Goal: Task Accomplishment & Management: Use online tool/utility

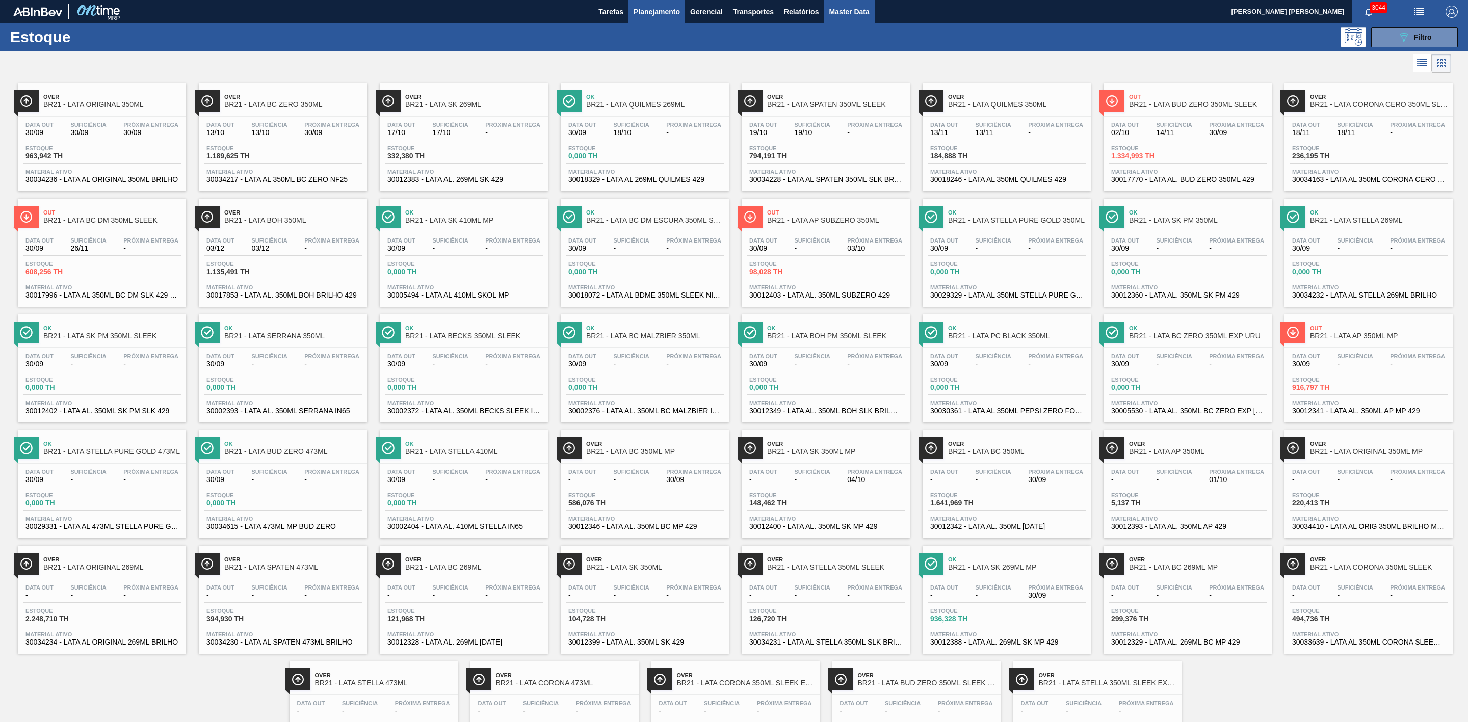
click at [832, 6] on span "Master Data" at bounding box center [849, 12] width 40 height 12
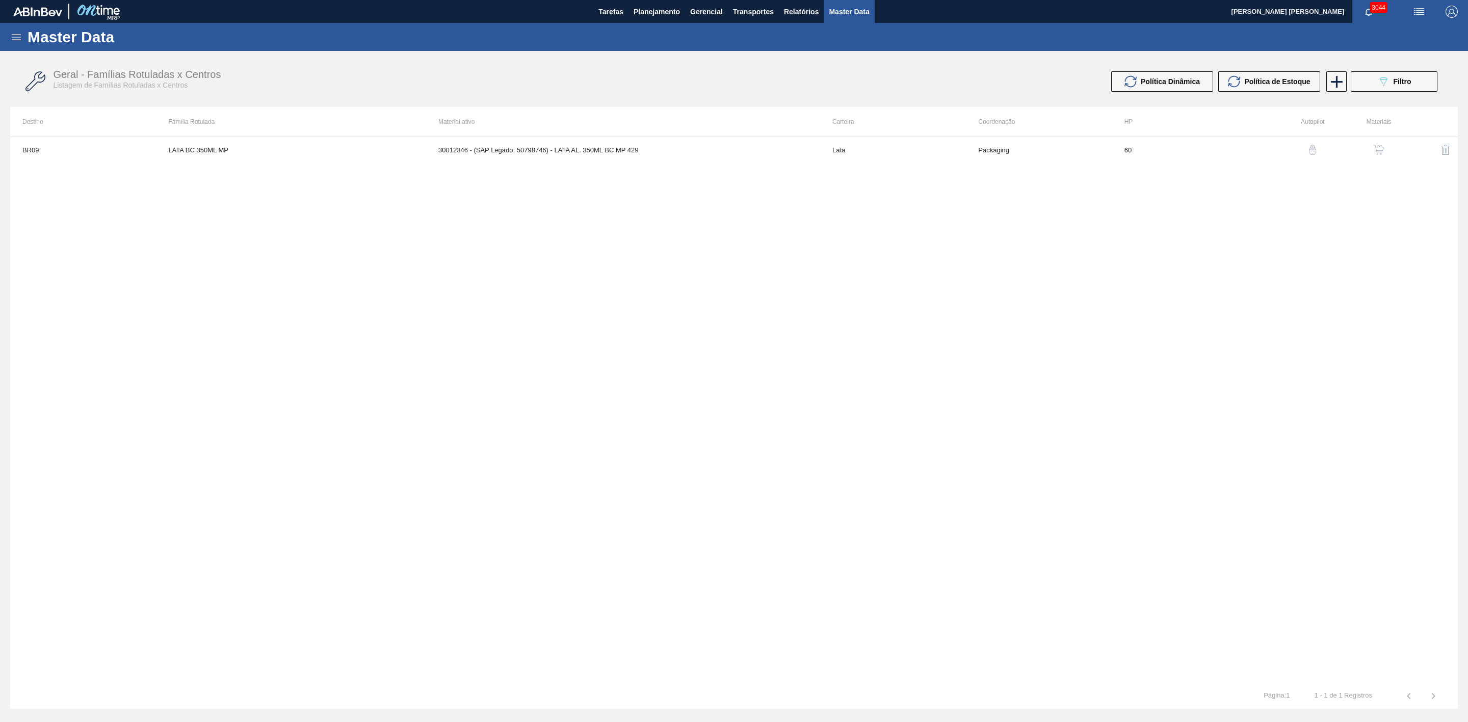
click at [16, 37] on icon at bounding box center [16, 37] width 9 height 6
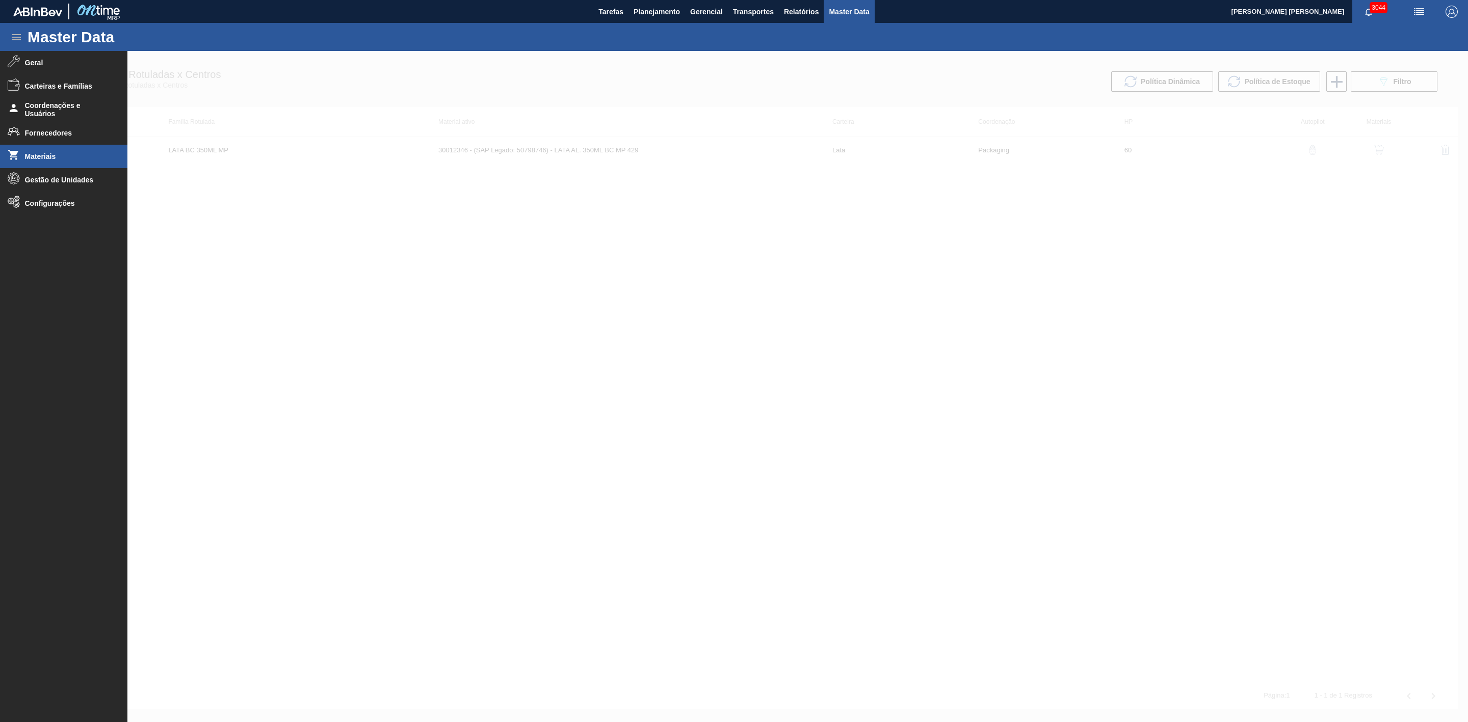
click at [39, 150] on li "Materiais" at bounding box center [63, 156] width 127 height 23
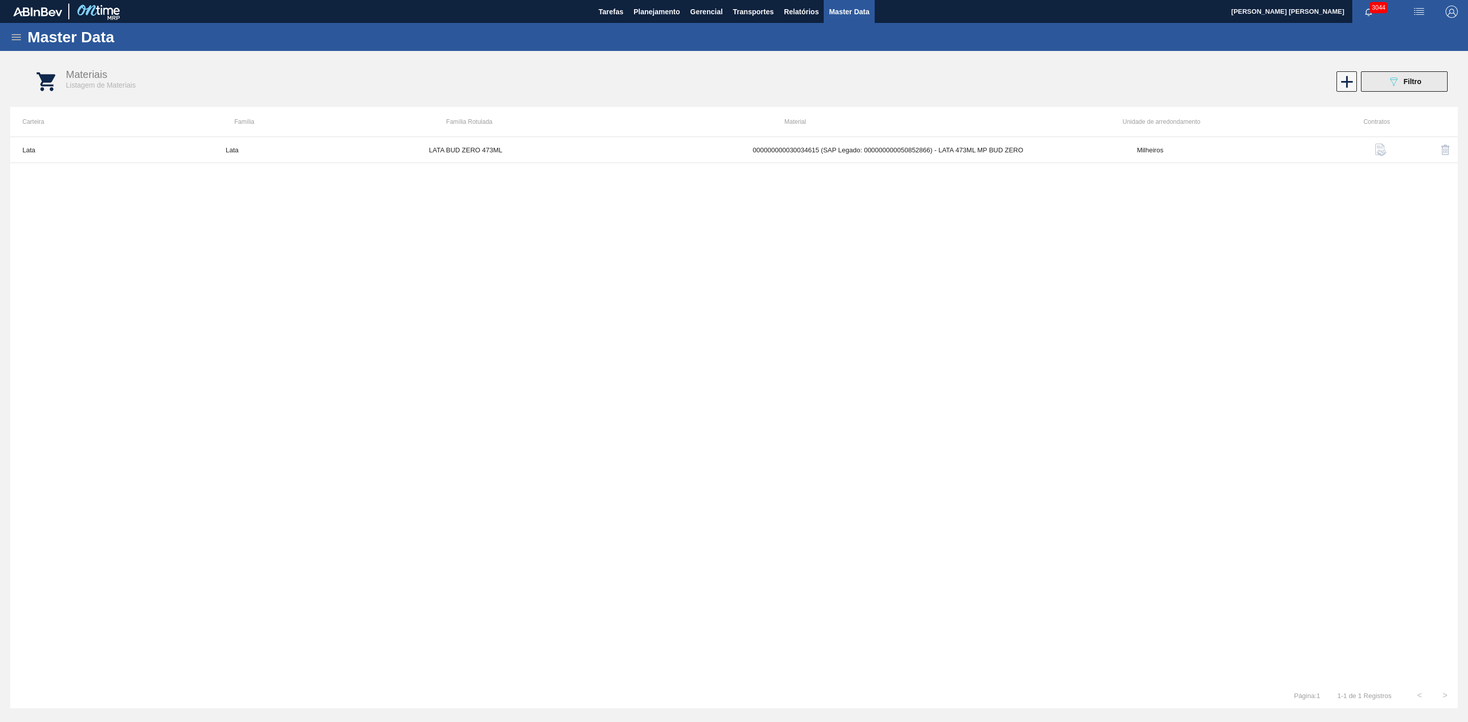
click at [1401, 80] on div "089F7B8B-B2A5-4AFE-B5C0-19BA573D28AC Filtro" at bounding box center [1405, 81] width 34 height 12
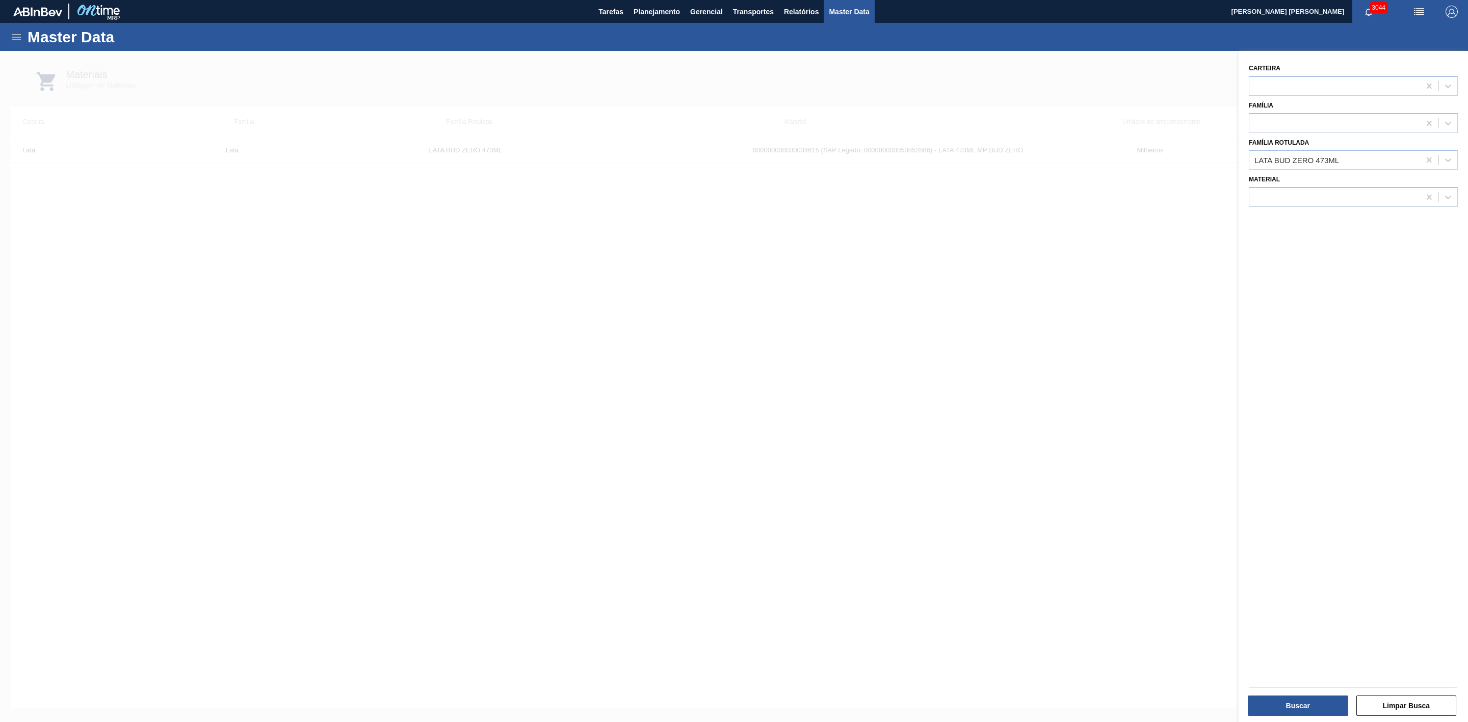
click at [774, 265] on div at bounding box center [734, 412] width 1468 height 722
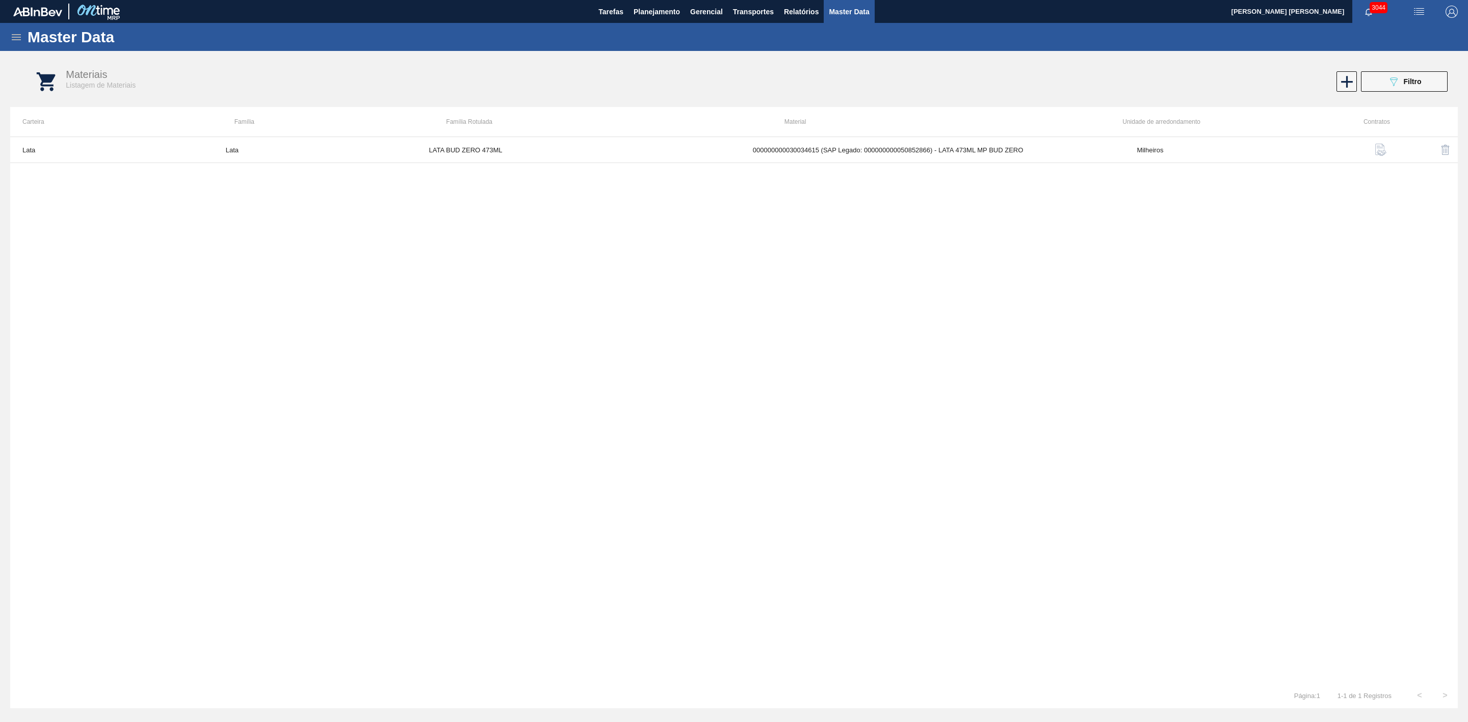
click at [1414, 81] on span "Filtro" at bounding box center [1413, 81] width 18 height 8
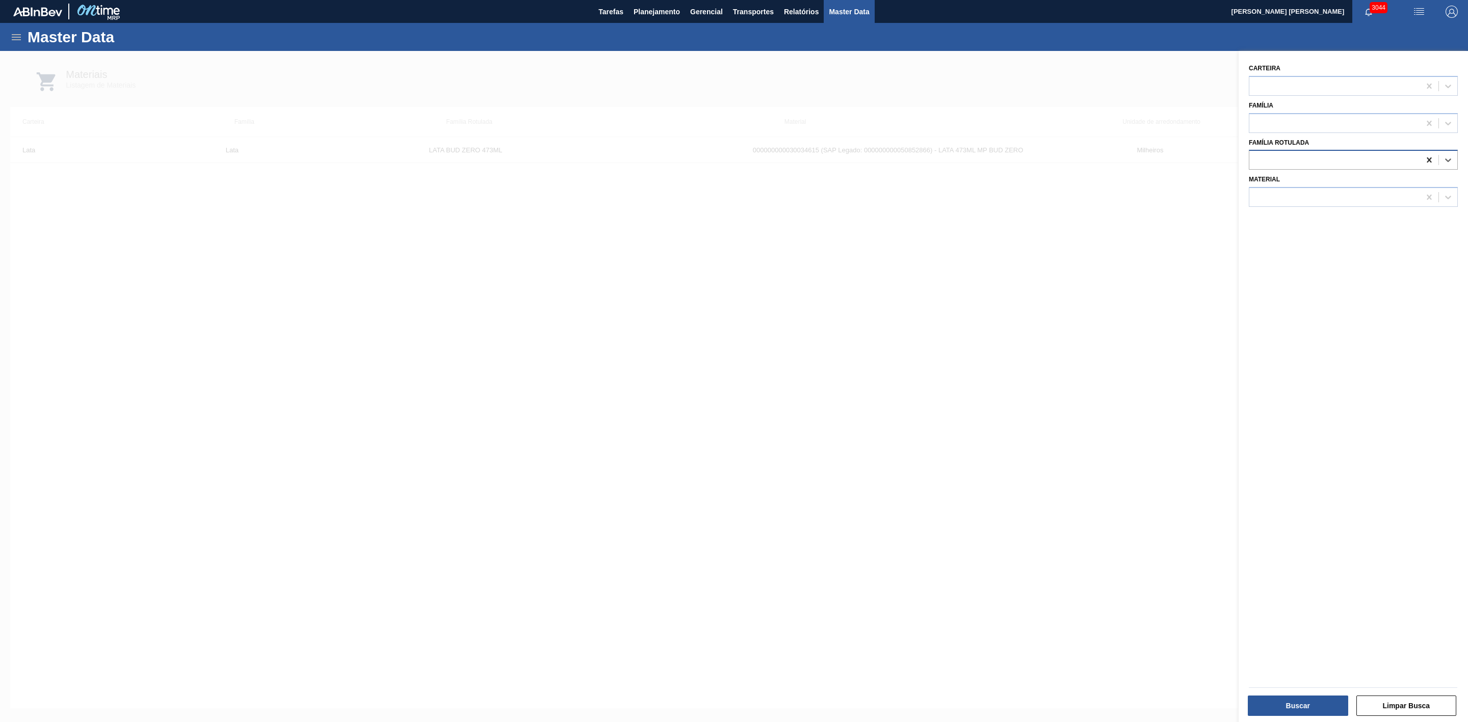
click at [1428, 155] on icon at bounding box center [1429, 160] width 10 height 10
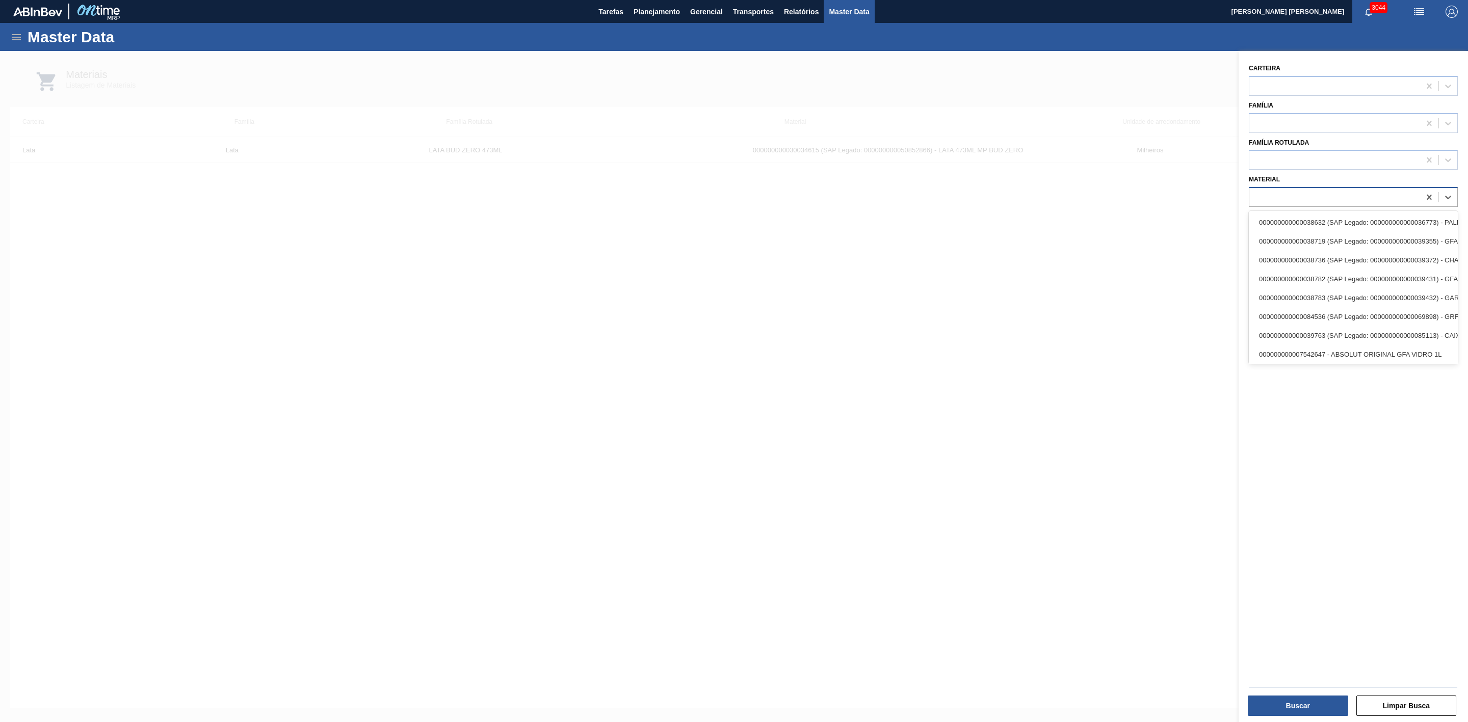
click at [1318, 191] on div at bounding box center [1334, 197] width 171 height 15
paste input "30012377"
type input "30012377"
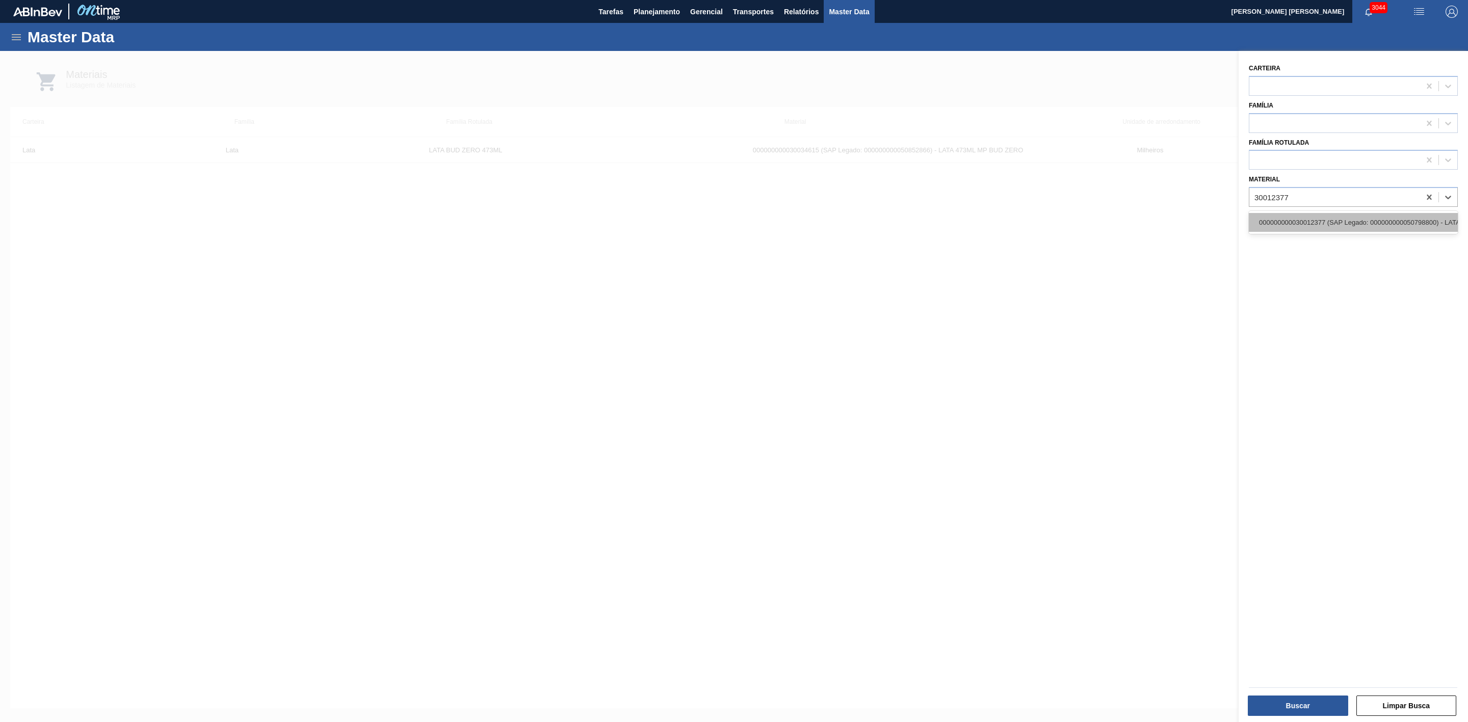
click at [1317, 222] on div "000000000030012377 (SAP Legado: 000000000050798800) - LATA AL. HOEGAARDEN WHITE…" at bounding box center [1353, 222] width 209 height 19
click at [1294, 701] on button "Buscar" at bounding box center [1298, 706] width 100 height 20
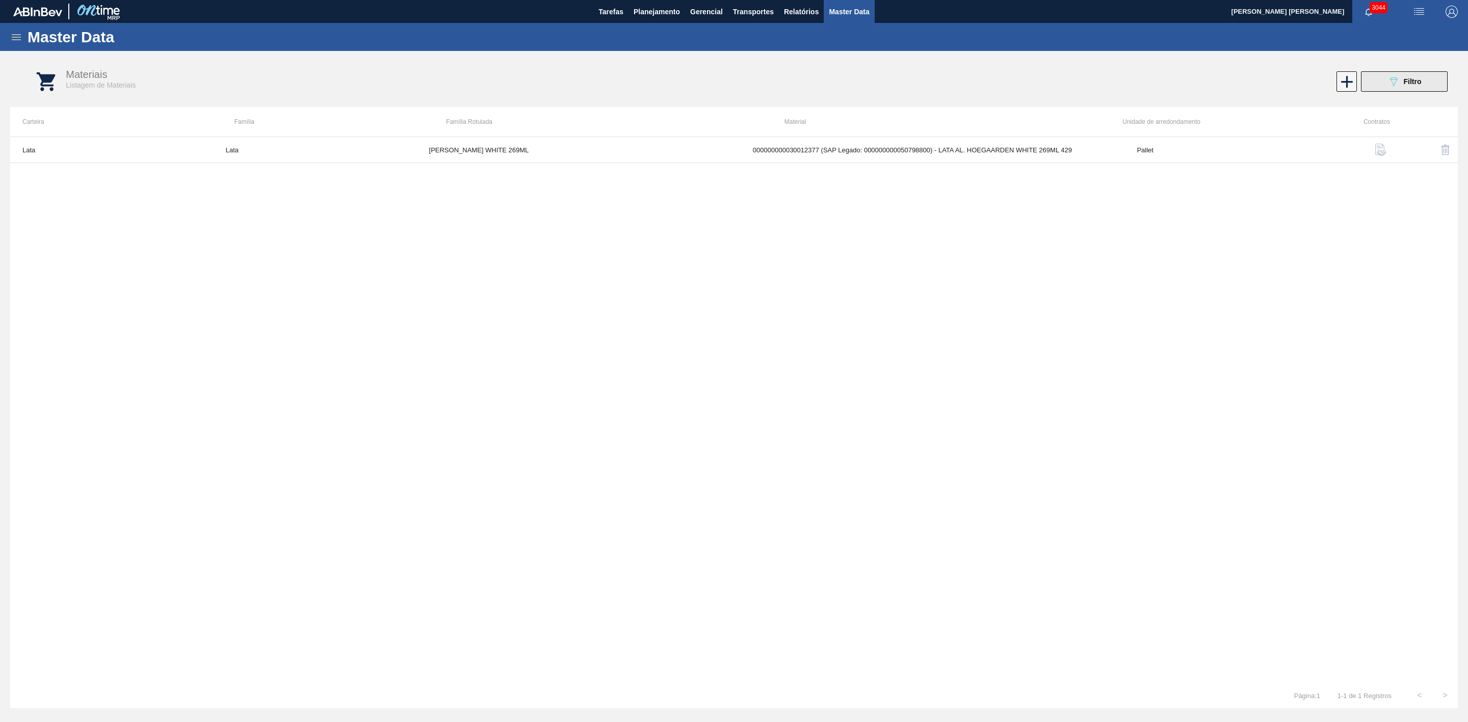
click at [1392, 85] on icon "089F7B8B-B2A5-4AFE-B5C0-19BA573D28AC" at bounding box center [1394, 81] width 12 height 12
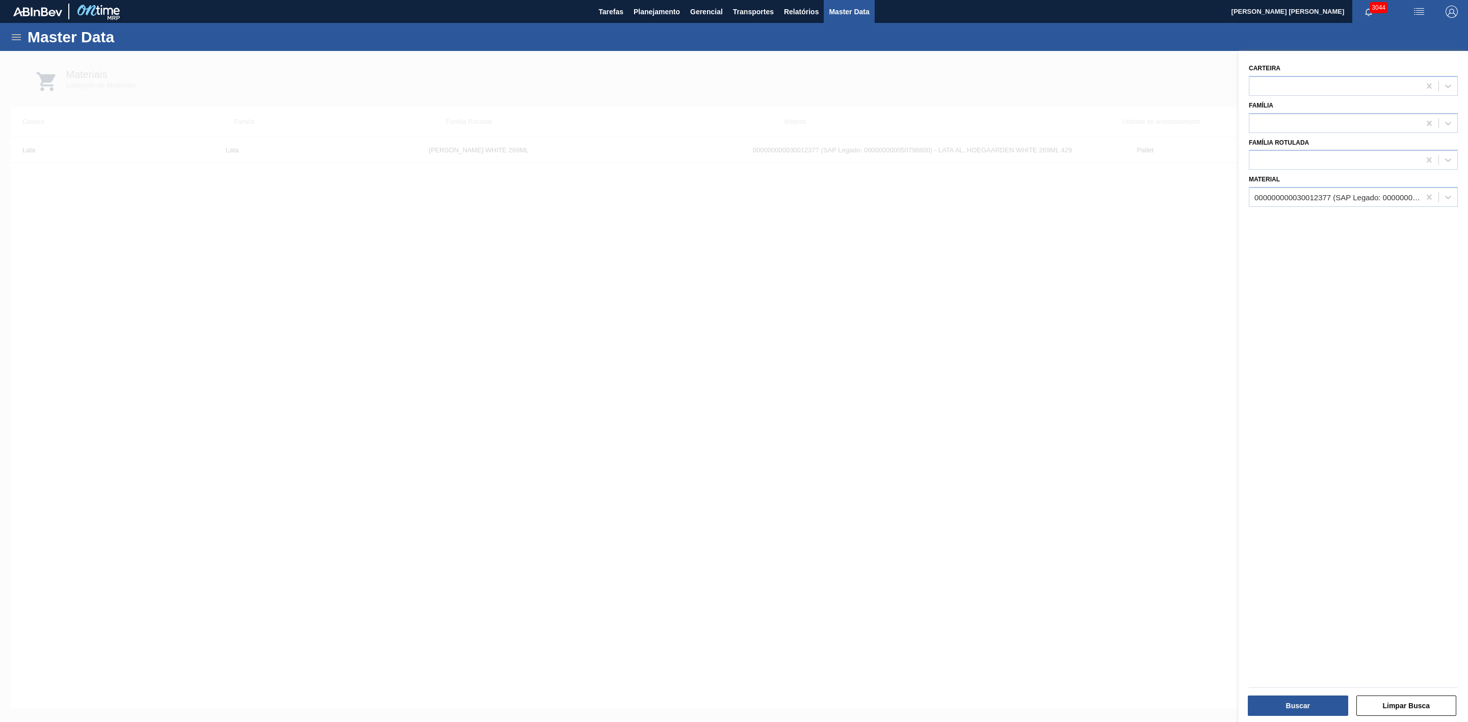
click at [1072, 358] on div at bounding box center [734, 412] width 1468 height 722
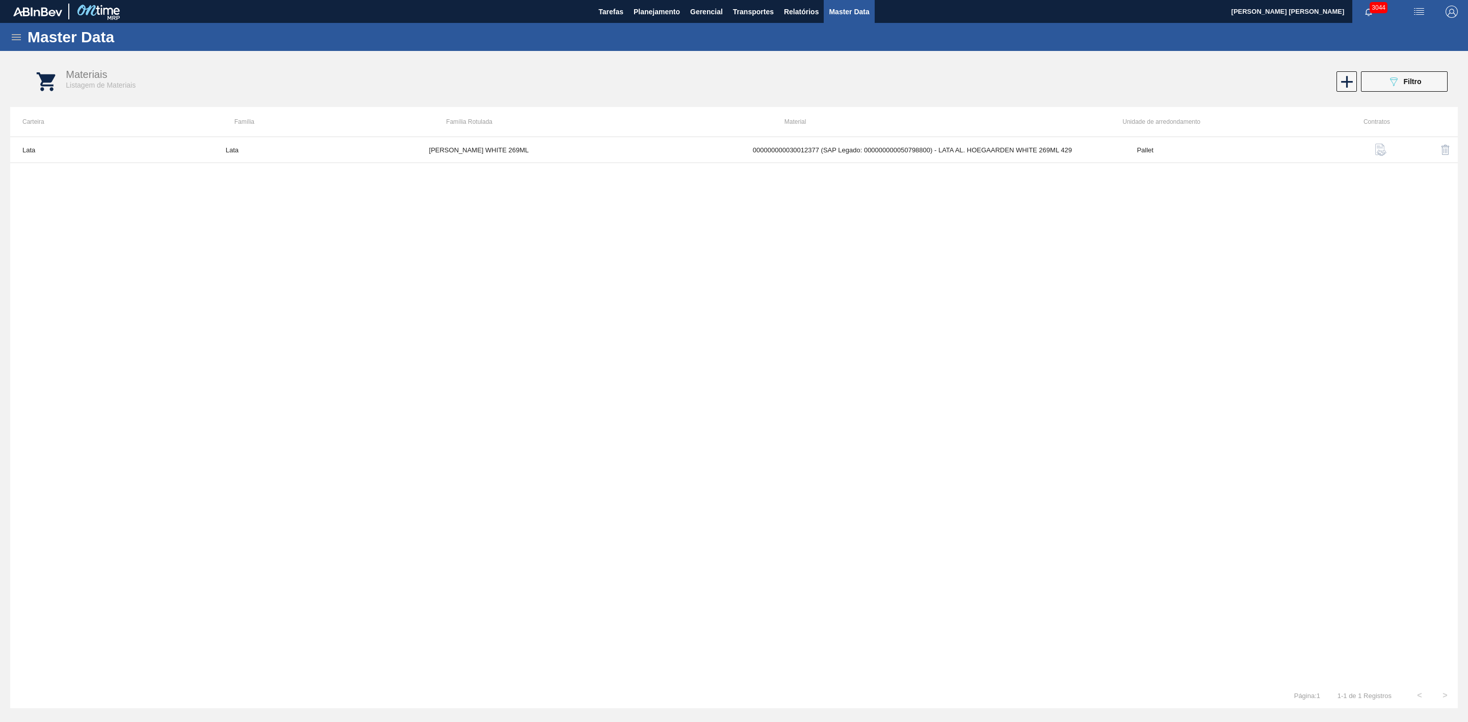
click at [846, 13] on span "Master Data" at bounding box center [849, 12] width 40 height 12
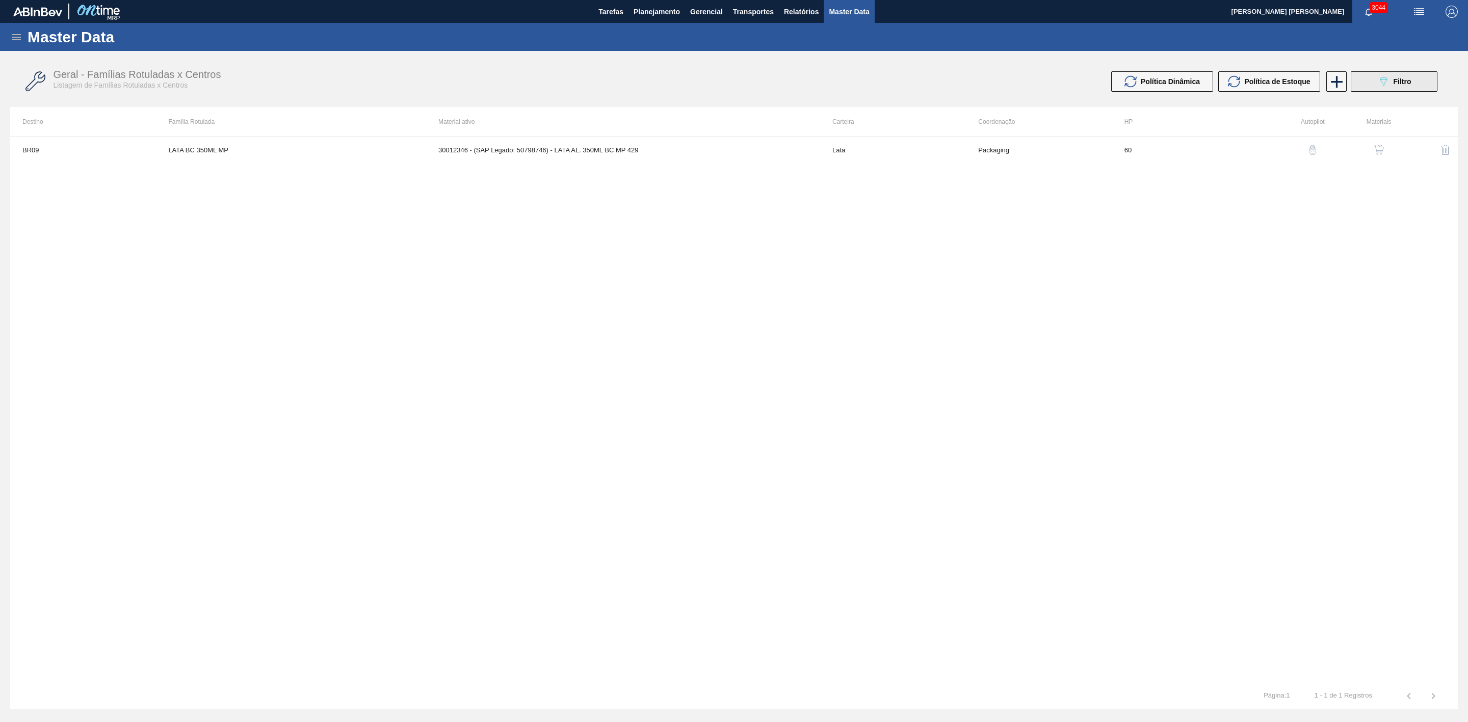
click at [1374, 87] on button "089F7B8B-B2A5-4AFE-B5C0-19BA573D28AC Filtro" at bounding box center [1394, 81] width 87 height 20
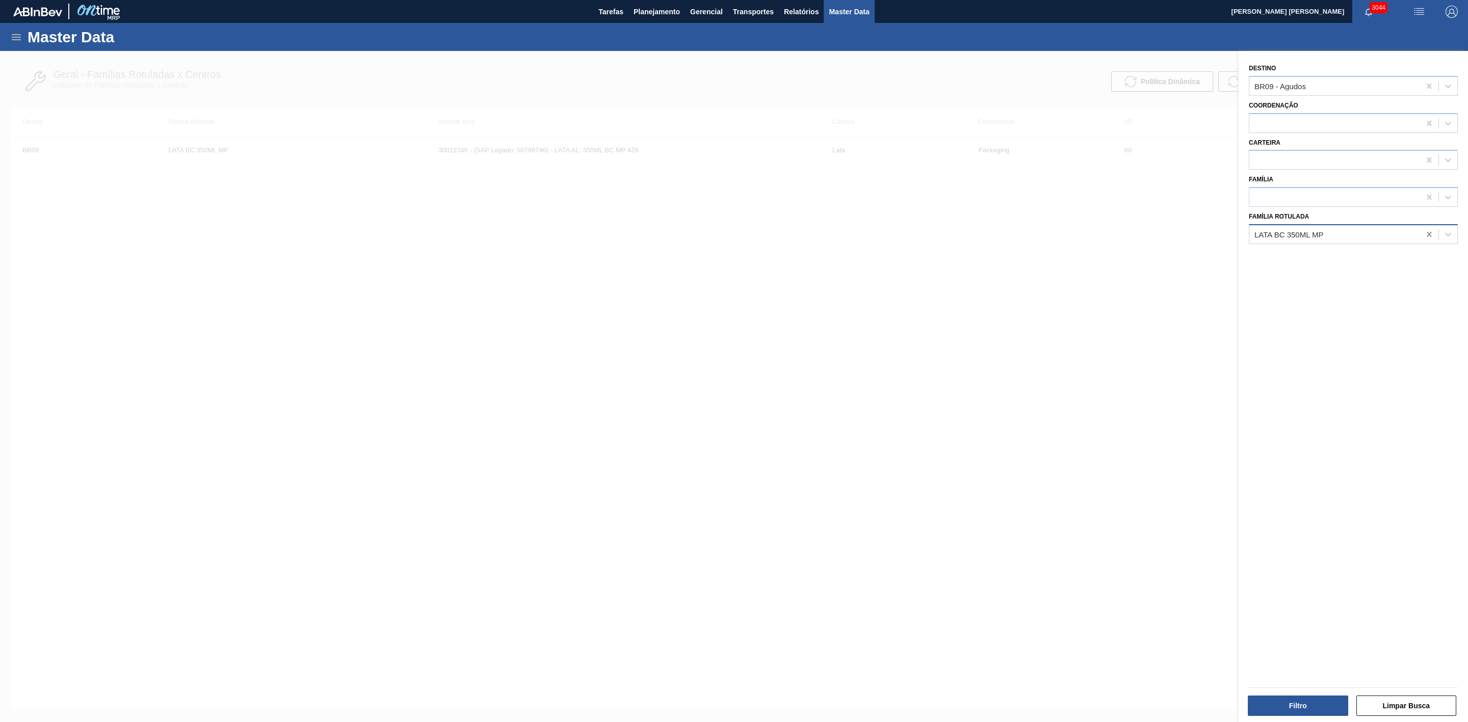
click at [1427, 234] on icon at bounding box center [1429, 234] width 5 height 5
type Rotulada "lata ho"
click at [1347, 260] on div "LATA HOEGAARDEN WHITE 269ML" at bounding box center [1353, 259] width 209 height 19
click at [1427, 87] on icon at bounding box center [1429, 86] width 5 height 5
click at [1308, 699] on button "Filtro" at bounding box center [1298, 706] width 100 height 20
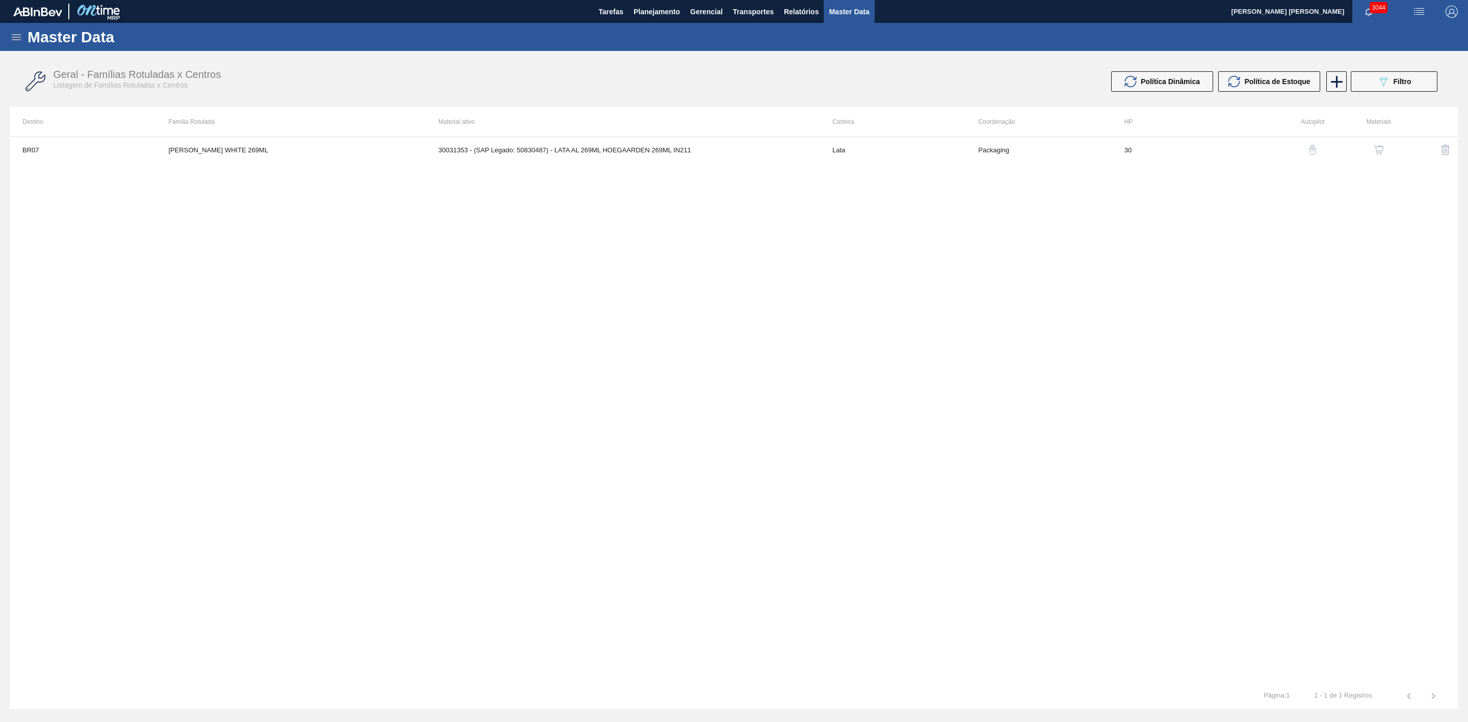
click at [1377, 148] on img "button" at bounding box center [1379, 150] width 10 height 10
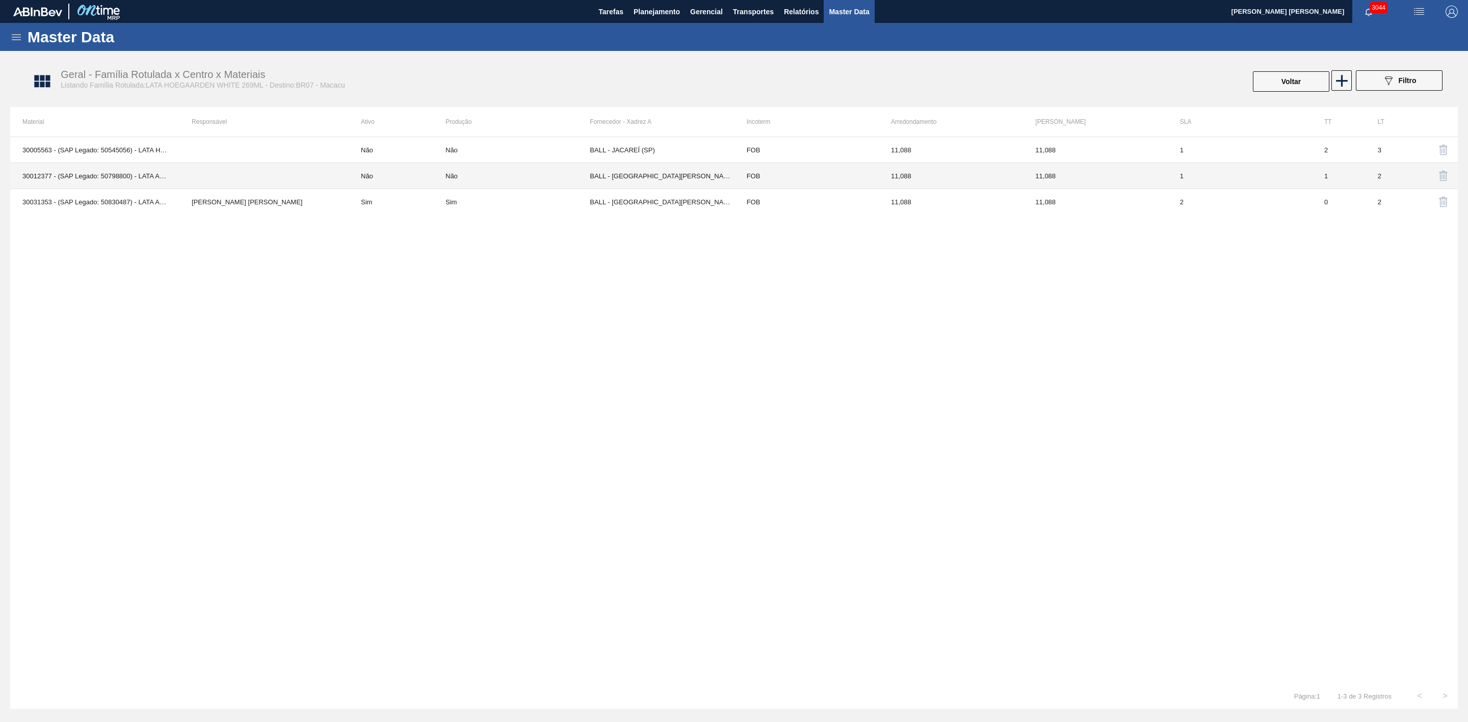
click at [222, 178] on td at bounding box center [263, 176] width 169 height 26
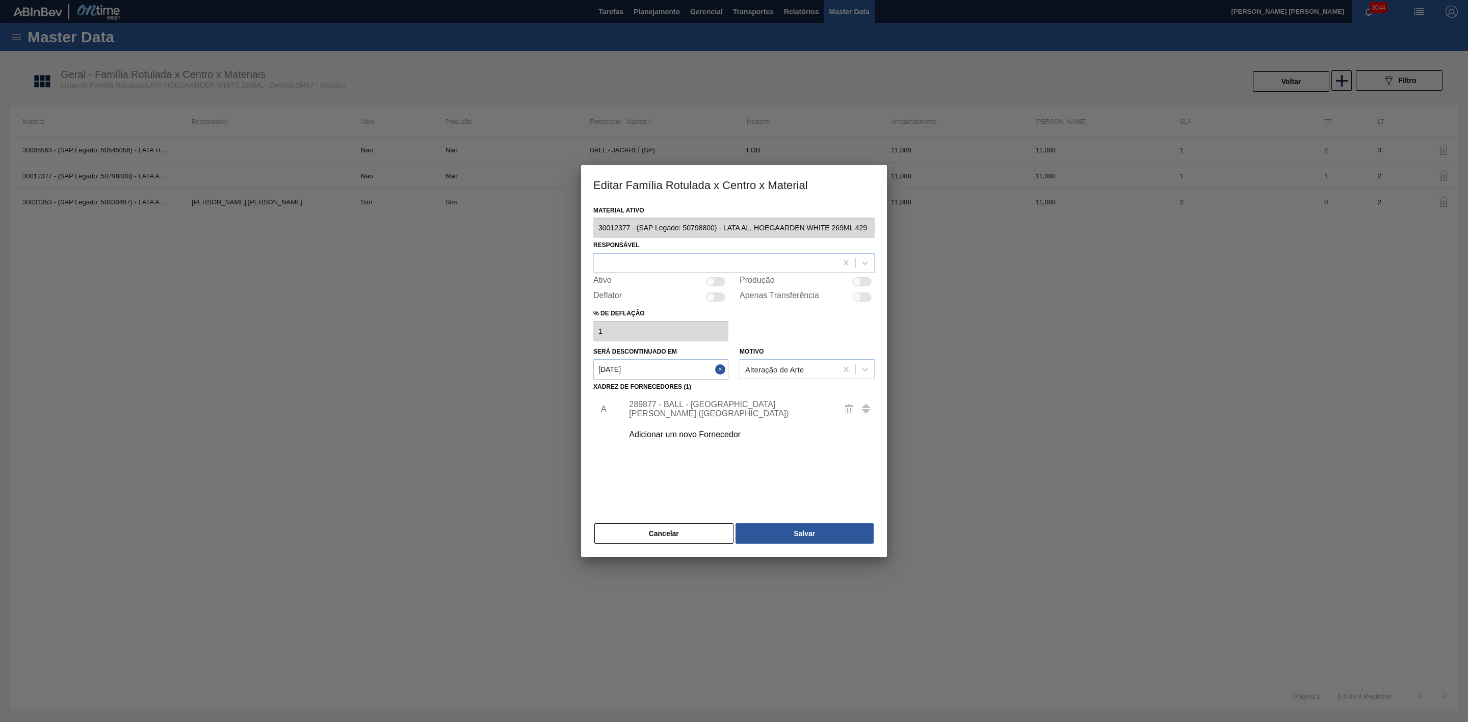
click at [863, 280] on div at bounding box center [861, 281] width 19 height 9
checkbox input "true"
click at [661, 266] on div at bounding box center [715, 263] width 243 height 15
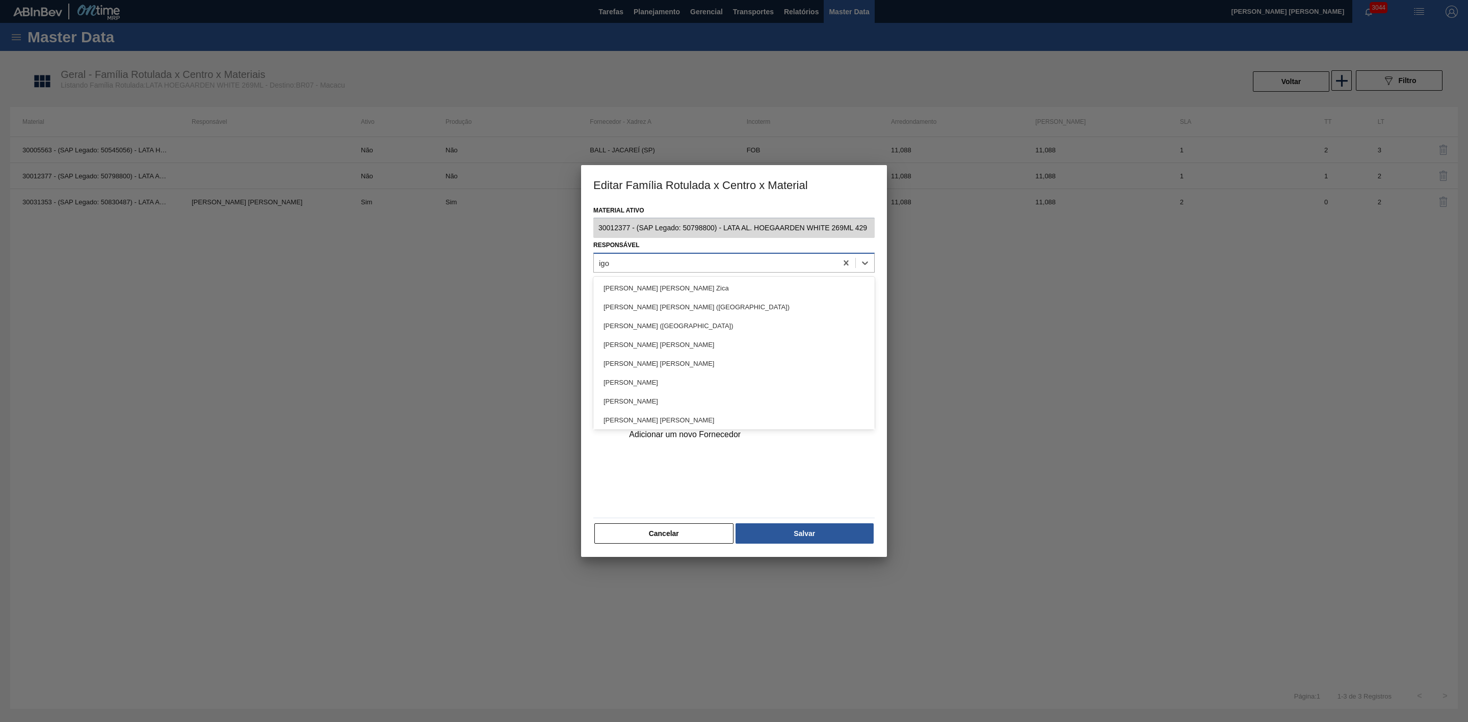
type input "igor"
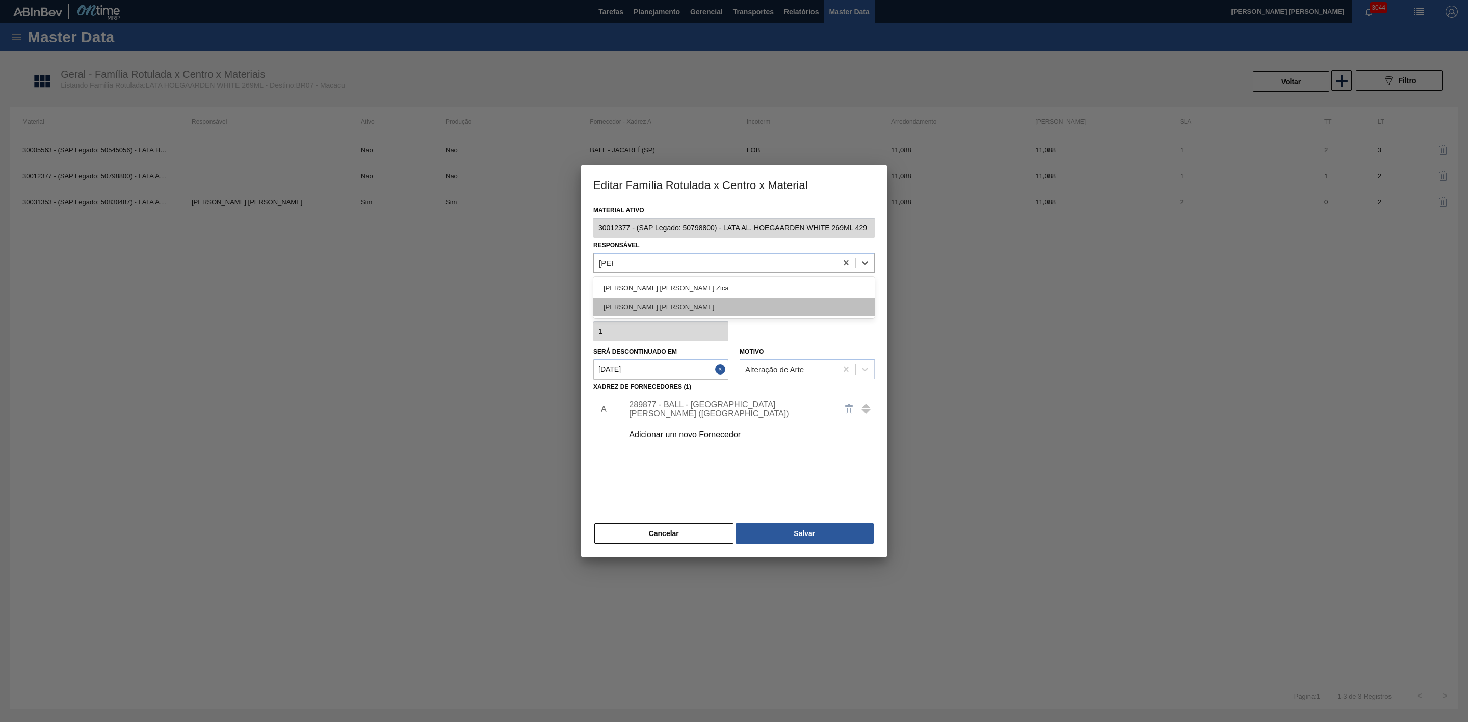
click at [653, 300] on div "IGOR FERREIRA MOURA" at bounding box center [733, 307] width 281 height 19
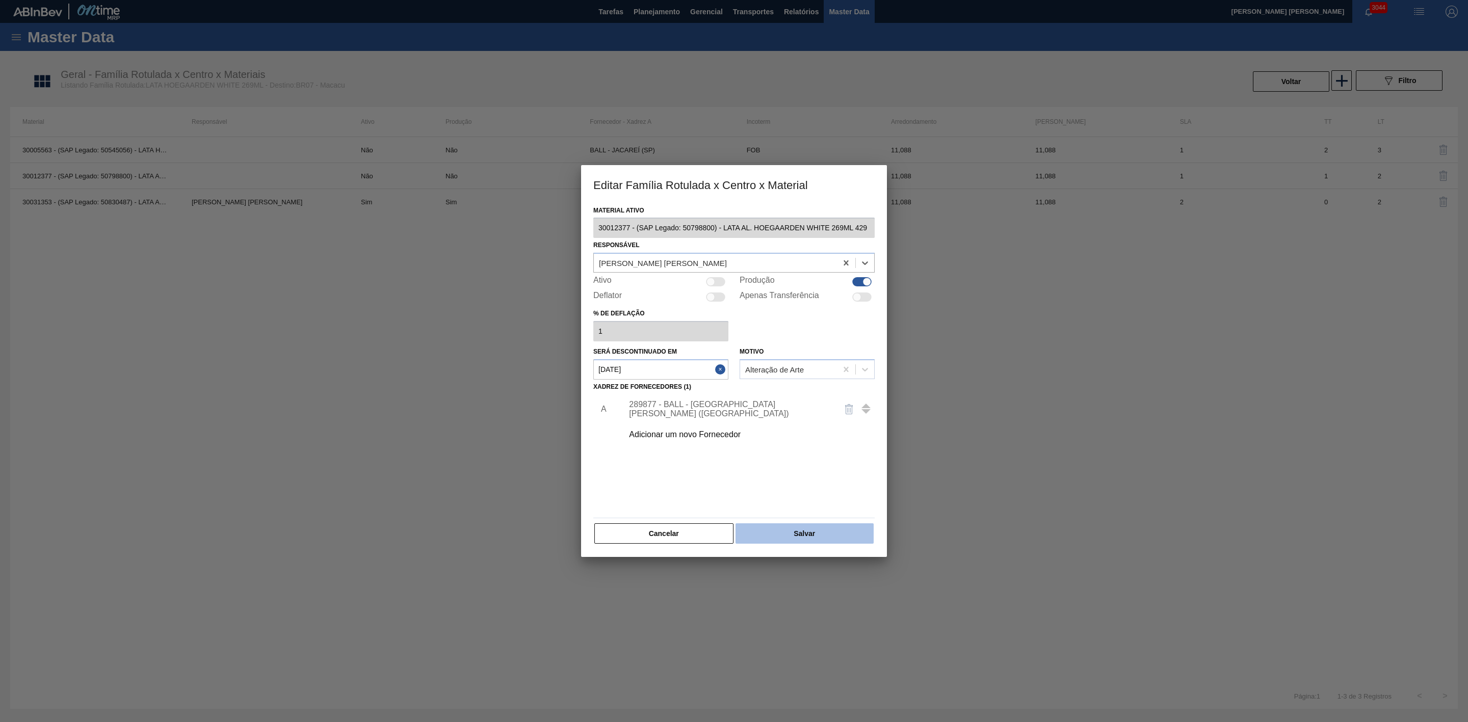
click at [807, 538] on button "Salvar" at bounding box center [805, 534] width 138 height 20
click at [720, 369] on button "Close" at bounding box center [721, 369] width 13 height 20
click at [801, 537] on button "Salvar" at bounding box center [805, 534] width 138 height 20
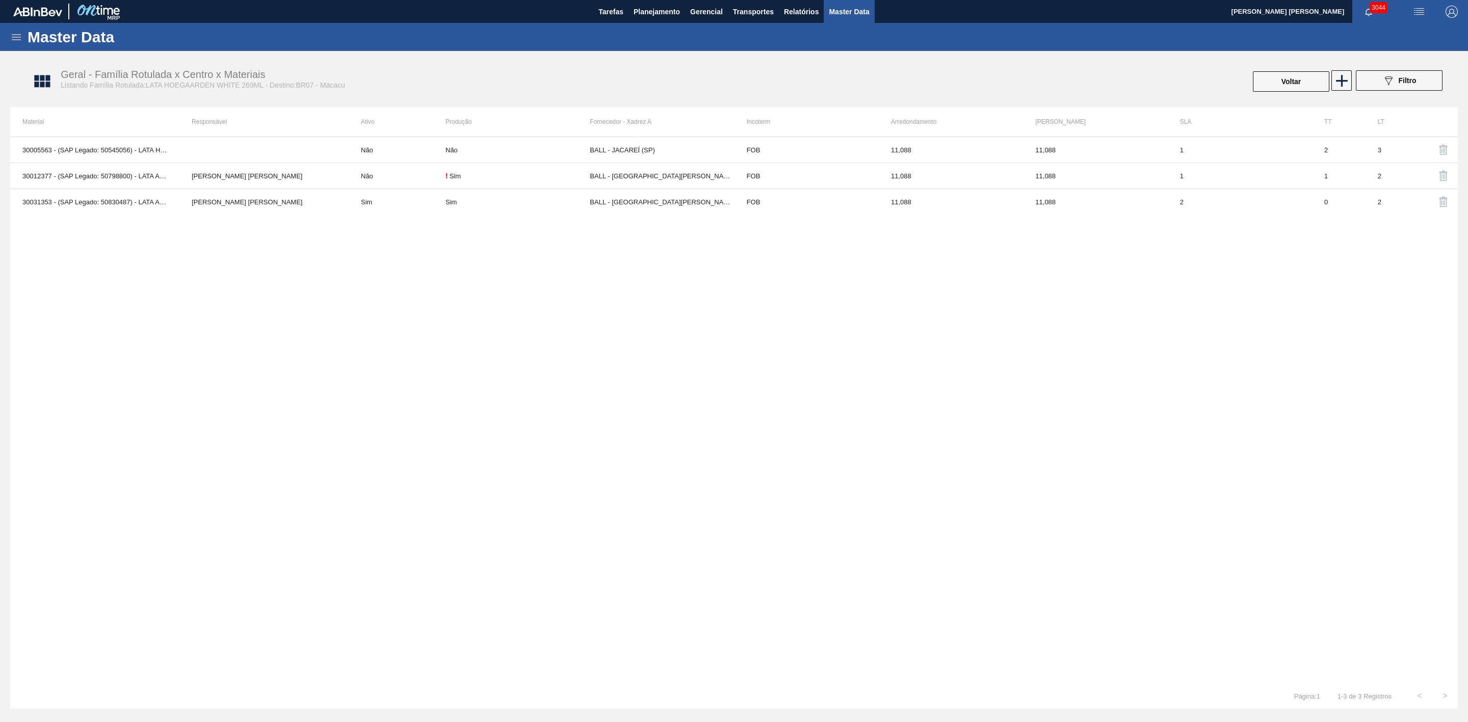
click at [1413, 11] on img "button" at bounding box center [1419, 12] width 12 height 12
click at [1398, 85] on div at bounding box center [734, 361] width 1468 height 722
click at [1394, 86] on icon "089F7B8B-B2A5-4AFE-B5C0-19BA573D28AC" at bounding box center [1388, 80] width 12 height 12
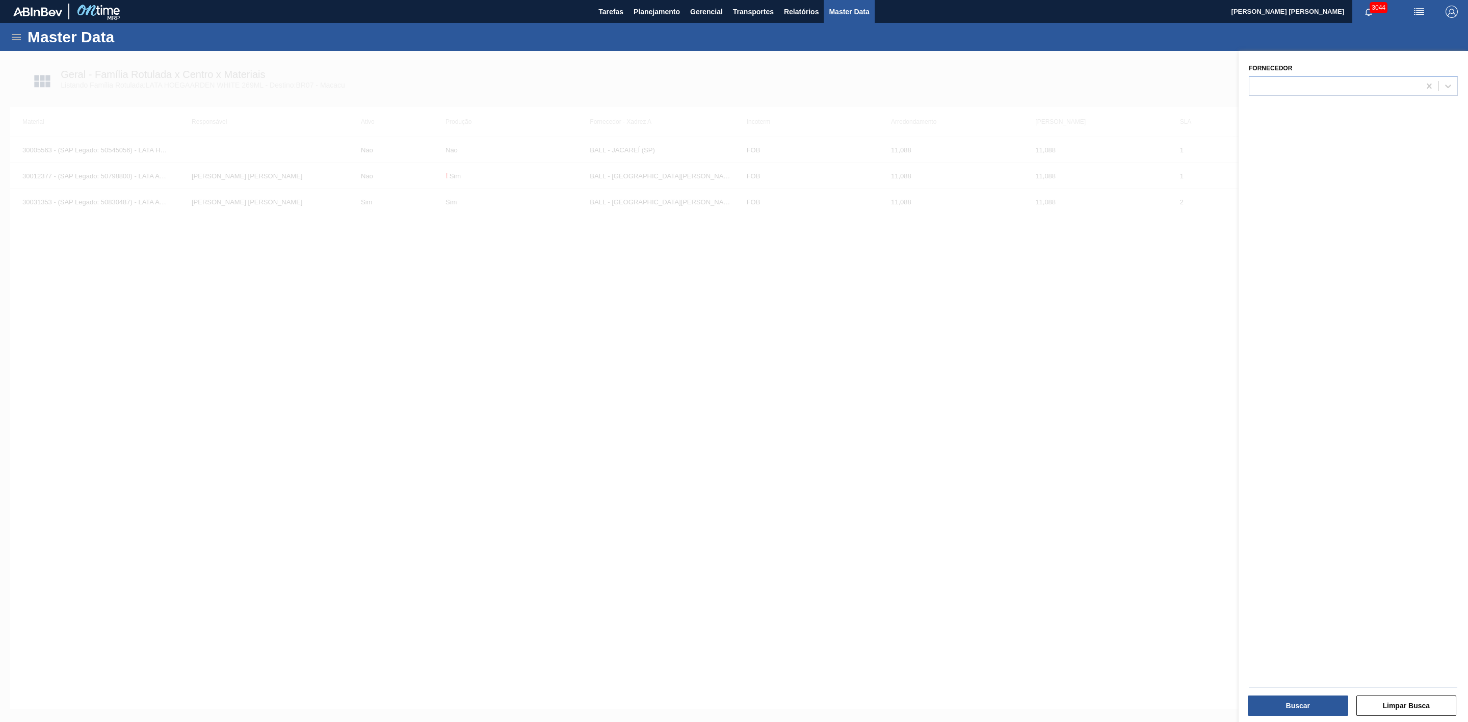
drag, startPoint x: 1058, startPoint y: 304, endPoint x: 479, endPoint y: 199, distance: 589.1
click at [1057, 304] on div at bounding box center [734, 412] width 1468 height 722
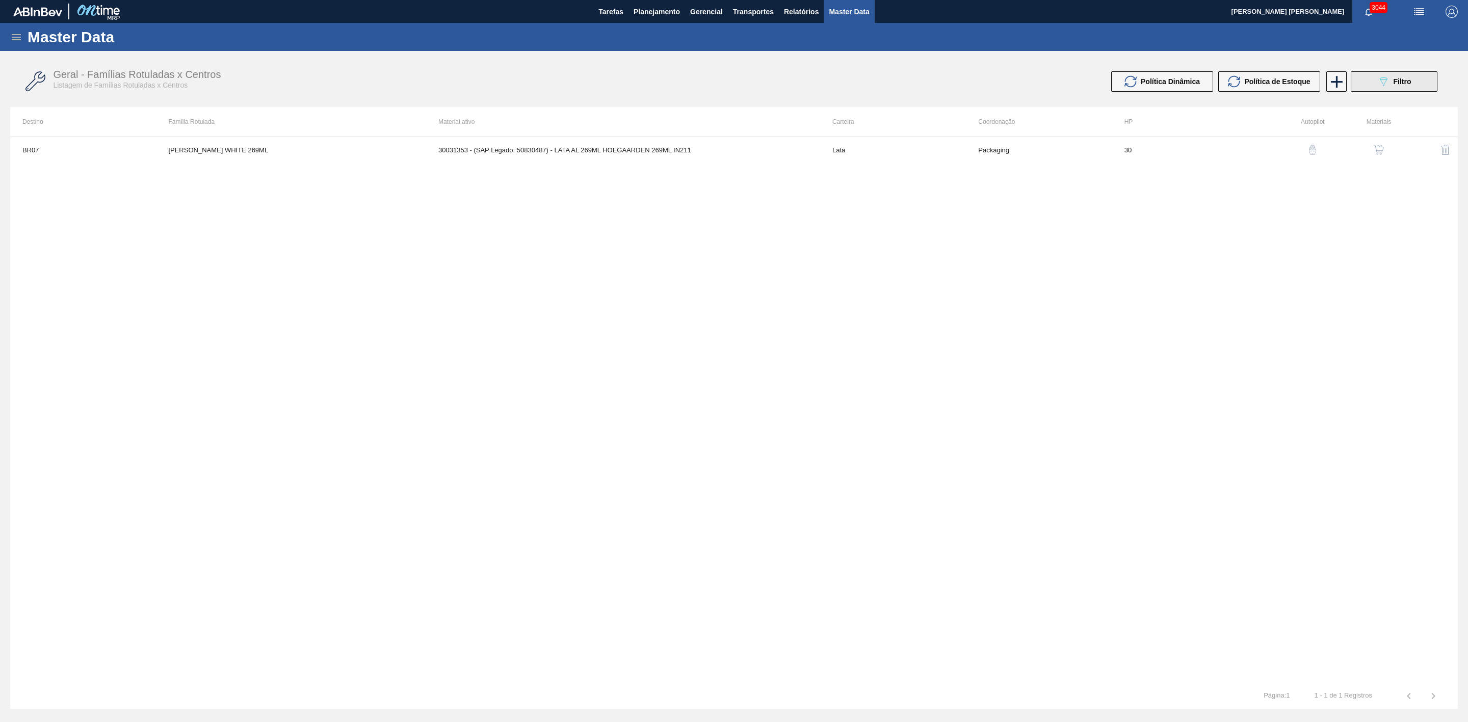
click at [1381, 75] on icon "089F7B8B-B2A5-4AFE-B5C0-19BA573D28AC" at bounding box center [1383, 81] width 12 height 12
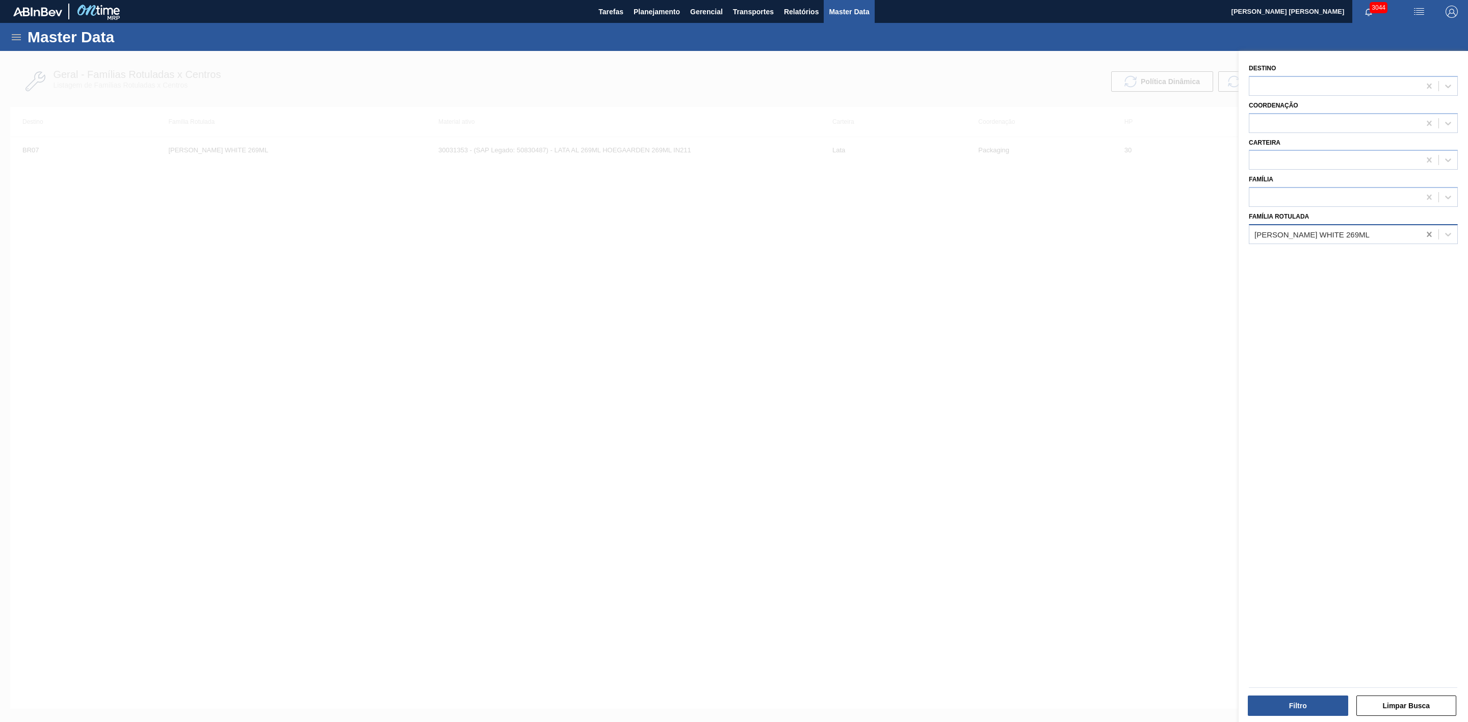
click at [1424, 234] on icon at bounding box center [1429, 234] width 10 height 10
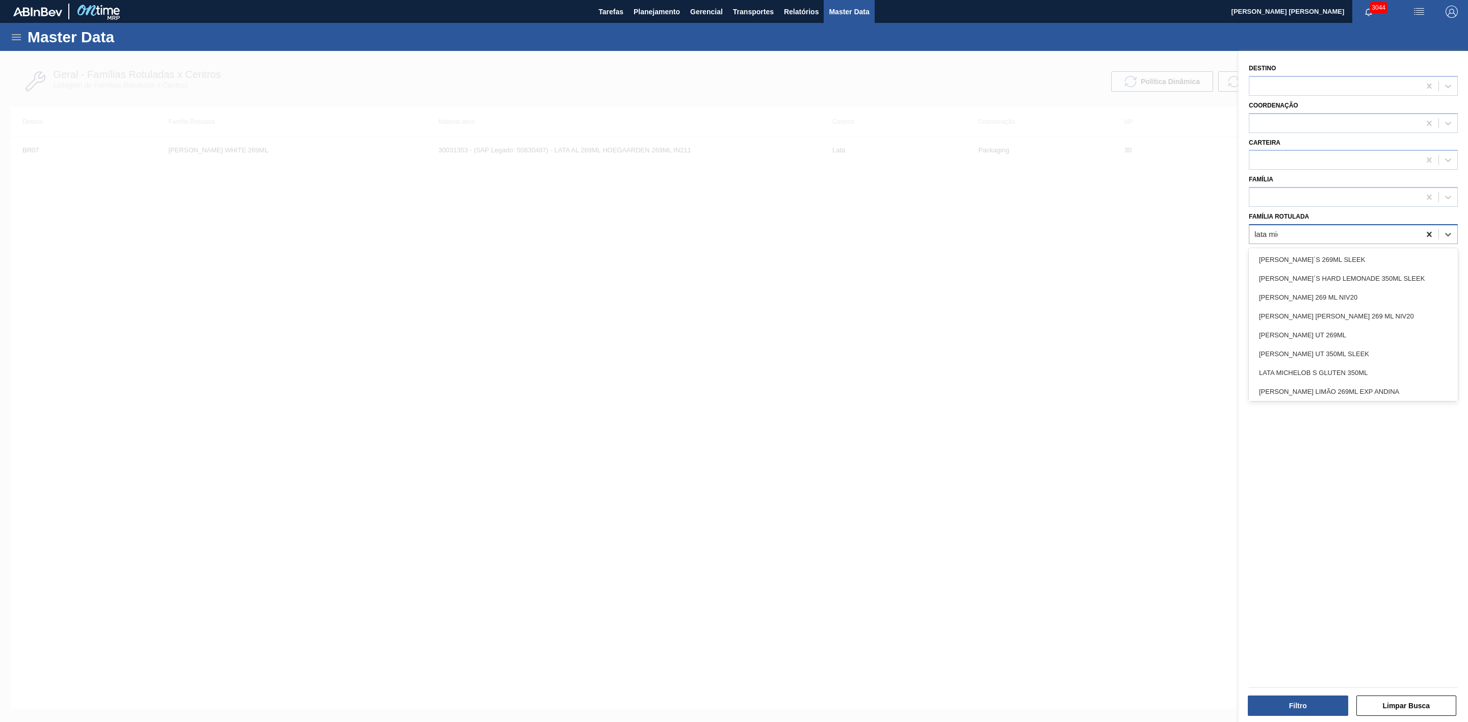
type Rotulada "lata mich"
click at [1388, 300] on div "LATA MICHELOB S GLUTEN 350ML" at bounding box center [1353, 297] width 209 height 19
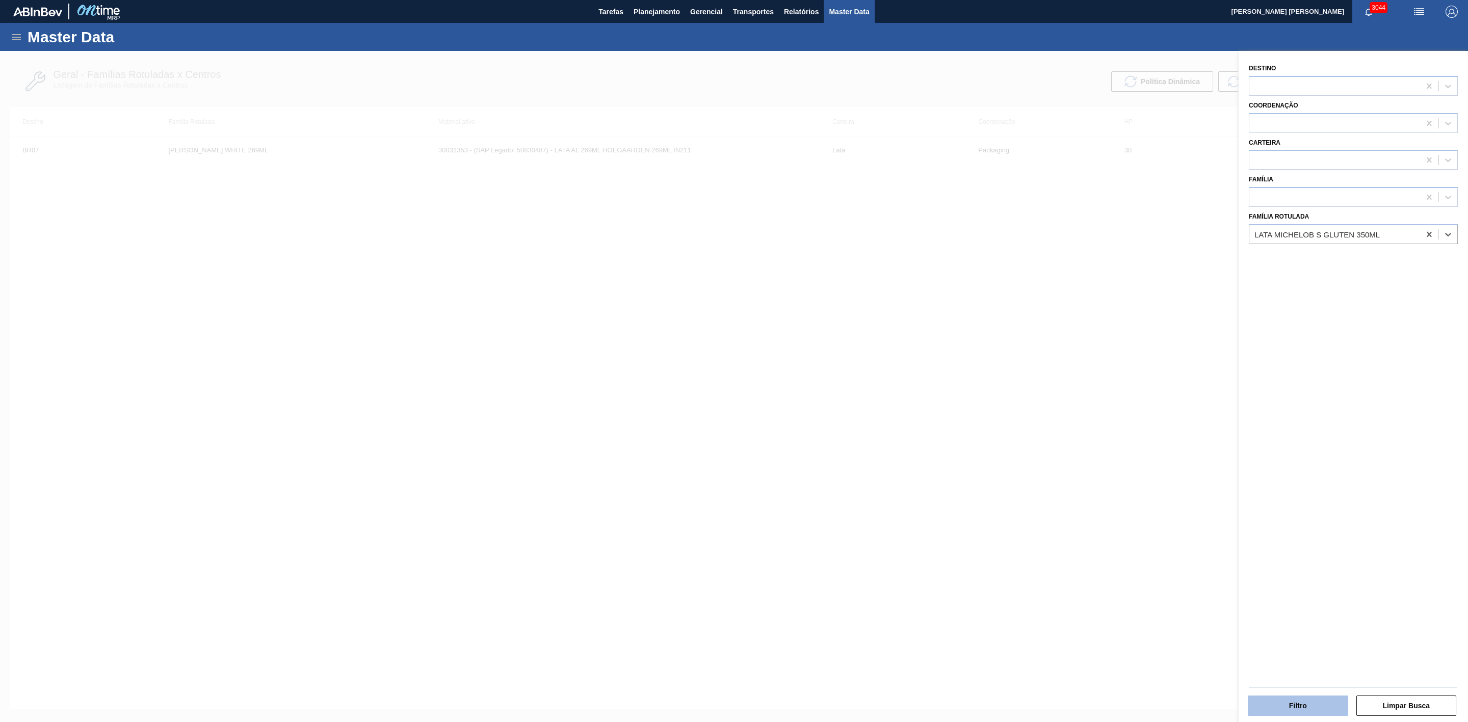
click at [1304, 702] on button "Filtro" at bounding box center [1298, 706] width 100 height 20
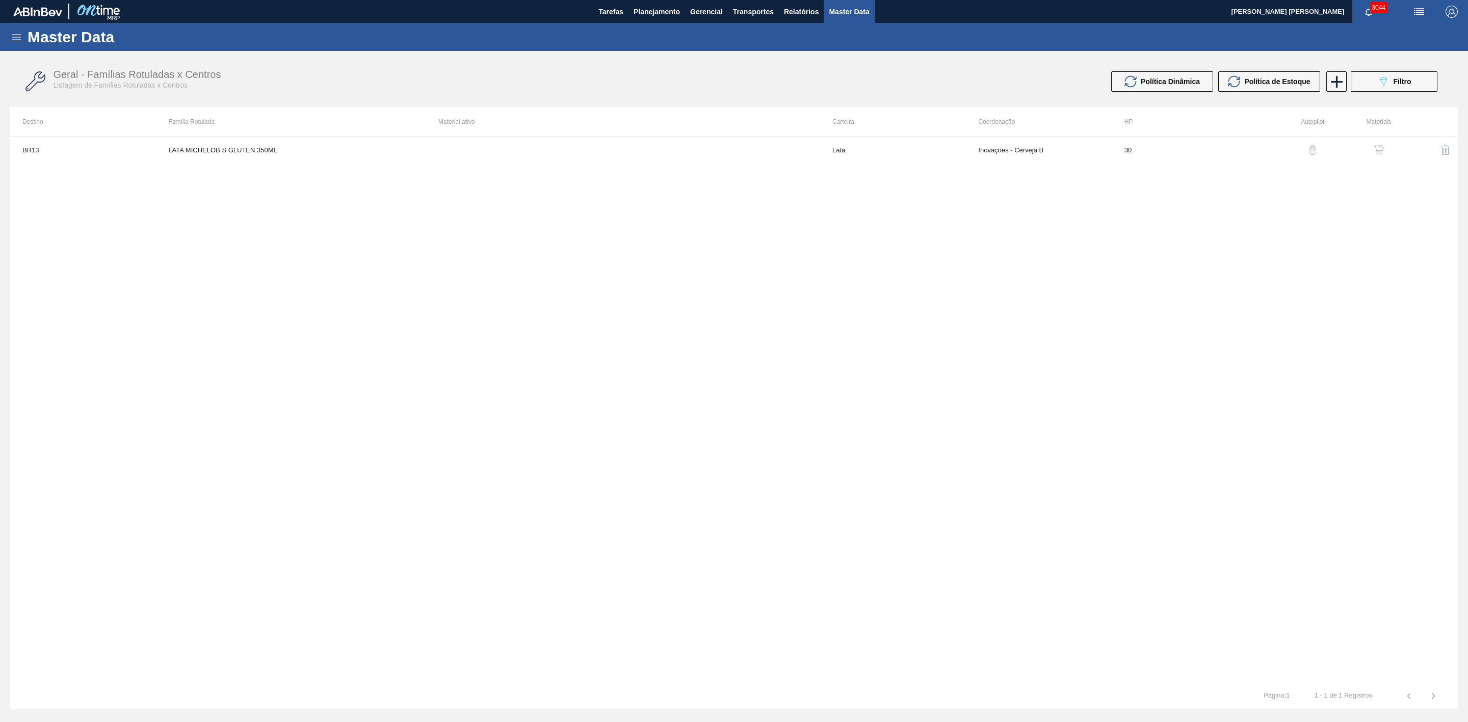
click at [1381, 151] on img "button" at bounding box center [1379, 150] width 10 height 10
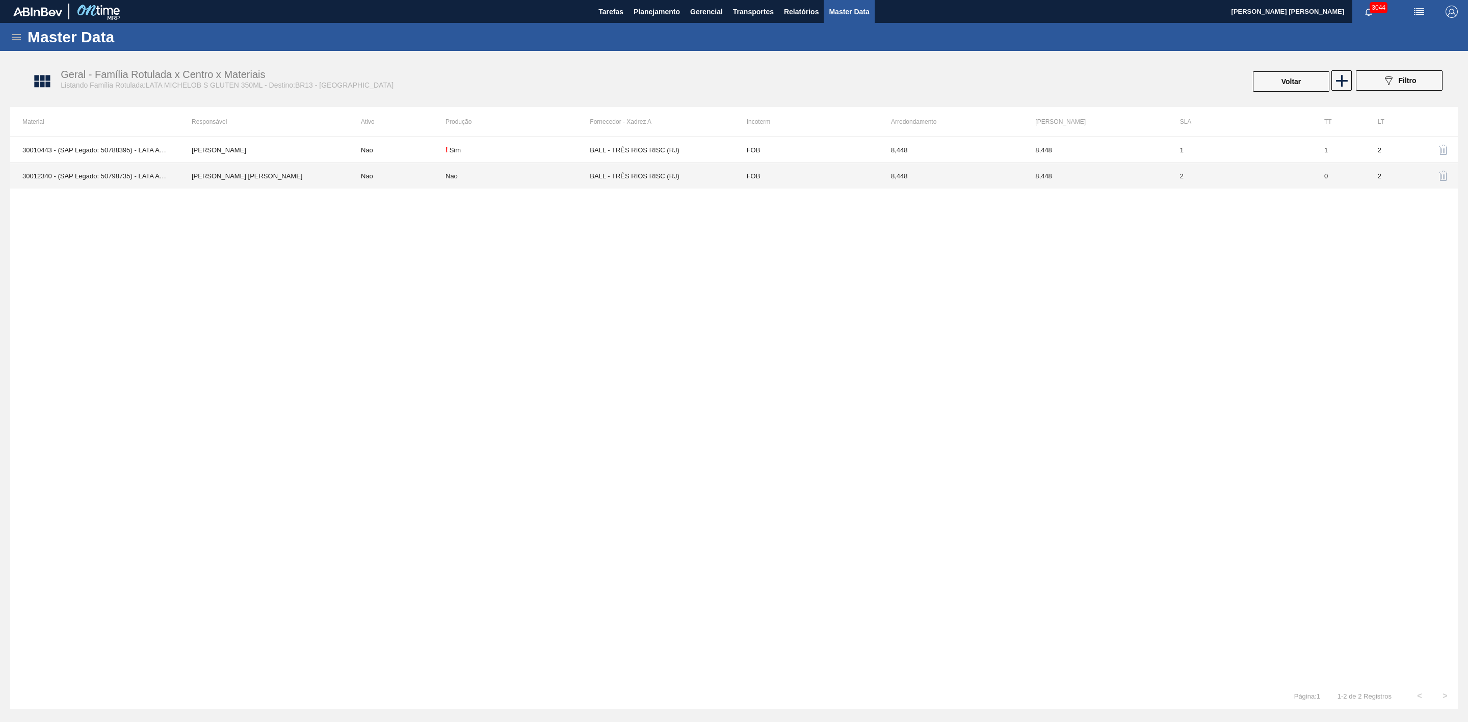
click at [416, 182] on td "Não" at bounding box center [397, 176] width 97 height 26
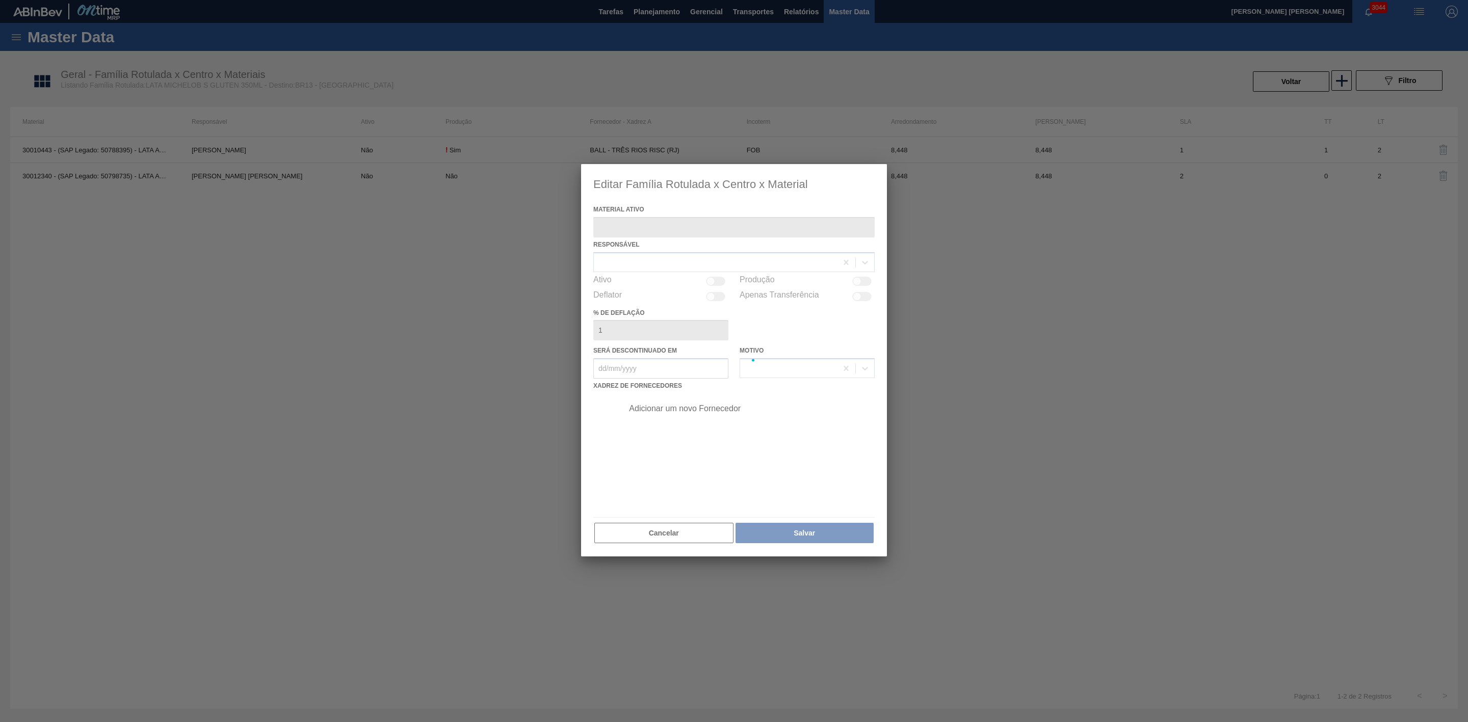
type ativo "30012340 - (SAP Legado: 50798735) - LATA AL. 350 MICHELOB SEM GLUTEN 429"
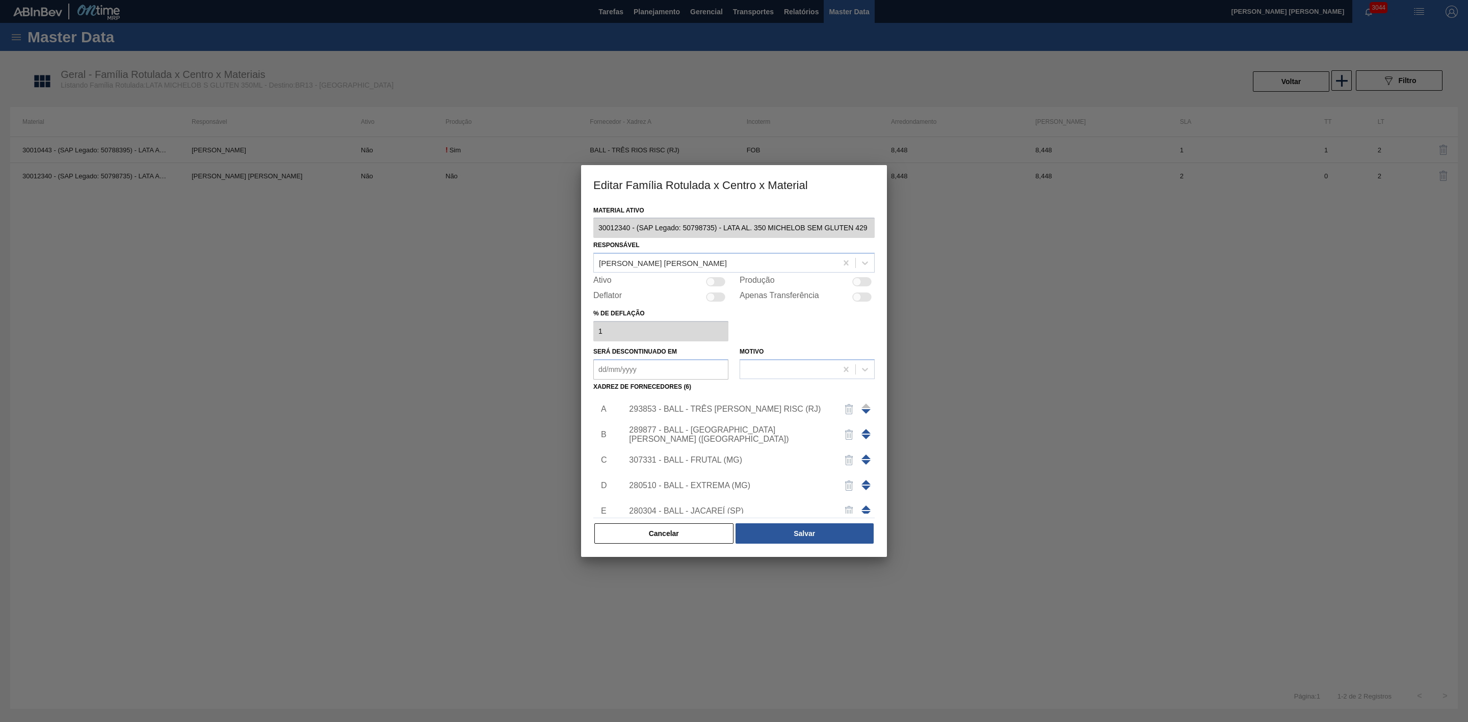
click at [863, 431] on span at bounding box center [865, 431] width 9 height 5
click at [716, 280] on div at bounding box center [715, 281] width 19 height 9
checkbox input "true"
click at [823, 534] on button "Salvar" at bounding box center [805, 534] width 138 height 20
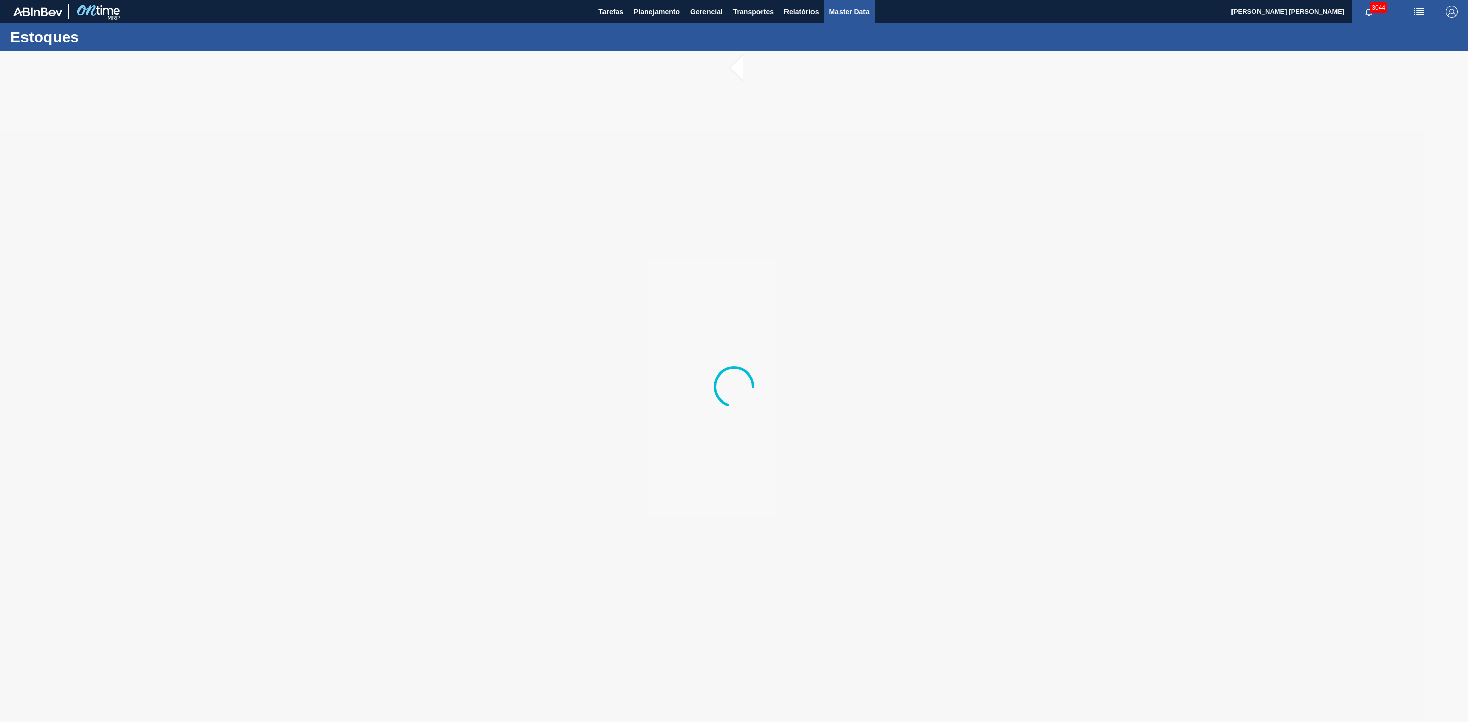
click at [864, 12] on span "Master Data" at bounding box center [849, 12] width 40 height 12
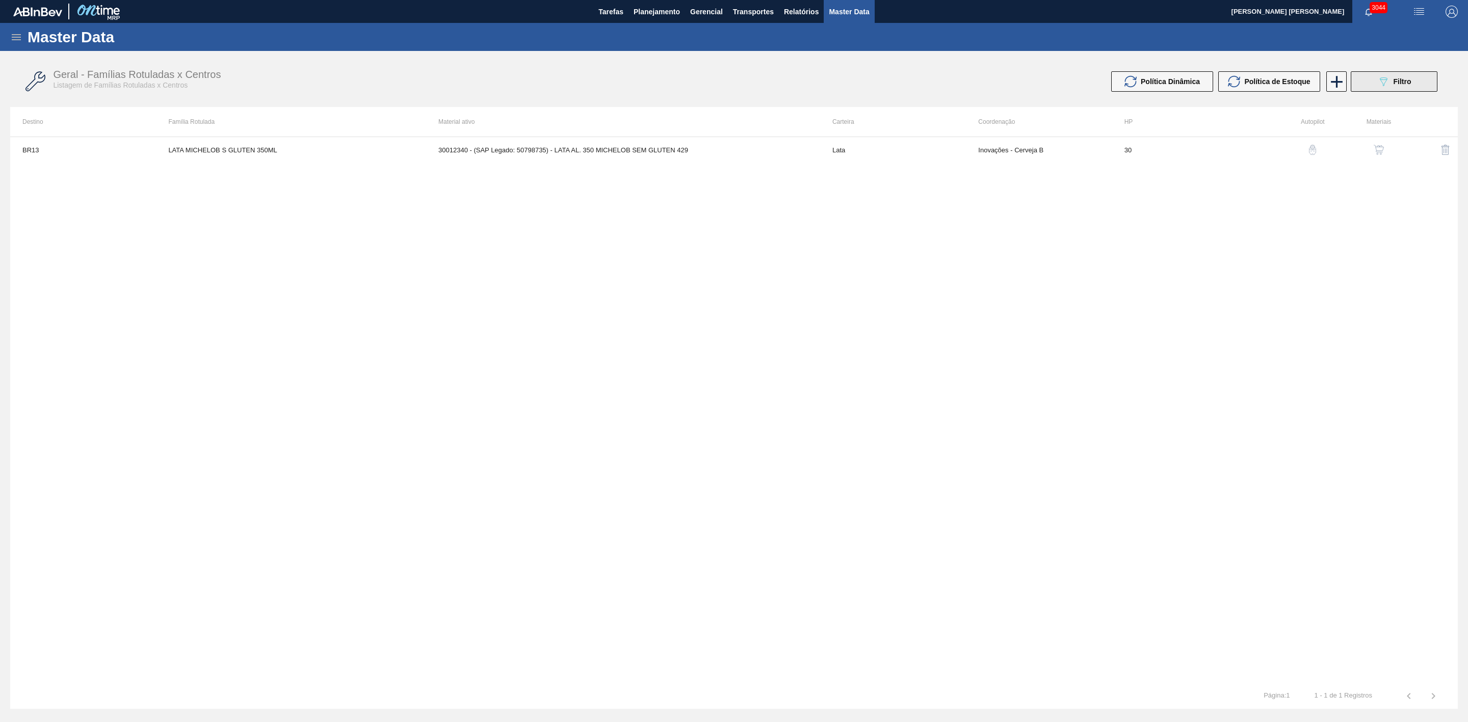
click at [1403, 83] on span "Filtro" at bounding box center [1403, 81] width 18 height 8
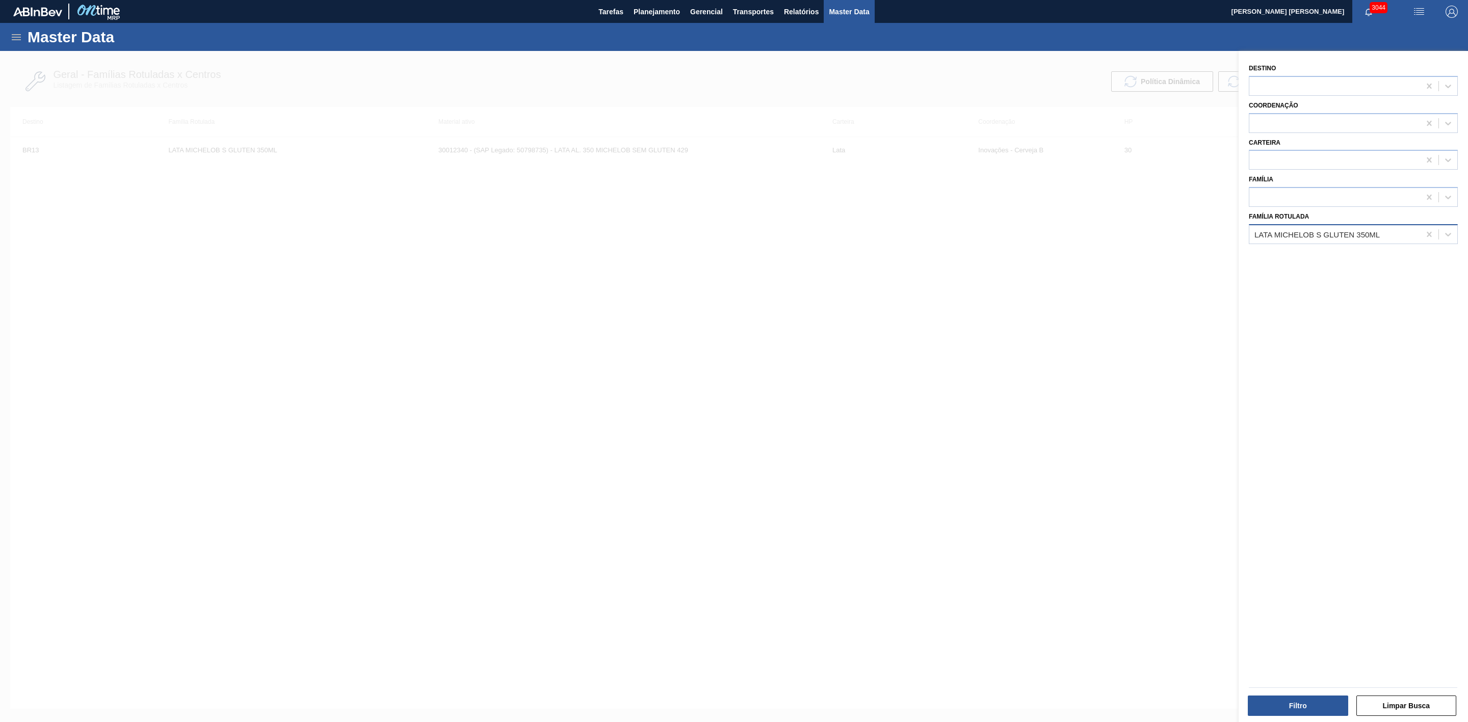
click at [1336, 236] on div "LATA MICHELOB S GLUTEN 350ML" at bounding box center [1317, 234] width 125 height 9
type Rotulada "lata hoe"
click at [1323, 257] on div "LATA HOEGAARDEN WHITE 269ML" at bounding box center [1353, 259] width 209 height 19
click at [1297, 702] on button "Filtro" at bounding box center [1298, 706] width 100 height 20
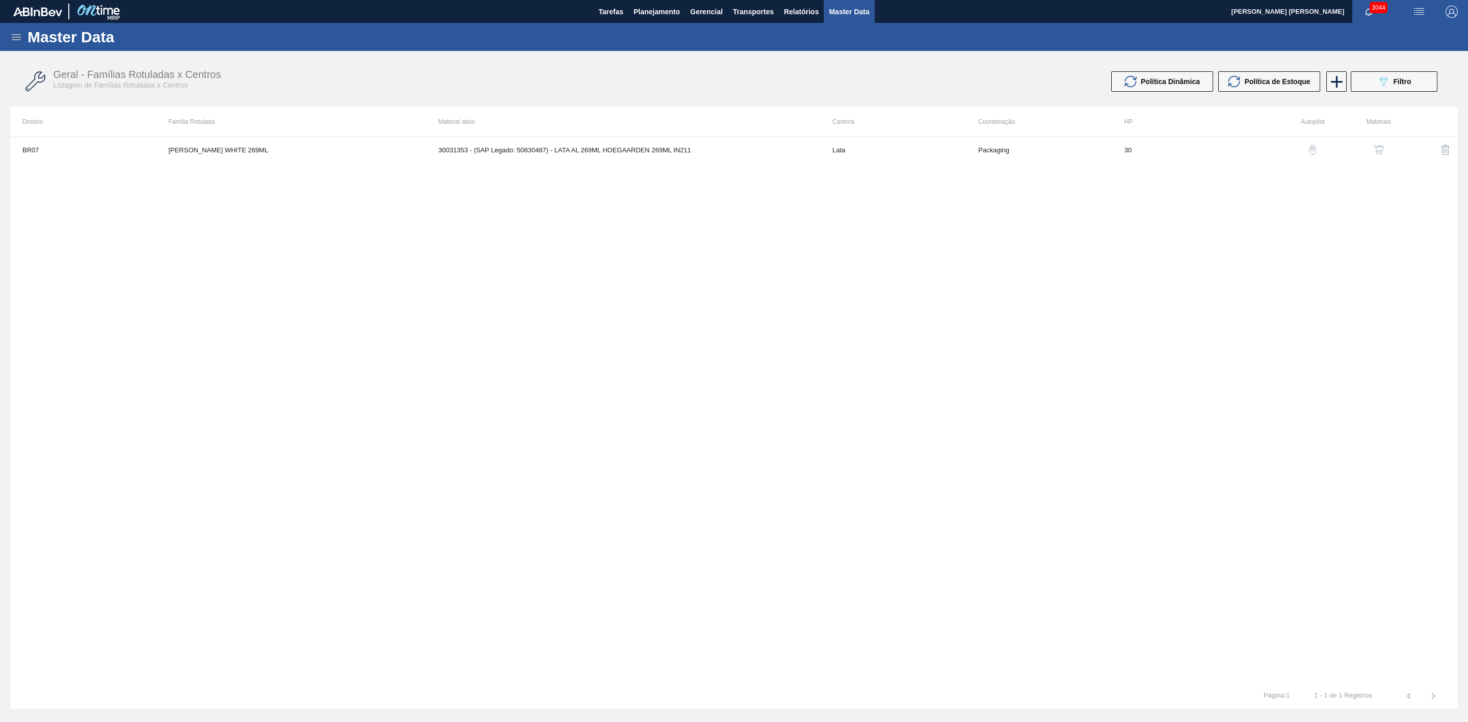
click at [1373, 155] on button "button" at bounding box center [1379, 150] width 24 height 24
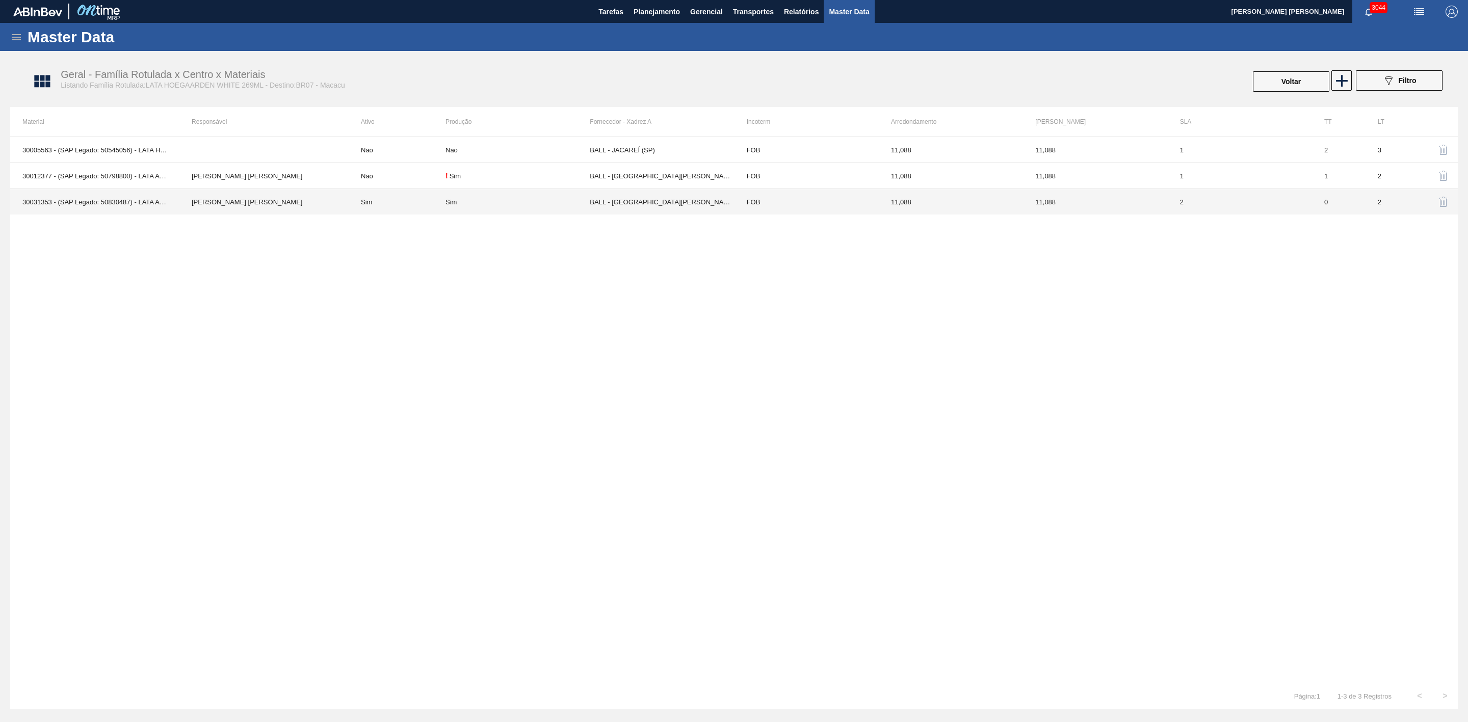
click at [37, 195] on td "30031353 - (SAP Legado: 50830487) - LATA AL 269ML HOEGAARDEN 269ML IN211" at bounding box center [94, 202] width 169 height 26
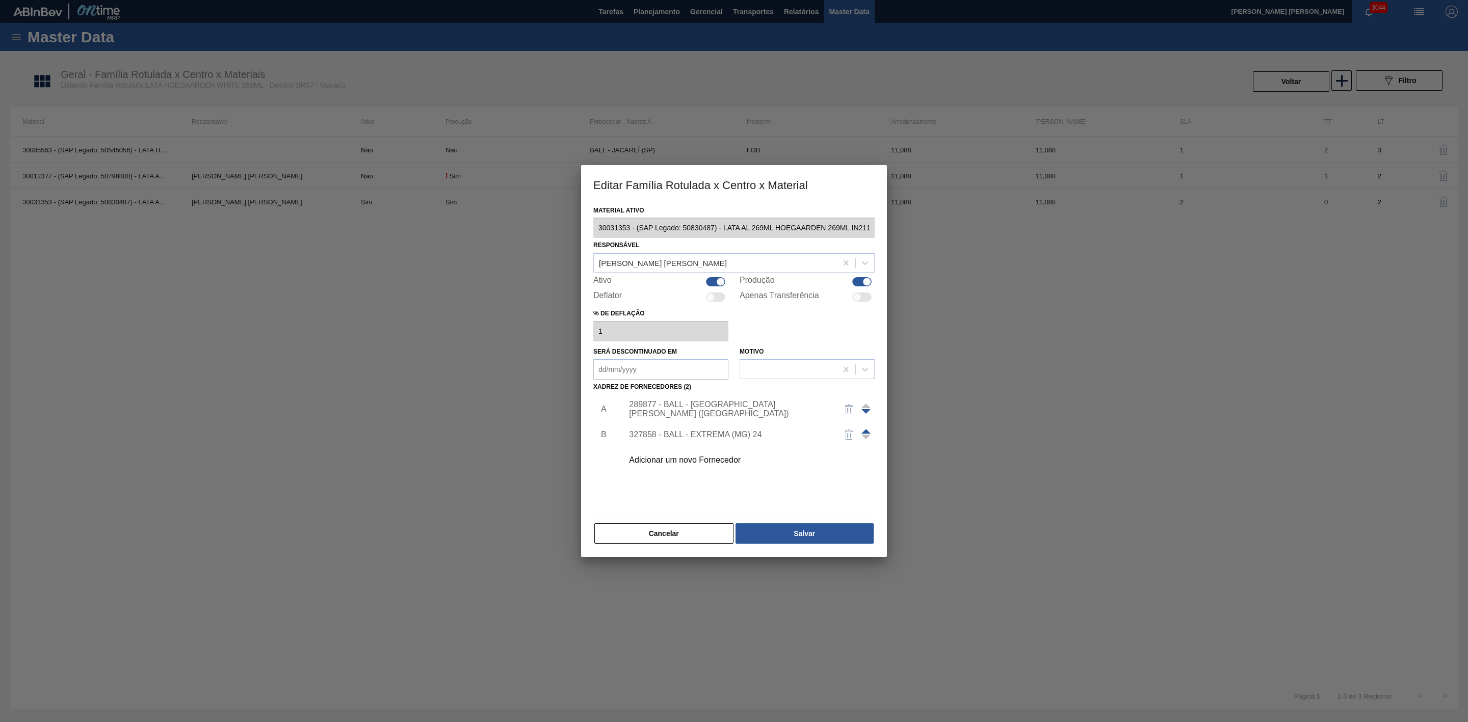
click at [568, 231] on div "Editar Família Rotulada x Centro x Material Material ativo 30031353 - (SAP Lega…" at bounding box center [734, 361] width 1468 height 722
click at [670, 540] on button "Cancelar" at bounding box center [663, 534] width 139 height 20
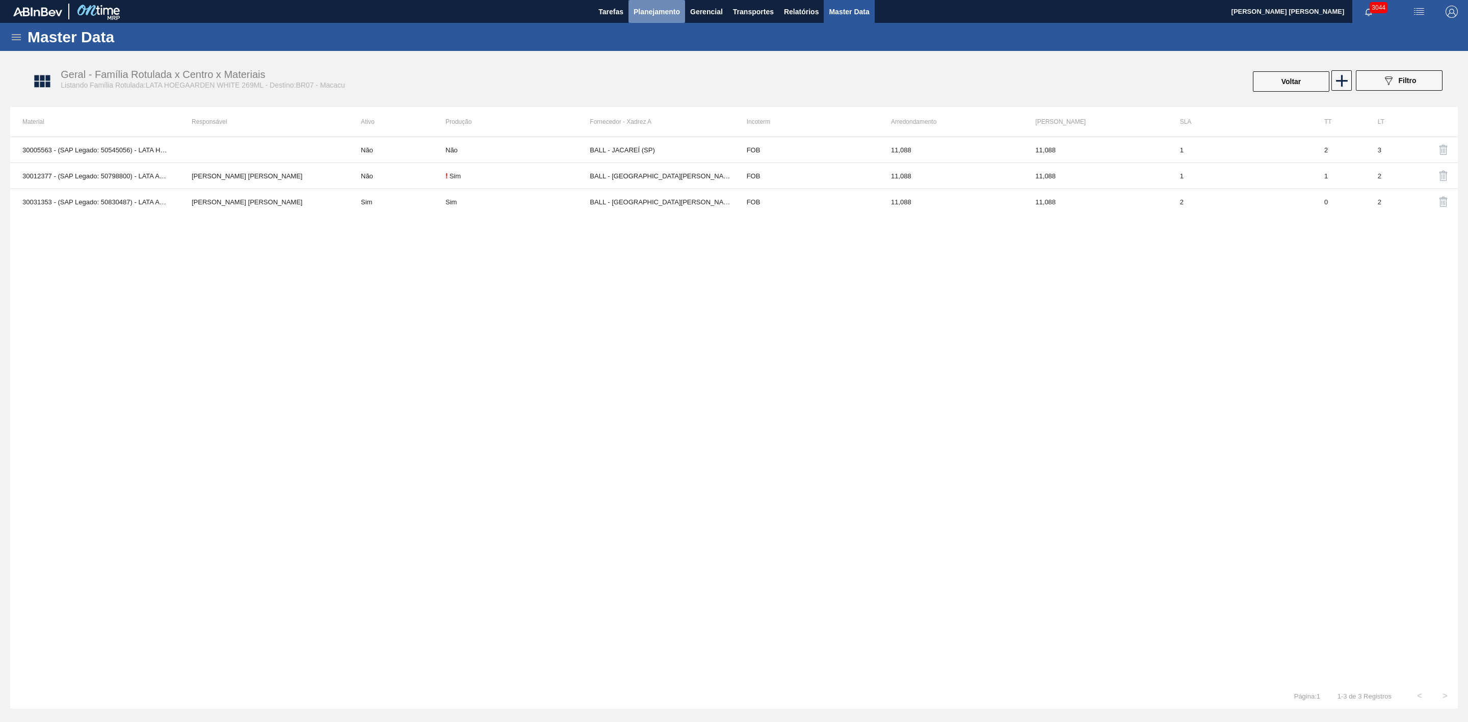
click at [651, 11] on span "Planejamento" at bounding box center [657, 12] width 46 height 12
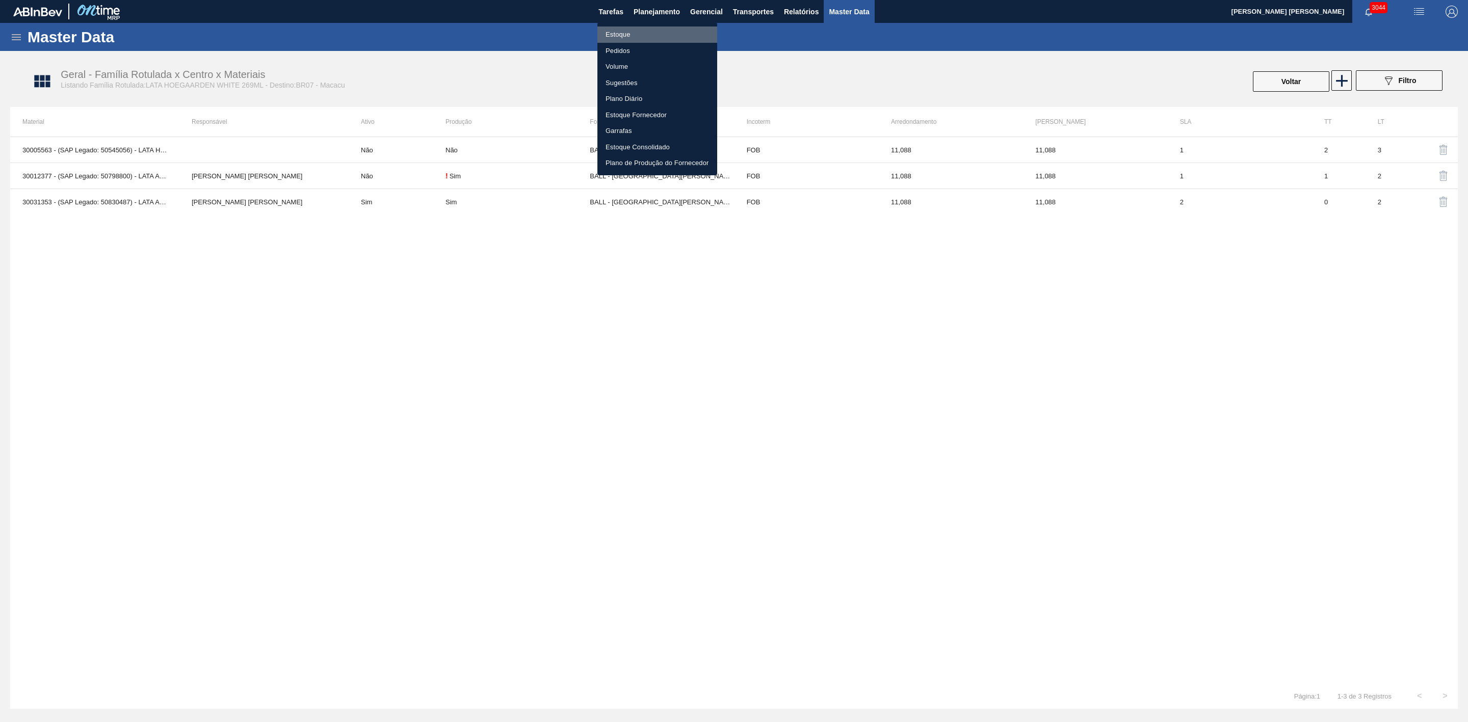
click at [614, 34] on li "Estoque" at bounding box center [657, 35] width 120 height 16
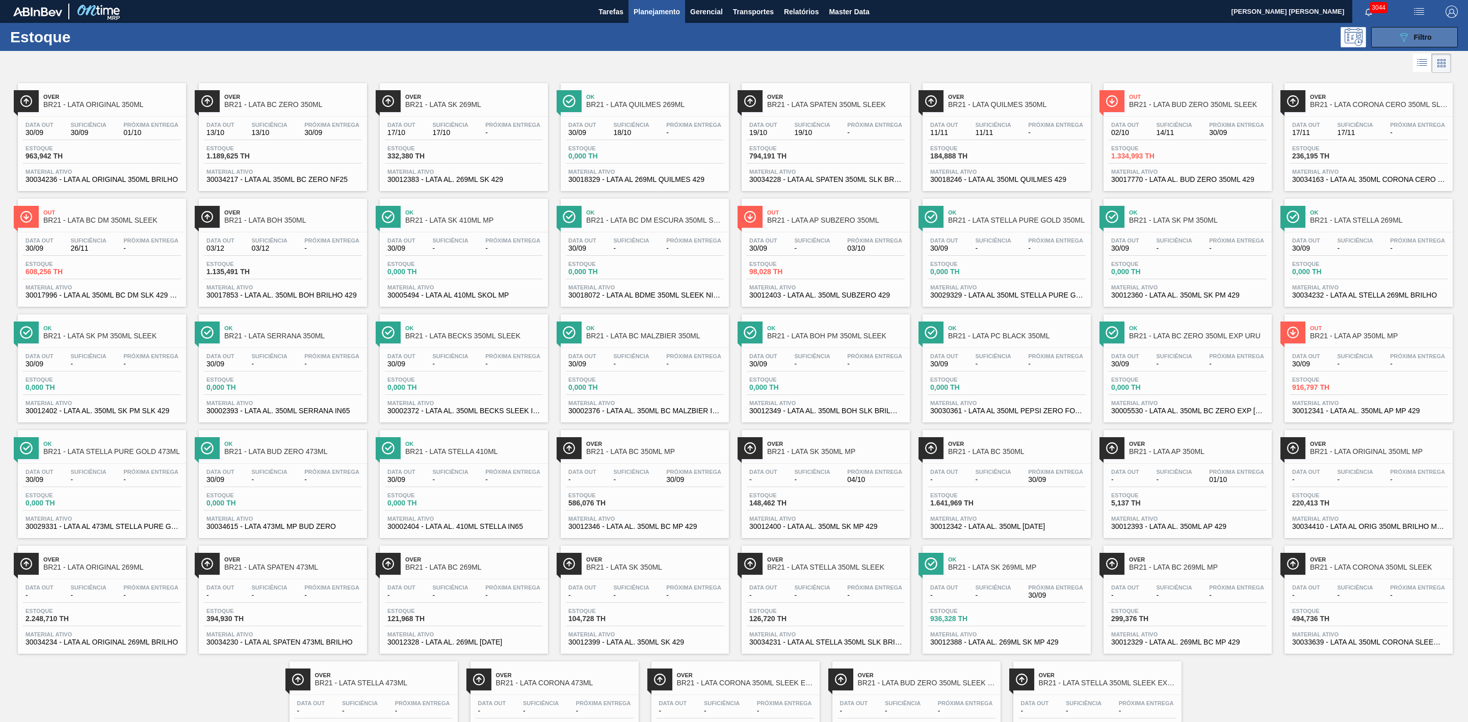
click at [1418, 33] on span "Filtro" at bounding box center [1423, 37] width 18 height 8
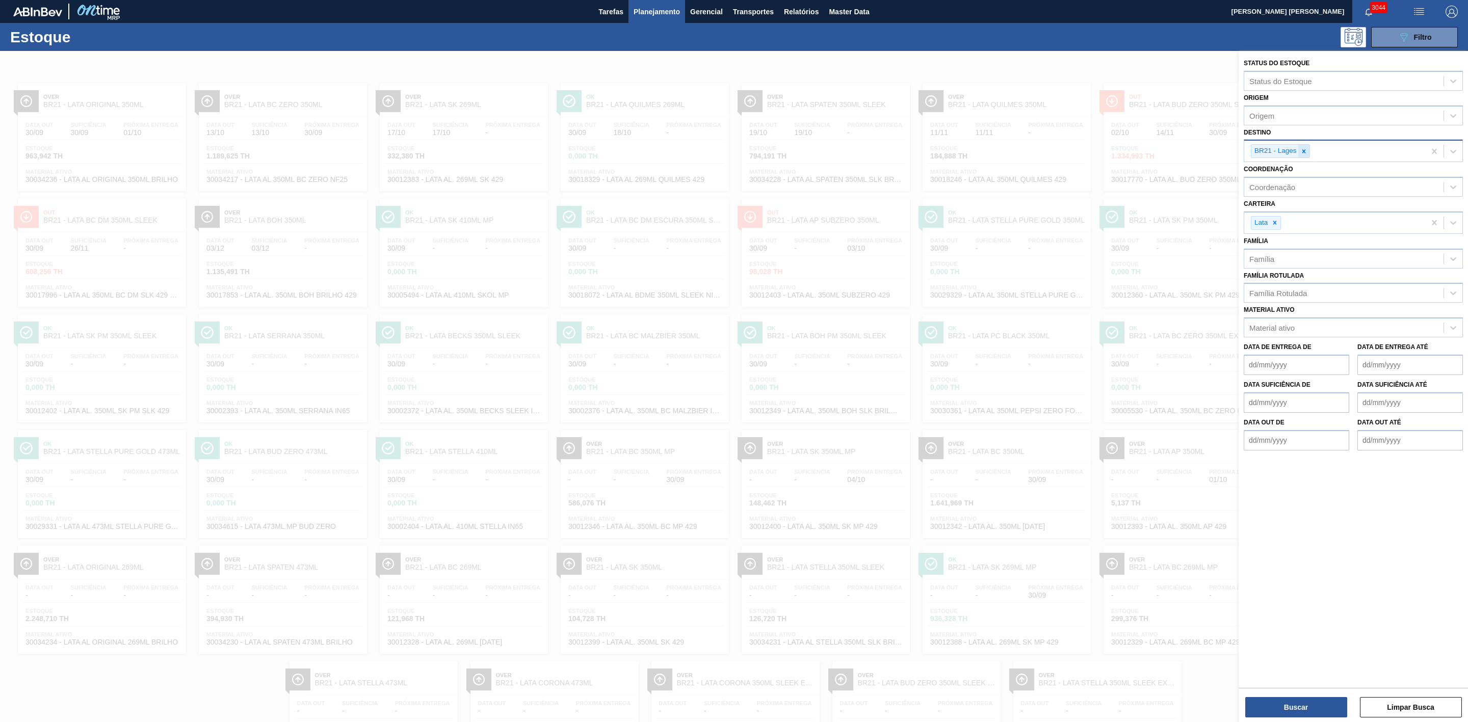
click at [1301, 155] on div at bounding box center [1303, 151] width 11 height 13
type input "22"
click at [1291, 179] on div "BR22 - Viamão" at bounding box center [1353, 175] width 219 height 19
click at [1306, 705] on button "Buscar" at bounding box center [1296, 707] width 102 height 20
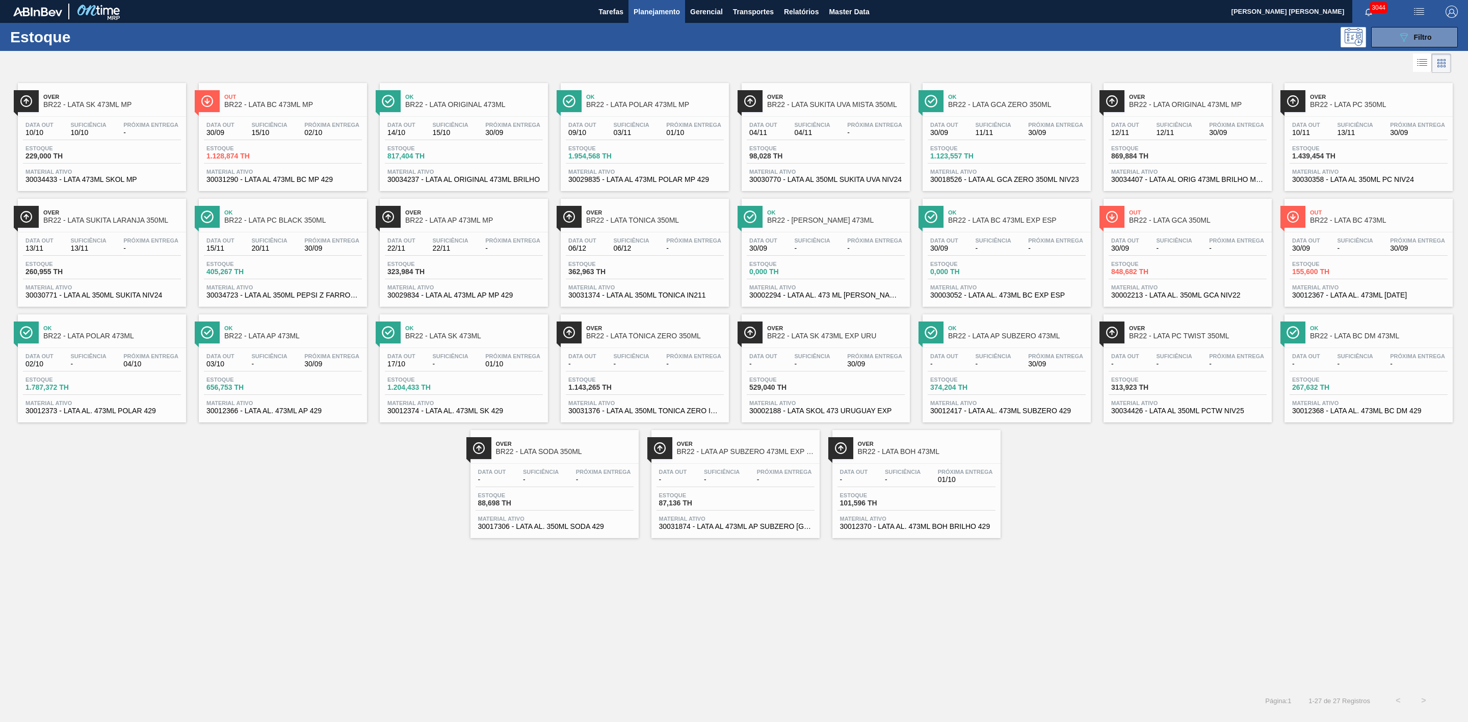
click at [1320, 213] on span "Out" at bounding box center [1379, 213] width 138 height 6
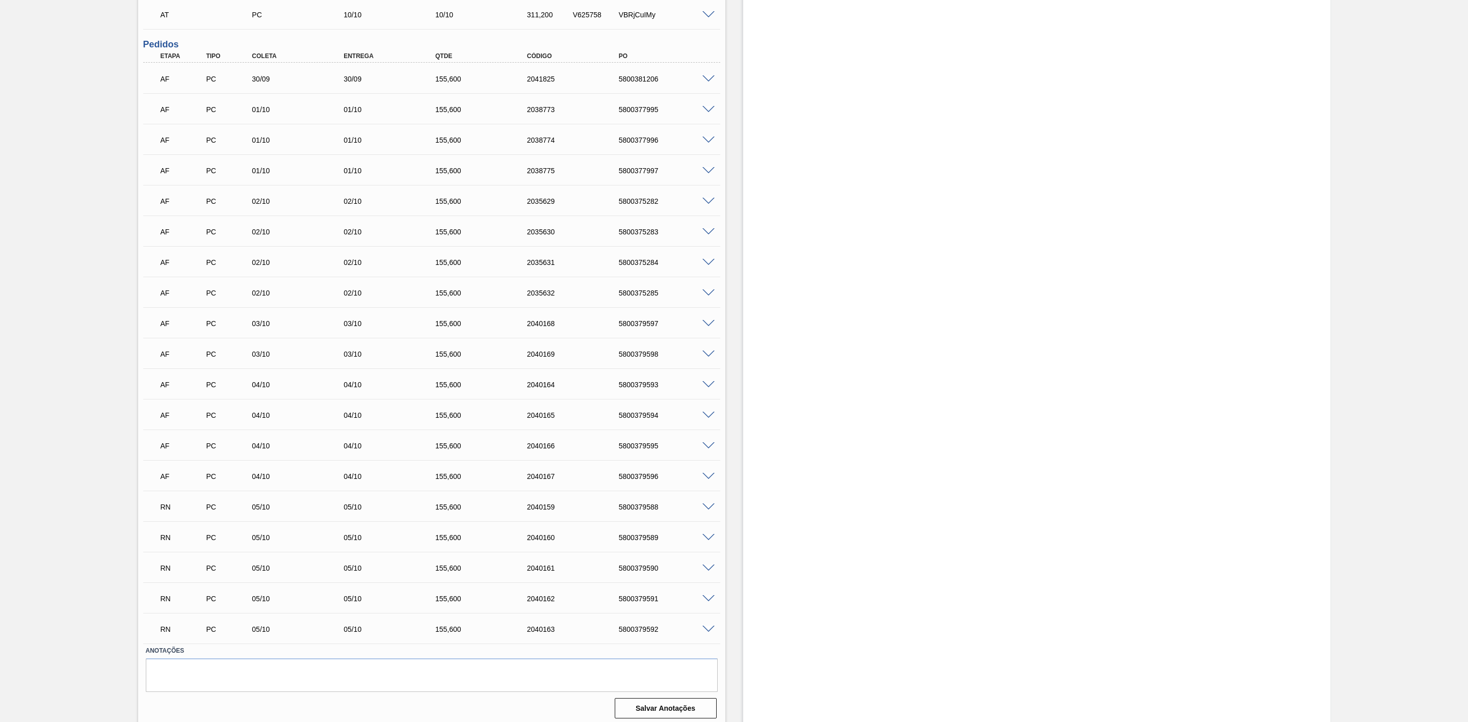
scroll to position [449, 0]
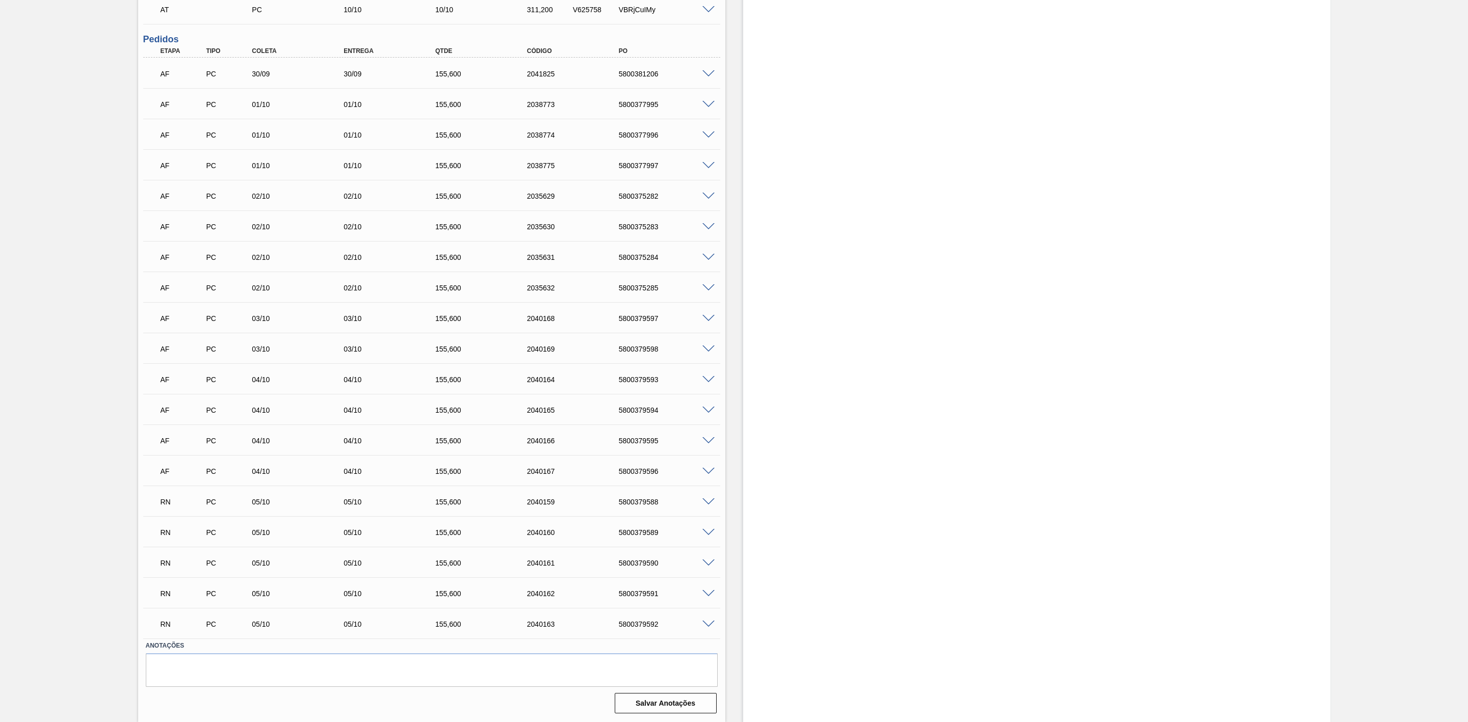
click at [710, 504] on span at bounding box center [708, 503] width 12 height 8
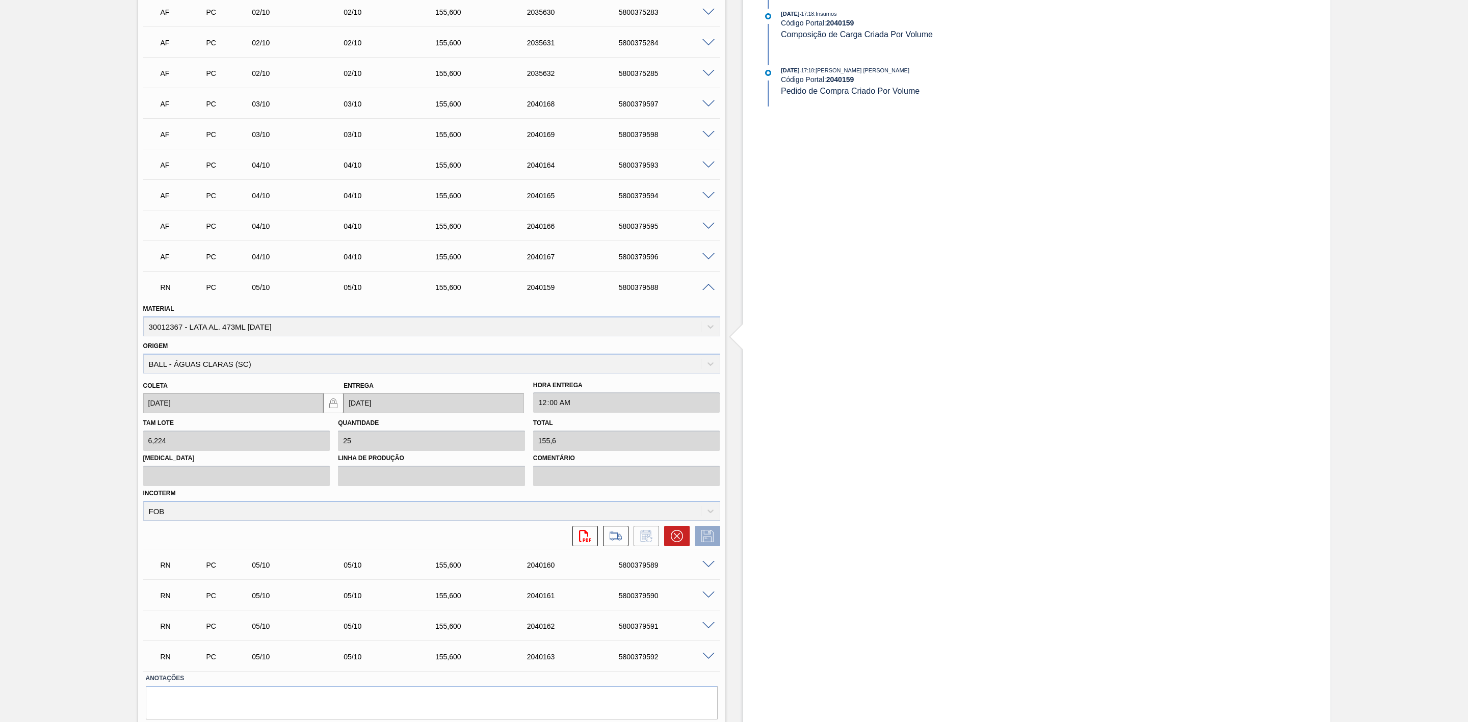
scroll to position [688, 0]
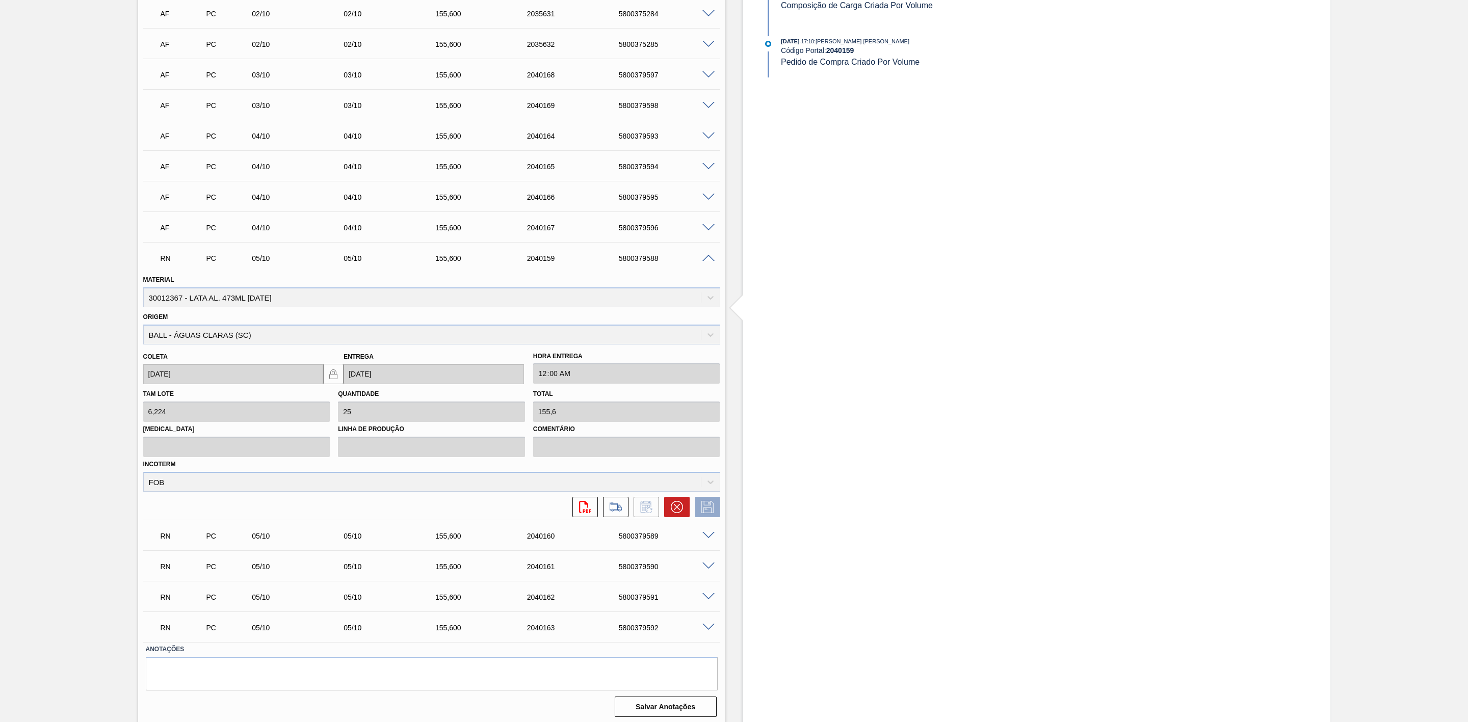
click at [705, 263] on span at bounding box center [708, 259] width 12 height 8
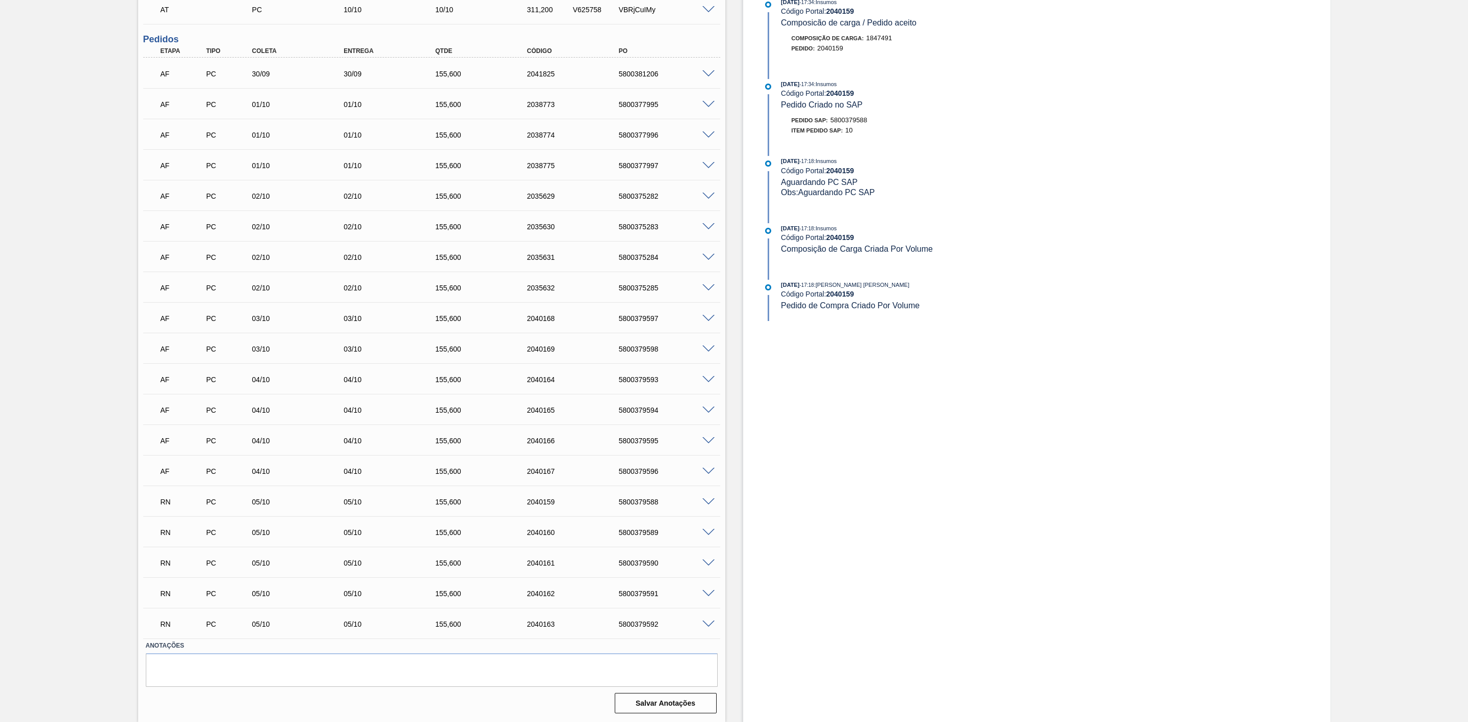
click at [708, 531] on span at bounding box center [708, 533] width 12 height 8
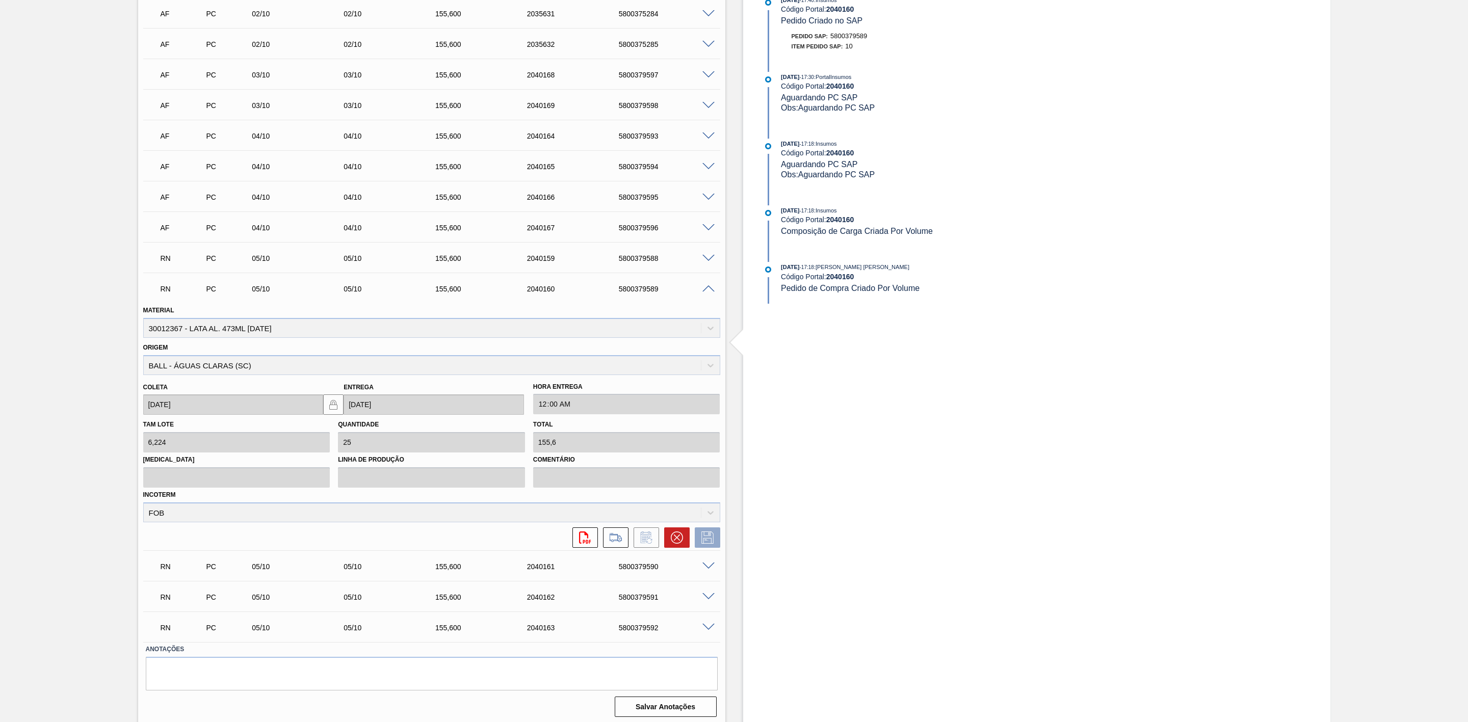
click at [710, 293] on span at bounding box center [708, 289] width 12 height 8
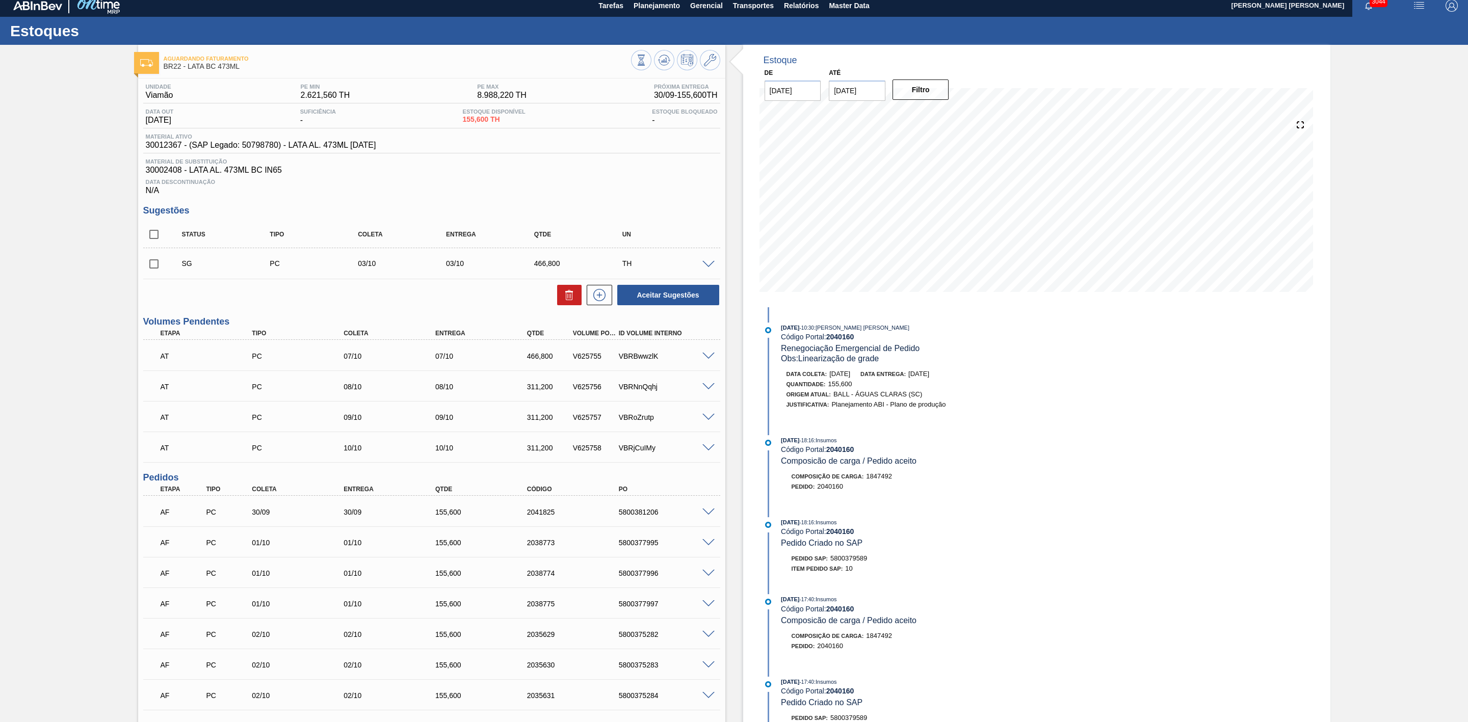
scroll to position [0, 0]
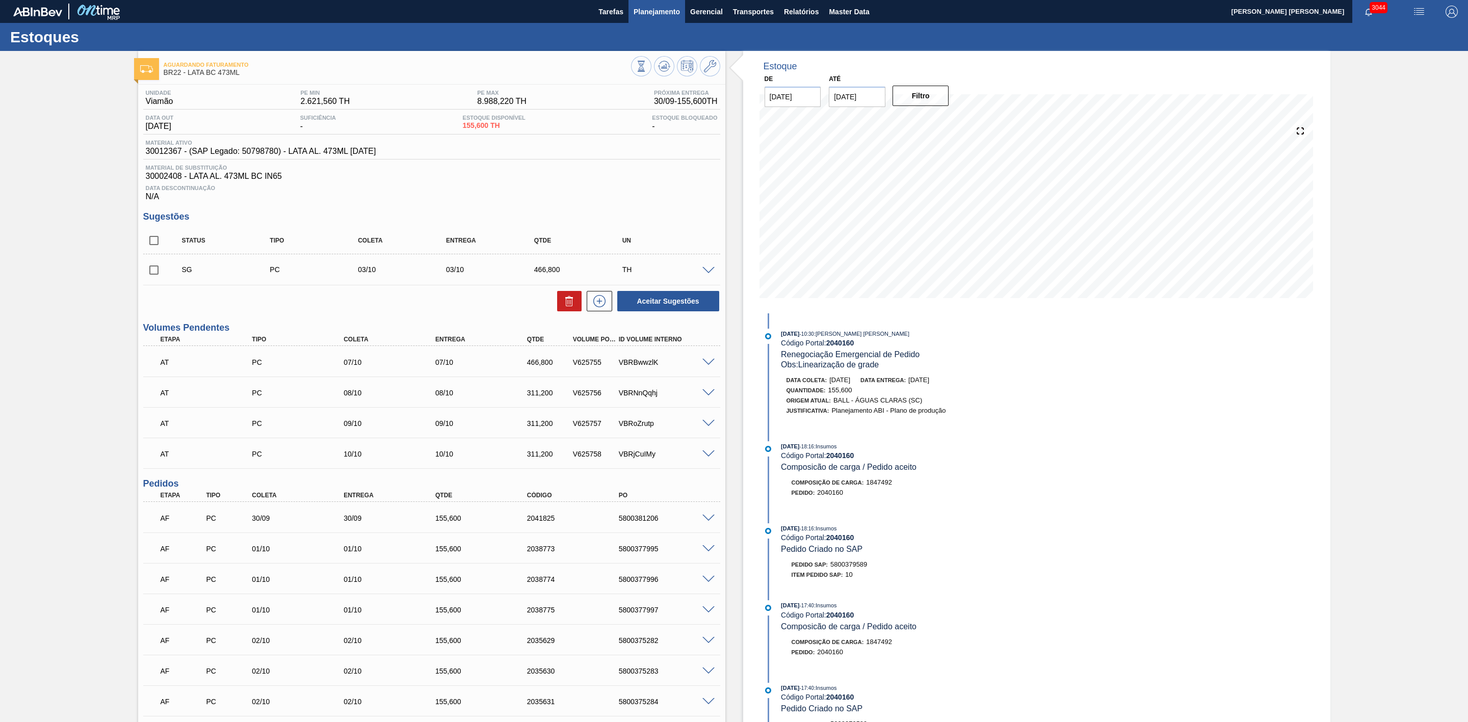
click at [646, 14] on span "Planejamento" at bounding box center [657, 12] width 46 height 12
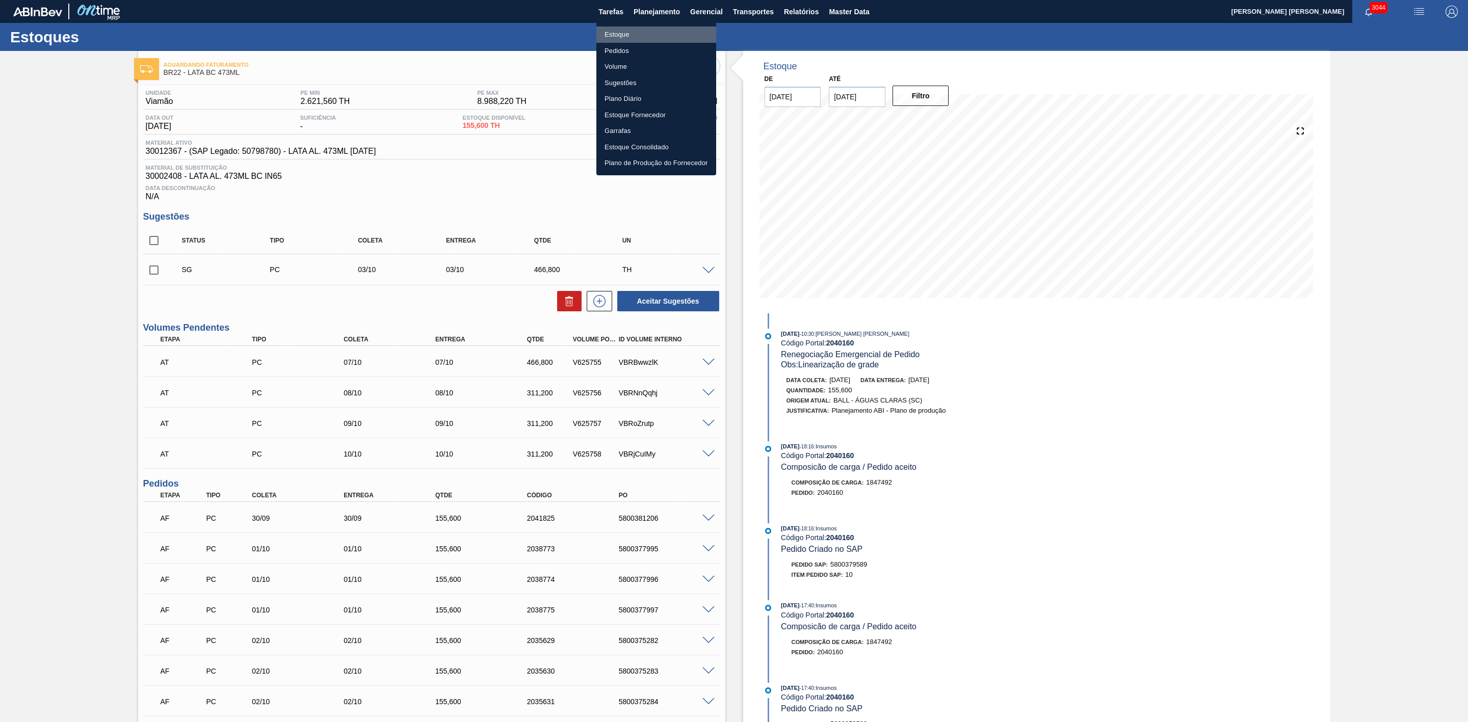
click at [621, 34] on li "Estoque" at bounding box center [656, 35] width 120 height 16
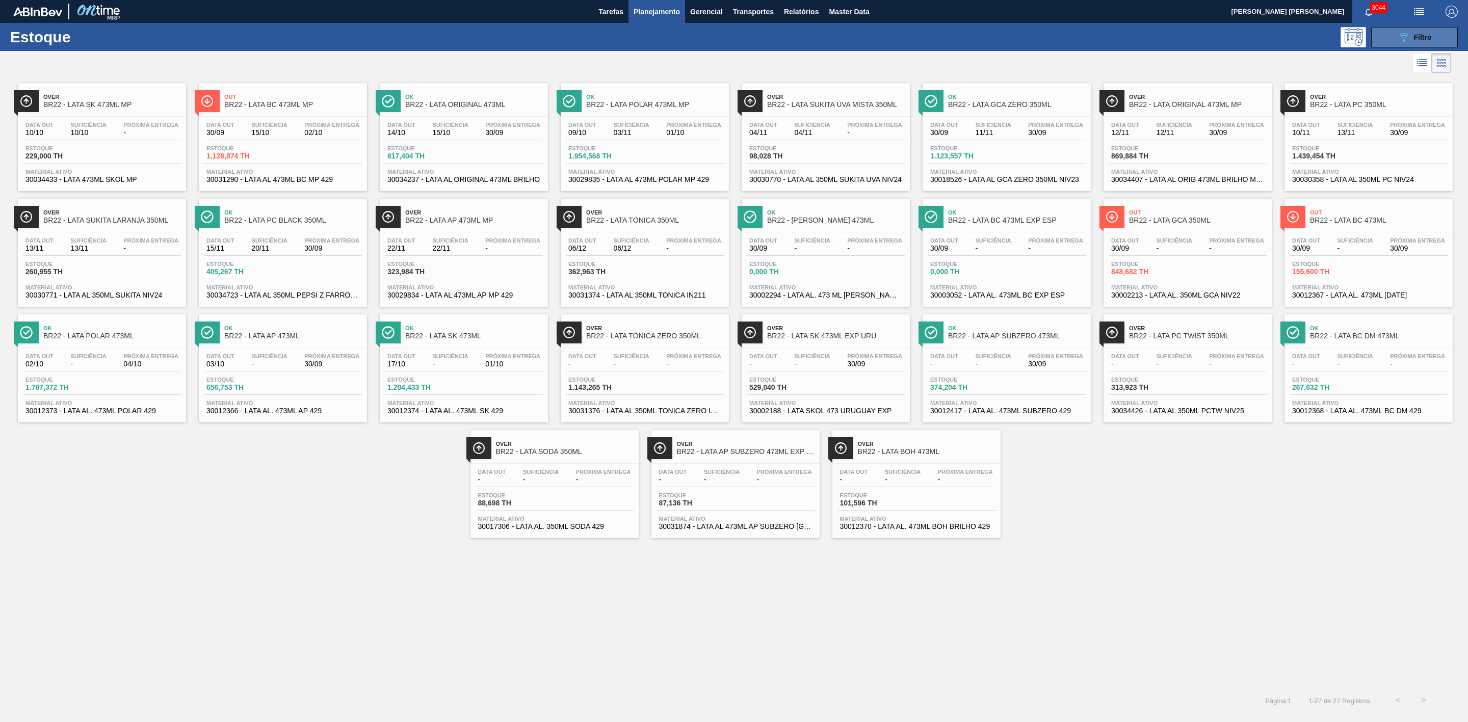
click at [1405, 37] on icon "089F7B8B-B2A5-4AFE-B5C0-19BA573D28AC" at bounding box center [1404, 37] width 12 height 12
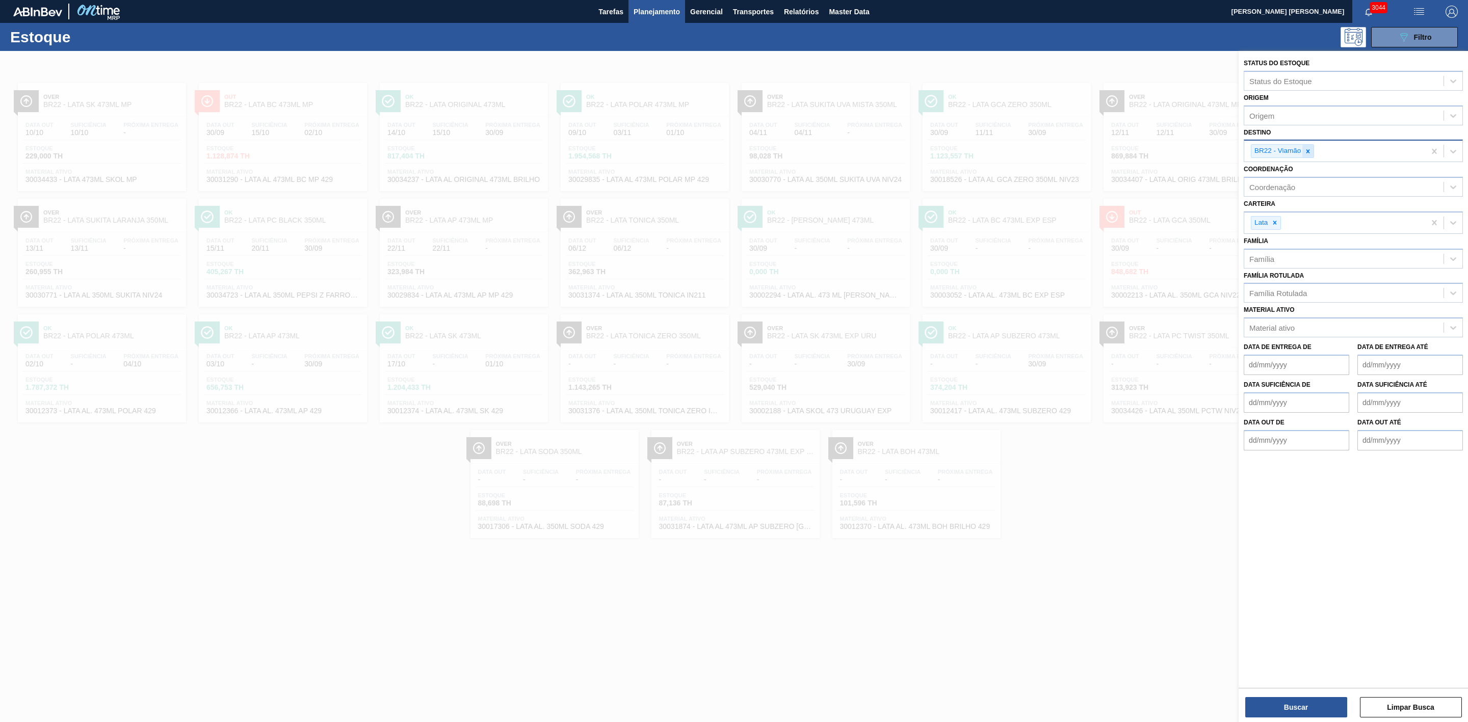
click at [1308, 155] on div at bounding box center [1307, 151] width 11 height 13
type input "21"
click at [1285, 176] on div "BR21 - Lages" at bounding box center [1353, 175] width 219 height 19
click at [1293, 699] on button "Buscar" at bounding box center [1296, 707] width 102 height 20
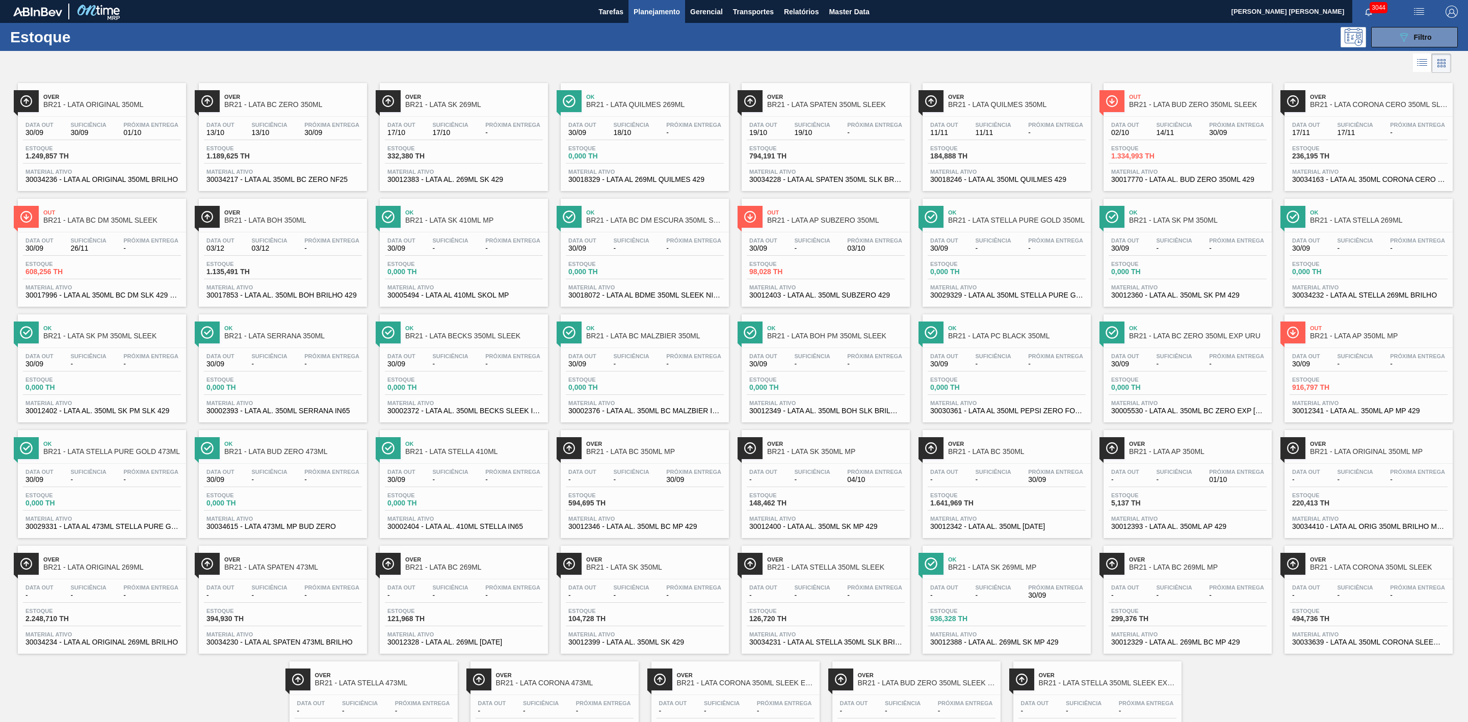
click at [1194, 94] on span "Out" at bounding box center [1198, 97] width 138 height 6
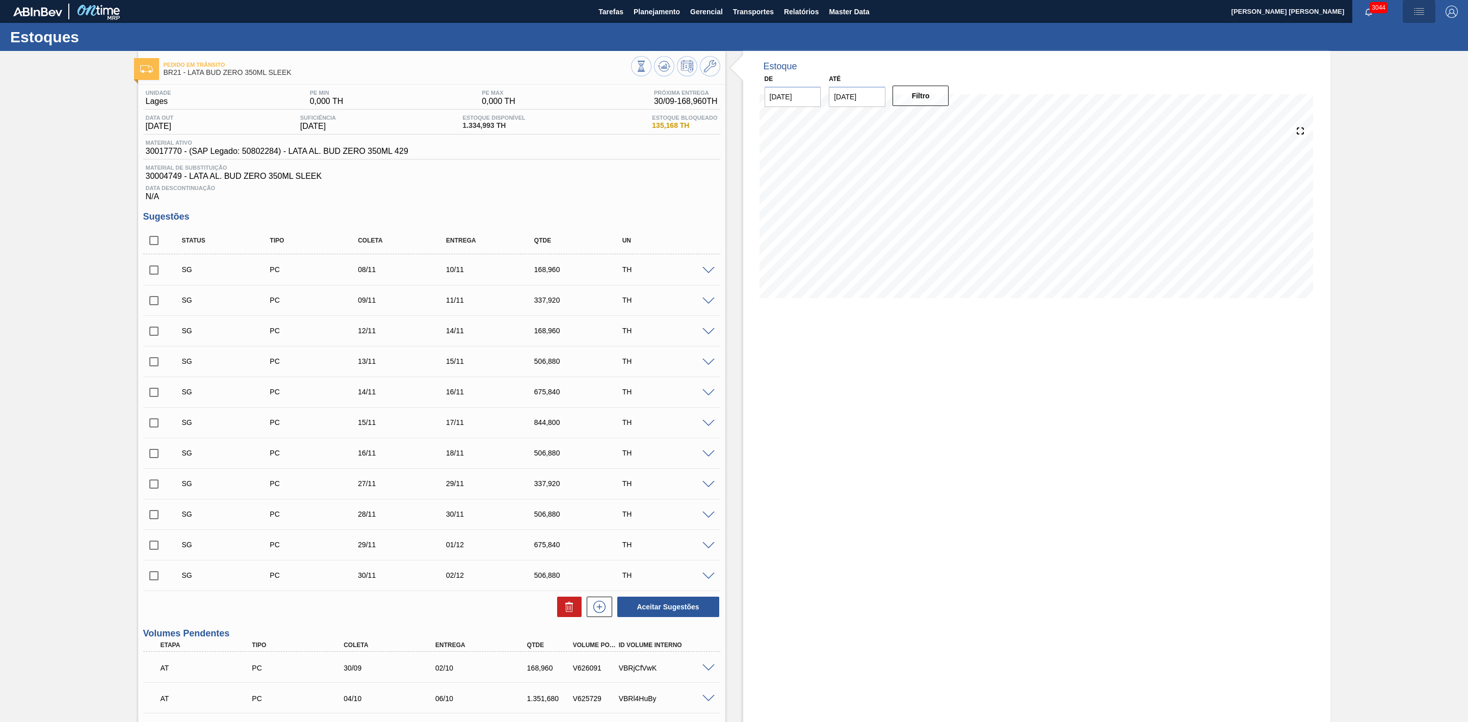
click at [1410, 6] on span "button" at bounding box center [1419, 12] width 24 height 12
click at [1394, 33] on li "Pedido Contingência" at bounding box center [1413, 36] width 93 height 18
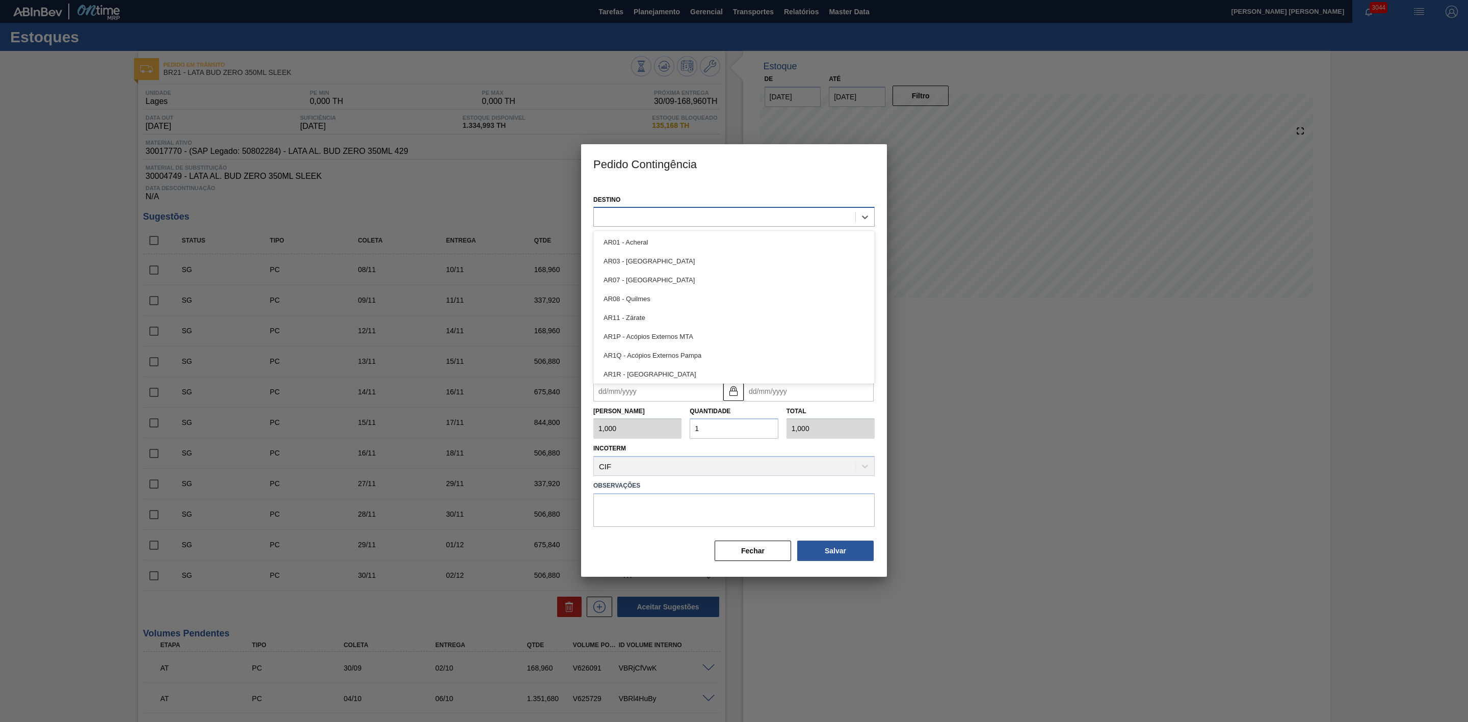
click at [681, 219] on div at bounding box center [725, 217] width 262 height 15
type input "21"
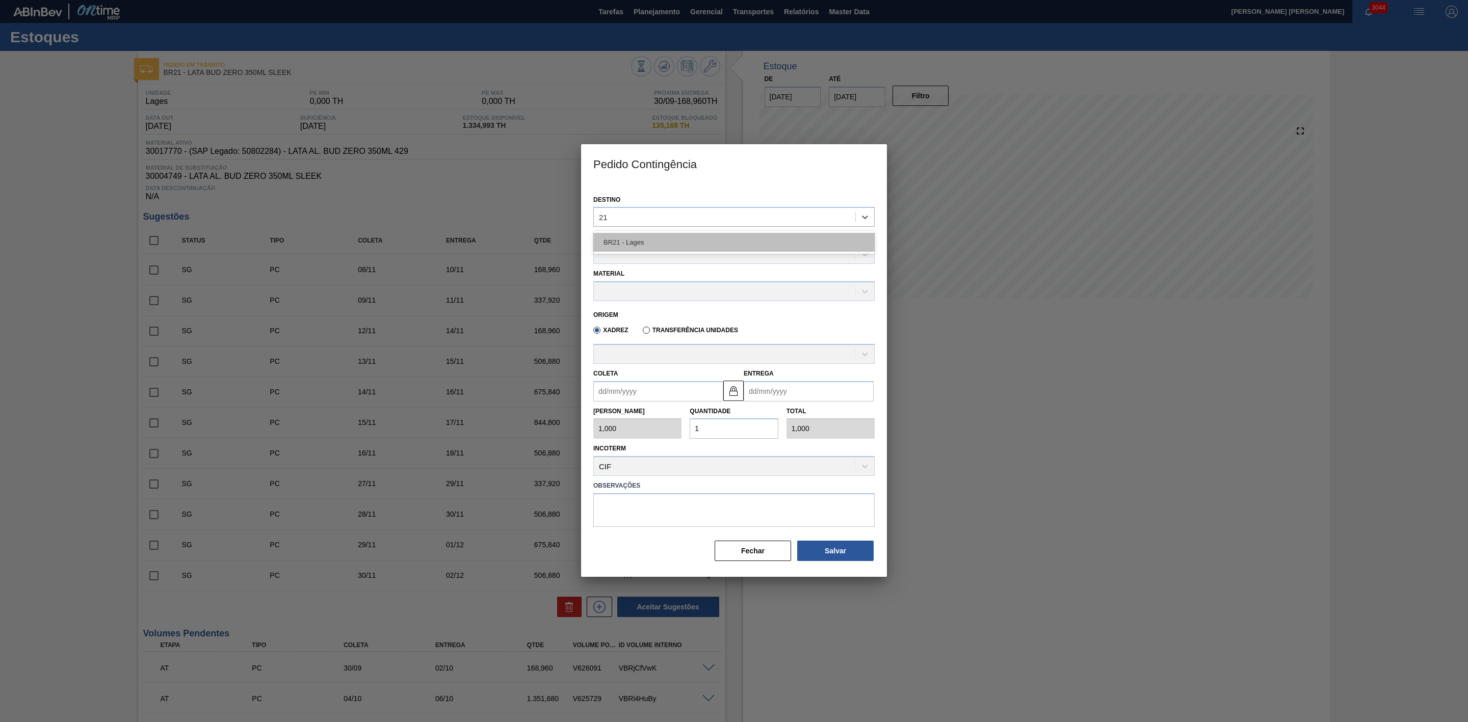
click at [642, 239] on div "BR21 - Lages" at bounding box center [733, 242] width 281 height 19
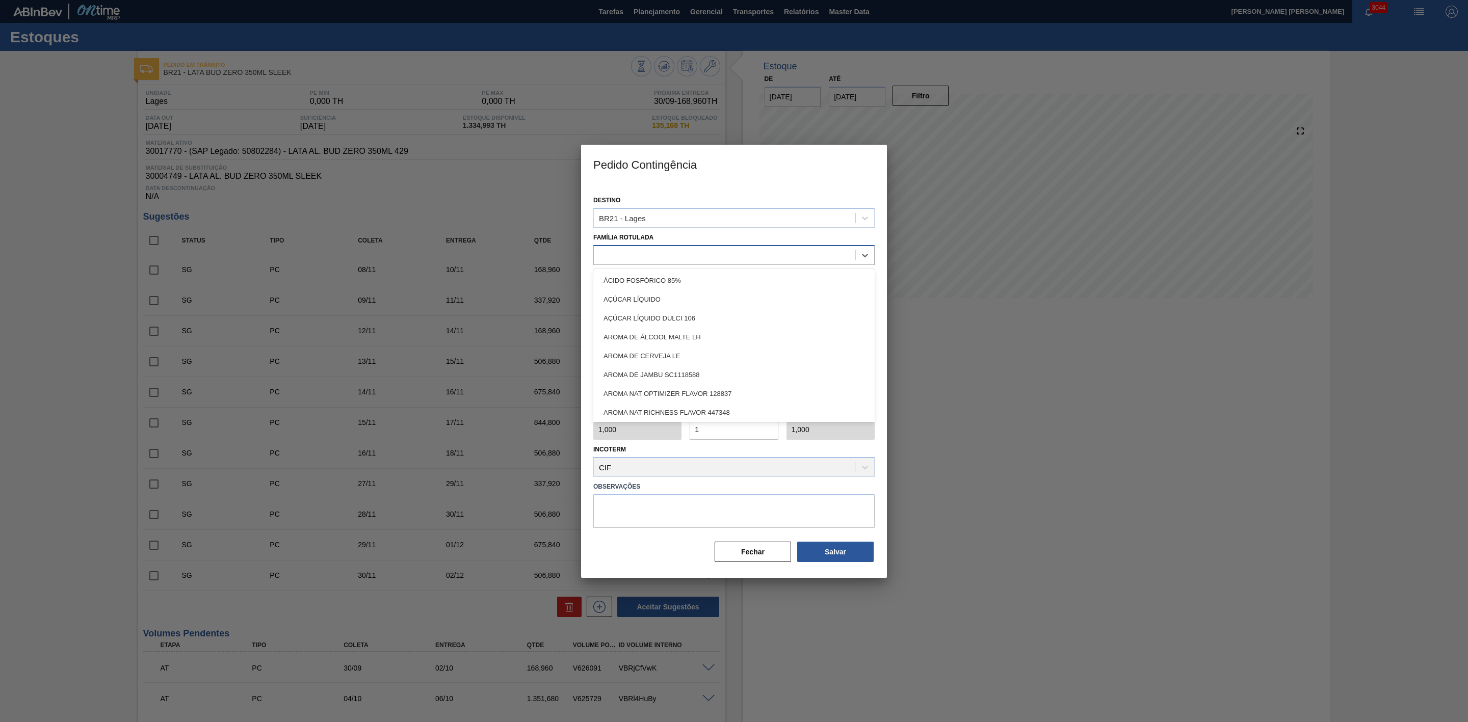
click at [635, 254] on div at bounding box center [725, 255] width 262 height 15
type Rotulada "lata bud"
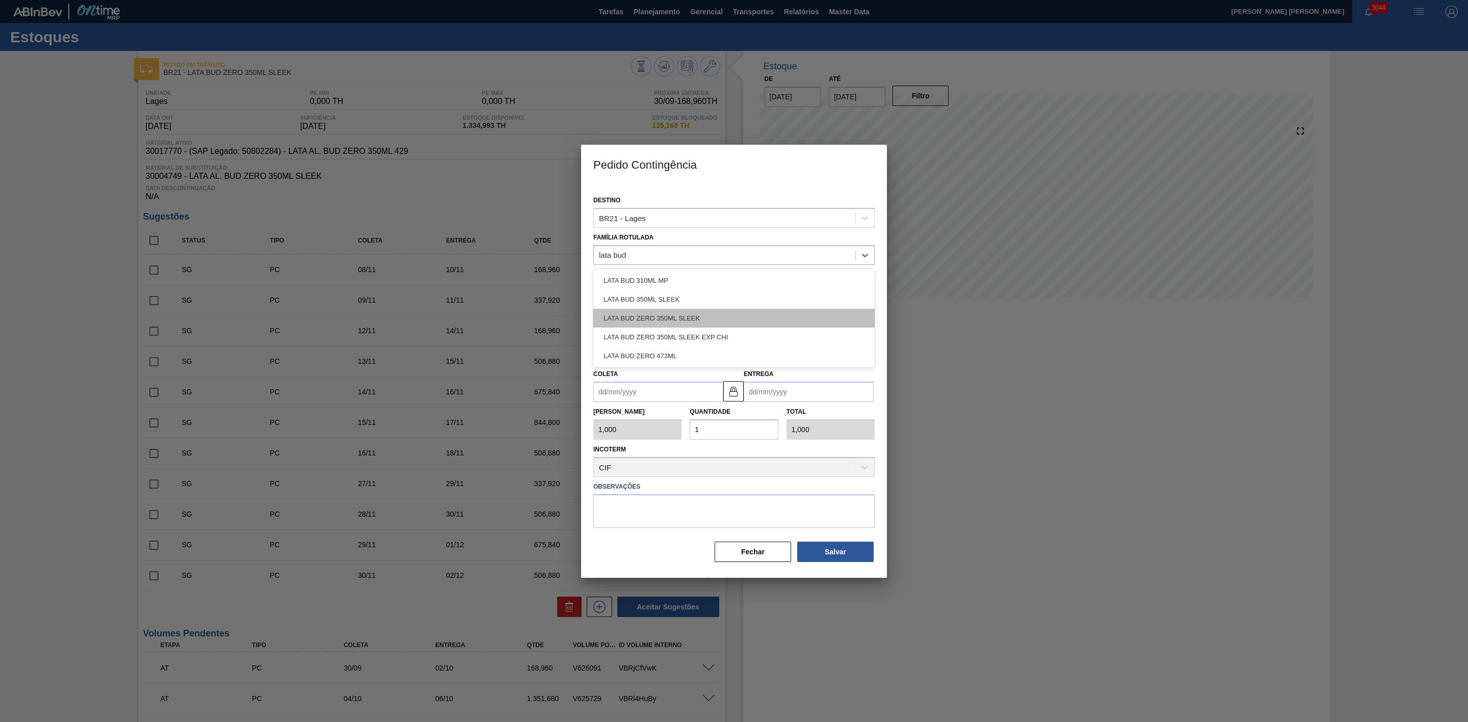
click at [661, 318] on div "LATA BUD ZERO 350ML SLEEK" at bounding box center [733, 318] width 281 height 19
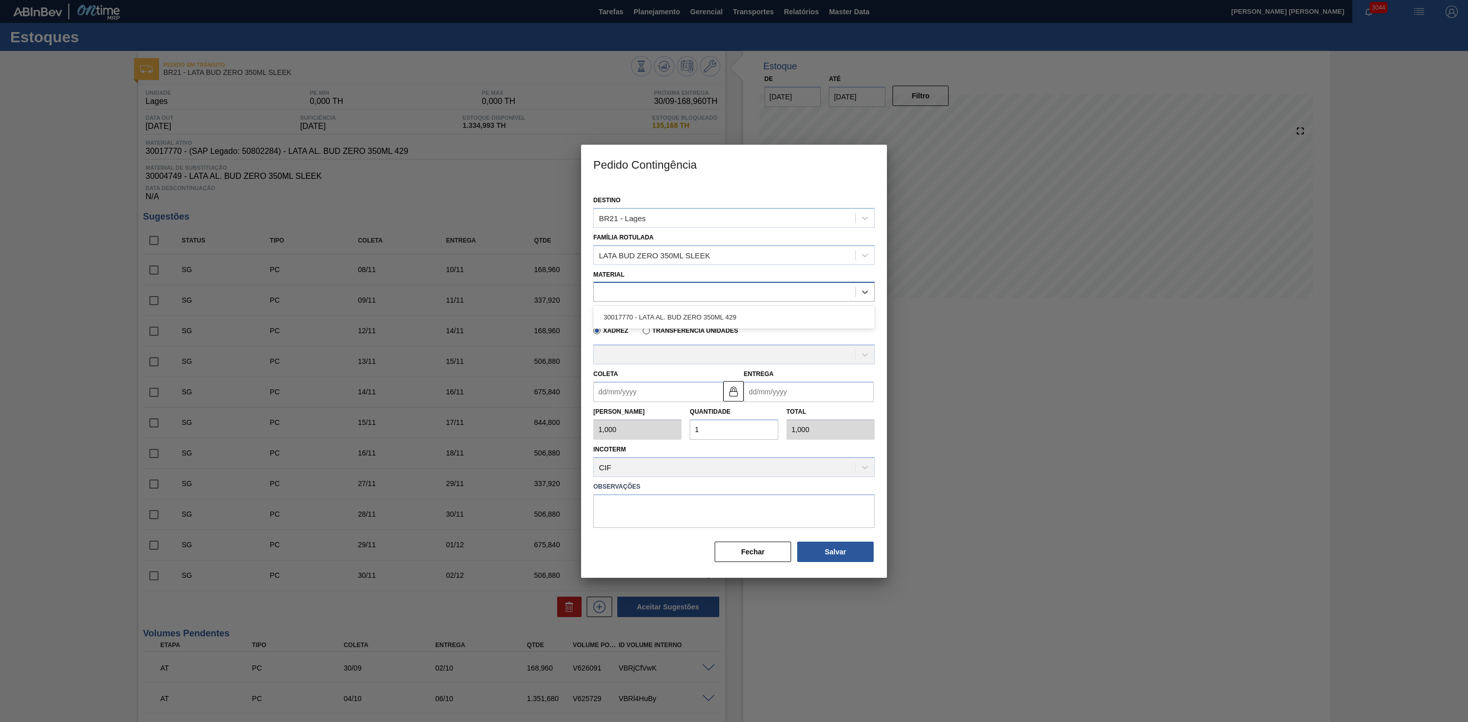
click at [635, 296] on div at bounding box center [725, 292] width 262 height 15
click at [656, 322] on div "30017770 - LATA AL. BUD ZERO 350ML 429" at bounding box center [733, 317] width 281 height 19
type input "8,448"
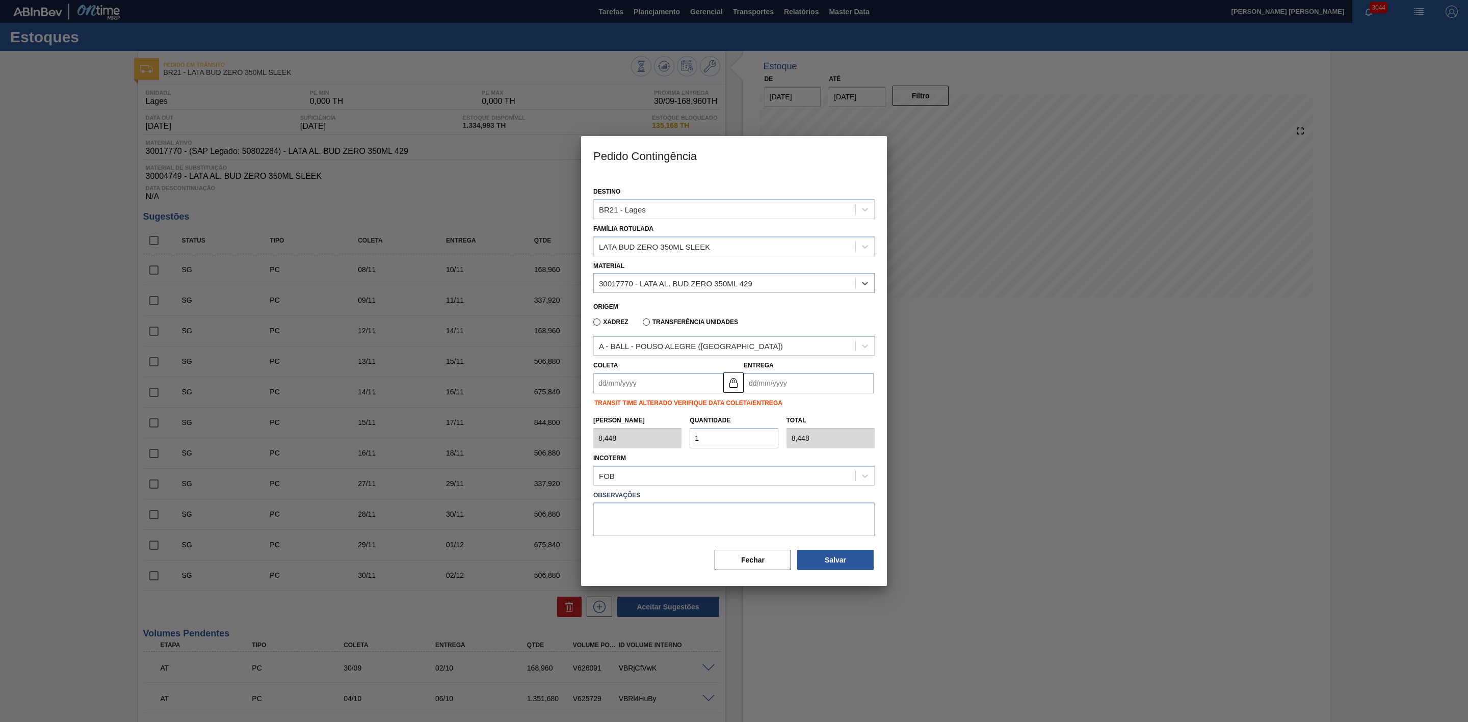
click at [673, 381] on input "Coleta" at bounding box center [658, 383] width 130 height 20
drag, startPoint x: 635, startPoint y: 503, endPoint x: 638, endPoint y: 495, distance: 8.4
click at [635, 503] on div "30" at bounding box center [639, 507] width 14 height 14
type input "[DATE]"
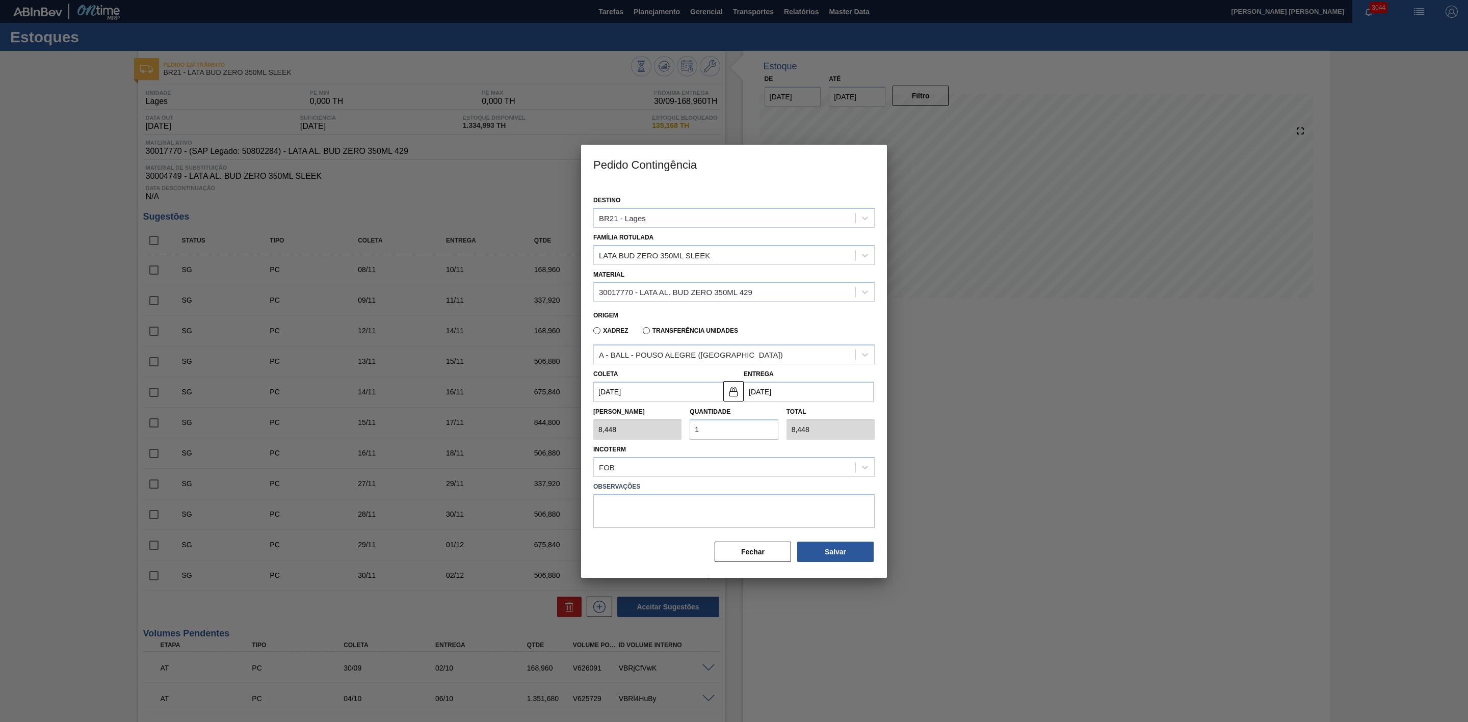
drag, startPoint x: 709, startPoint y: 433, endPoint x: 690, endPoint y: 432, distance: 18.9
click at [690, 432] on input "1" at bounding box center [734, 430] width 88 height 20
type input "2"
type input "16,896"
type input "20"
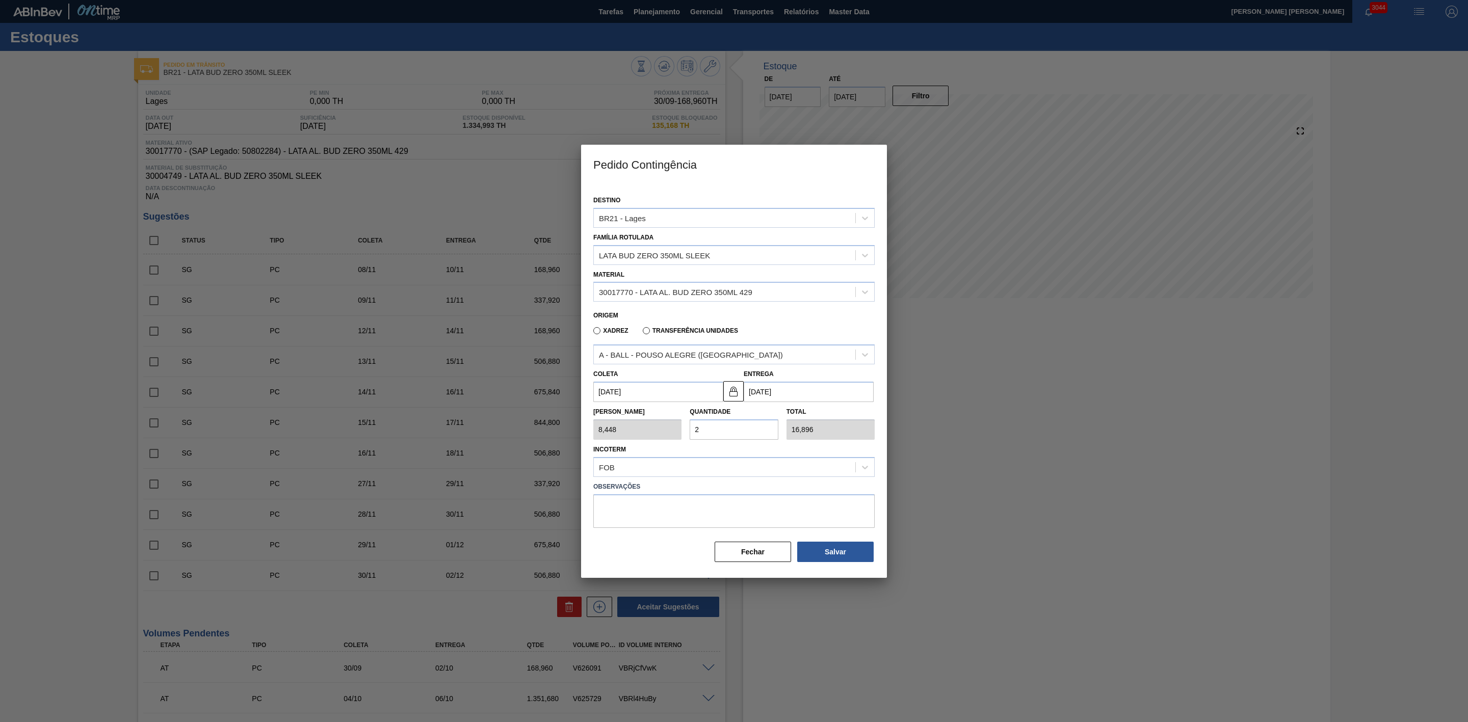
type input "168,960"
type input "20"
click at [840, 551] on button "Salvar" at bounding box center [835, 552] width 76 height 20
click at [1054, 495] on div at bounding box center [734, 361] width 1468 height 722
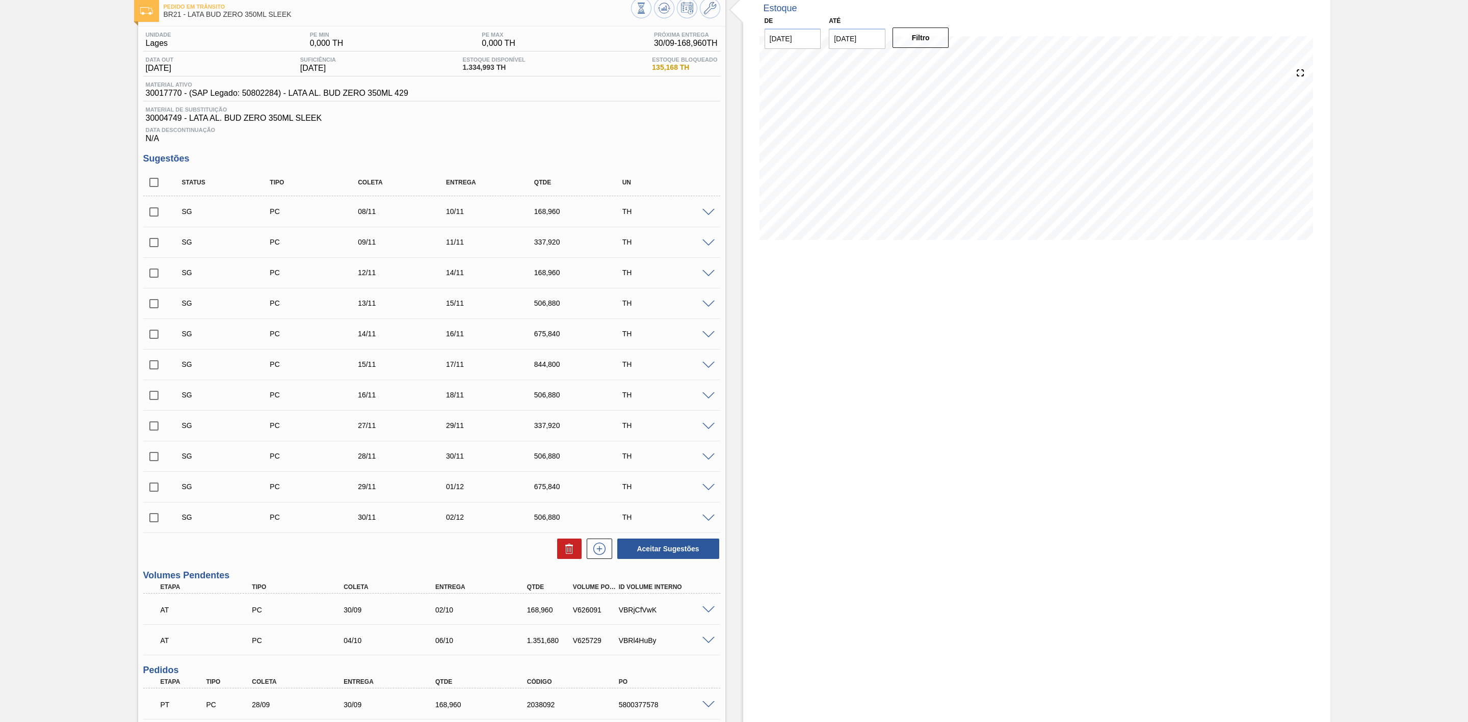
scroll to position [204, 0]
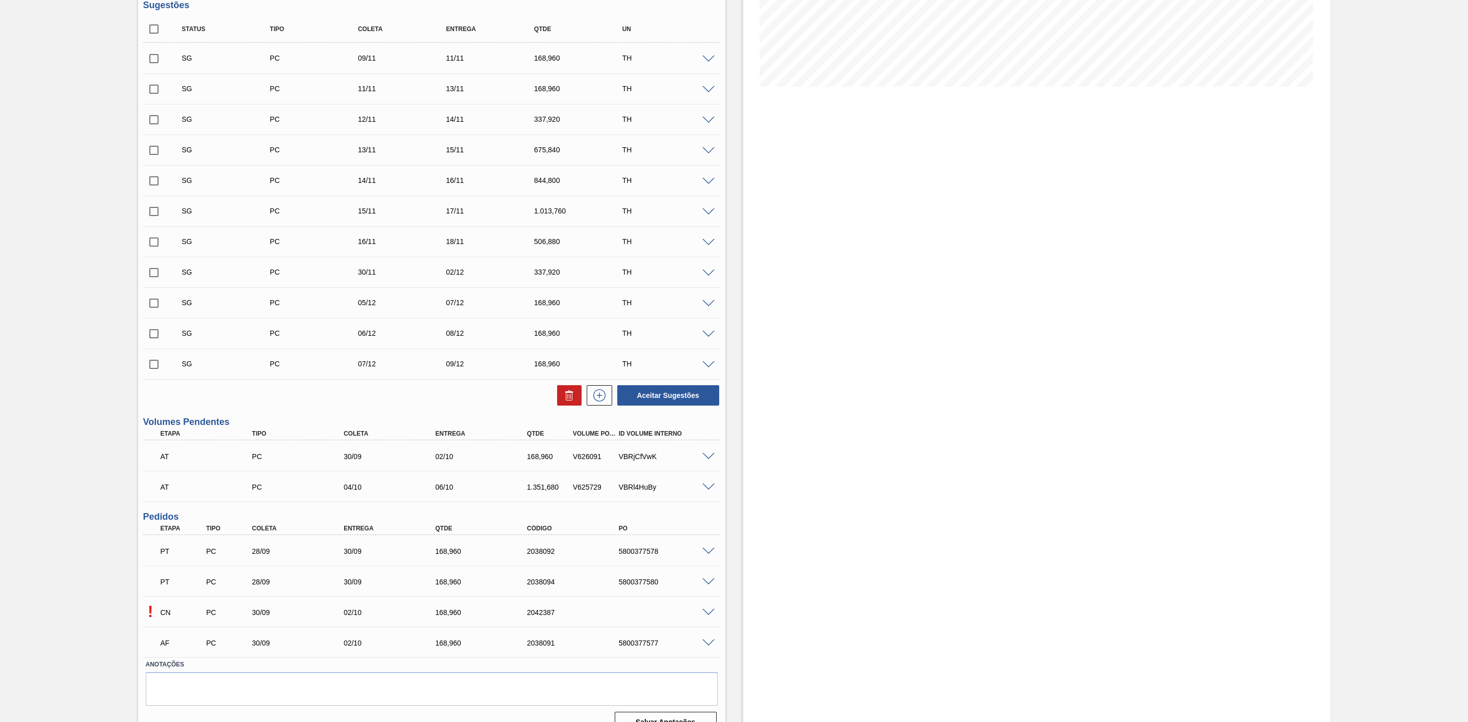
scroll to position [229, 0]
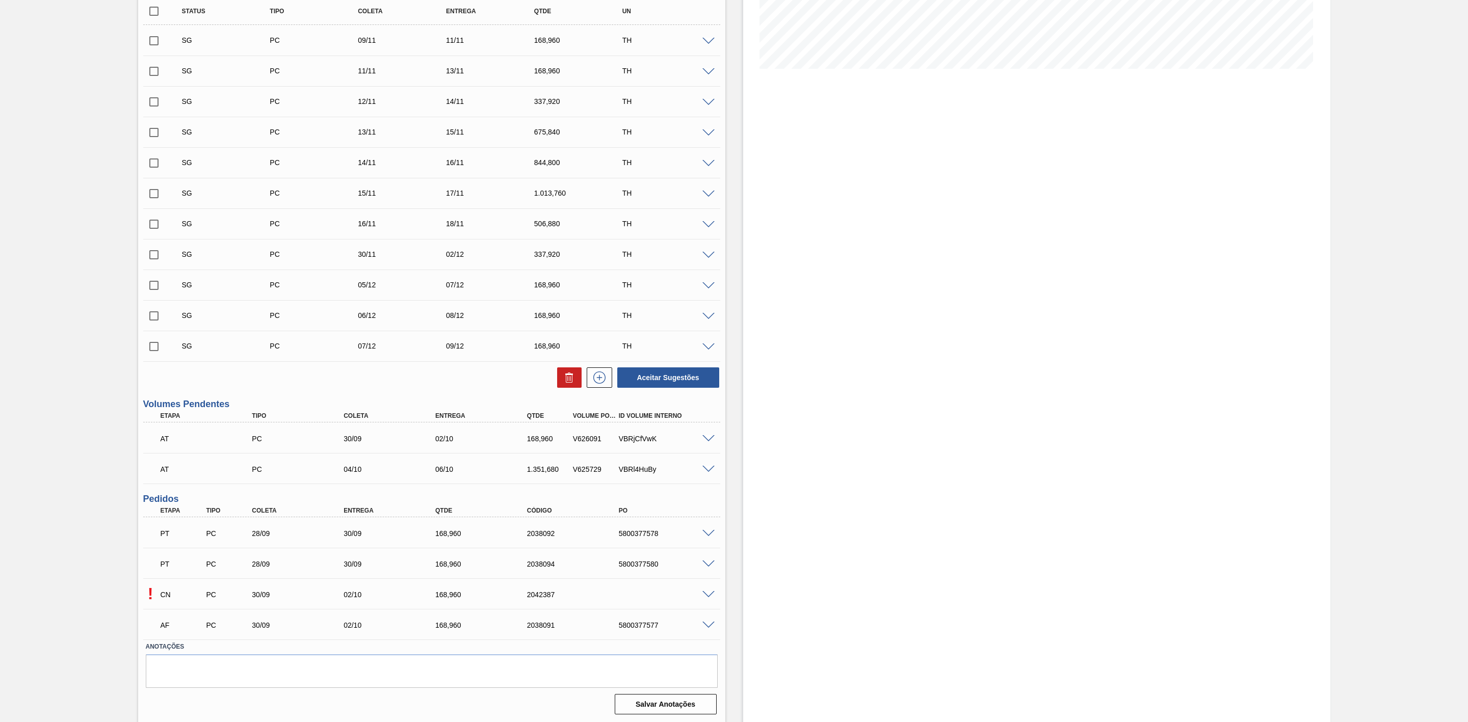
click at [707, 598] on span at bounding box center [708, 595] width 12 height 8
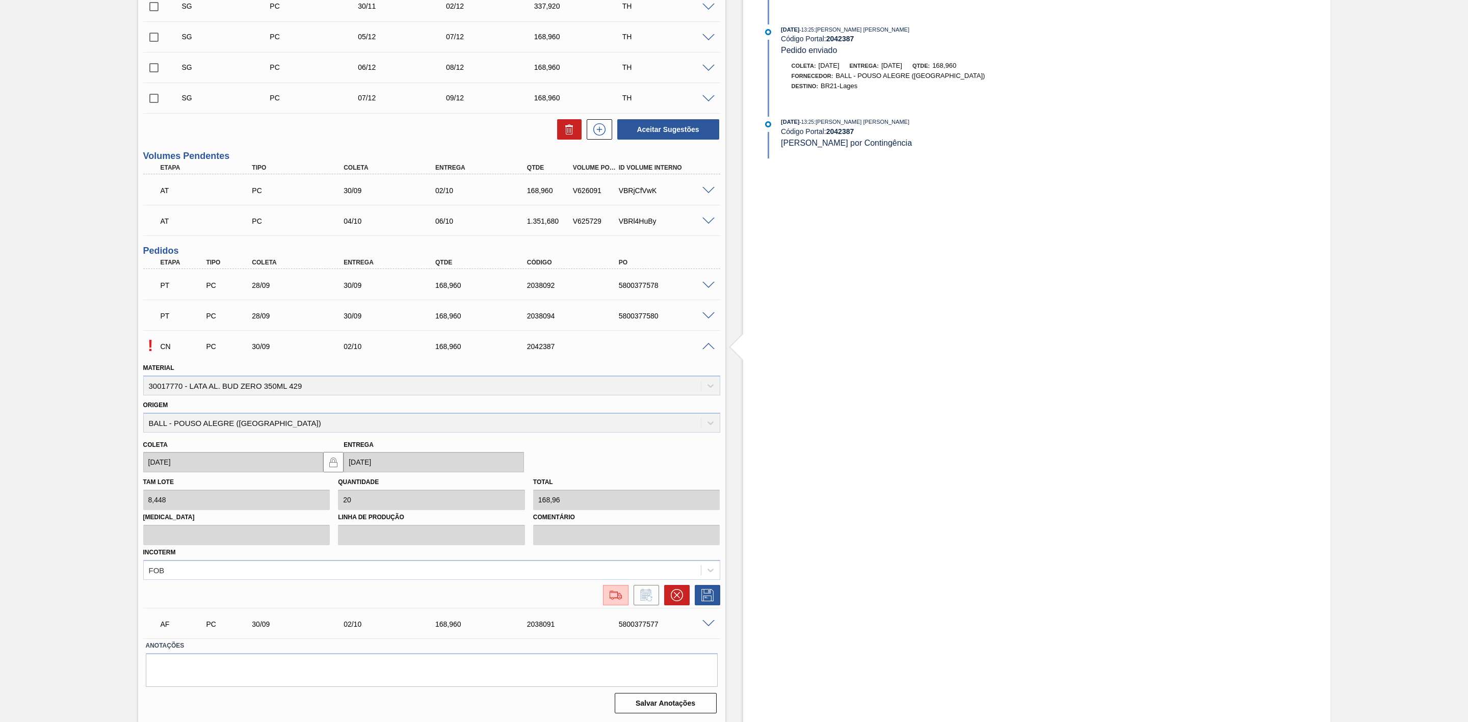
scroll to position [482, 0]
click at [618, 598] on img at bounding box center [616, 595] width 16 height 12
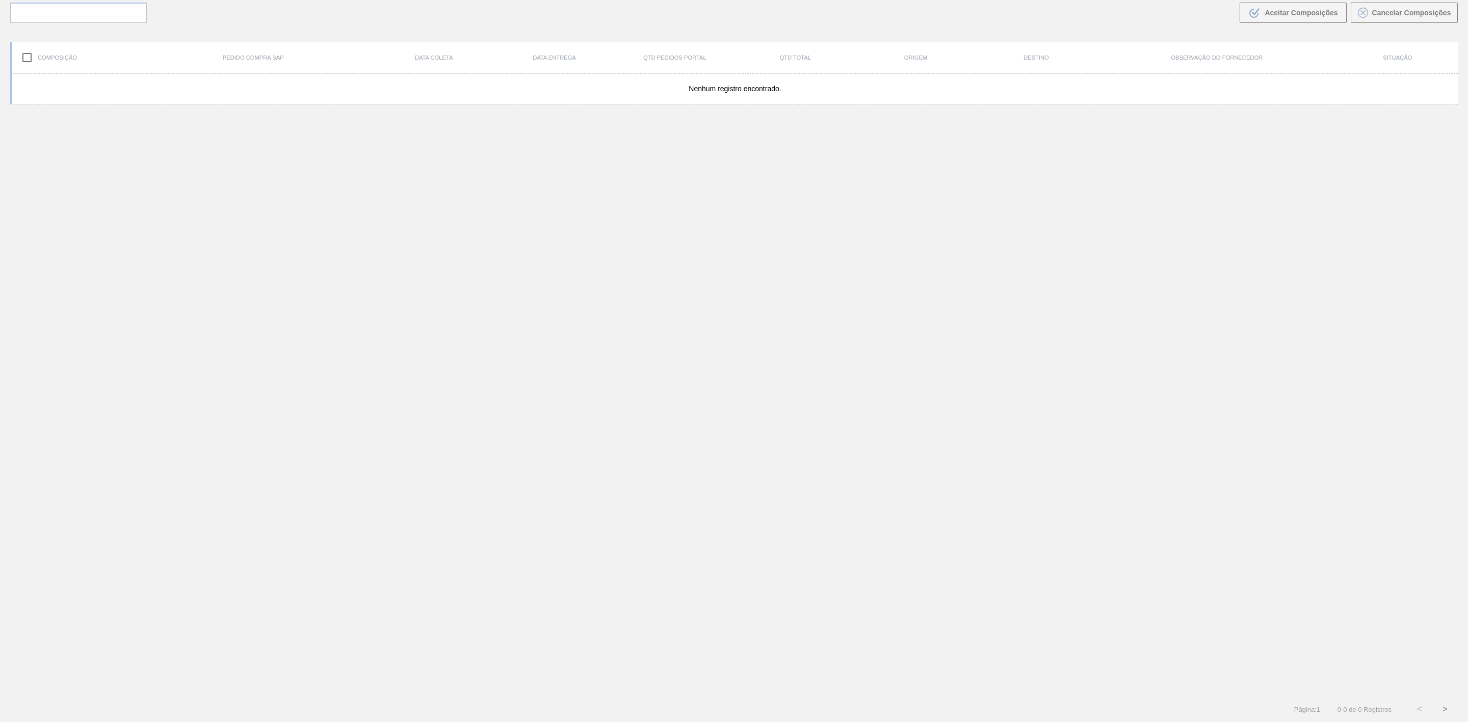
scroll to position [73, 0]
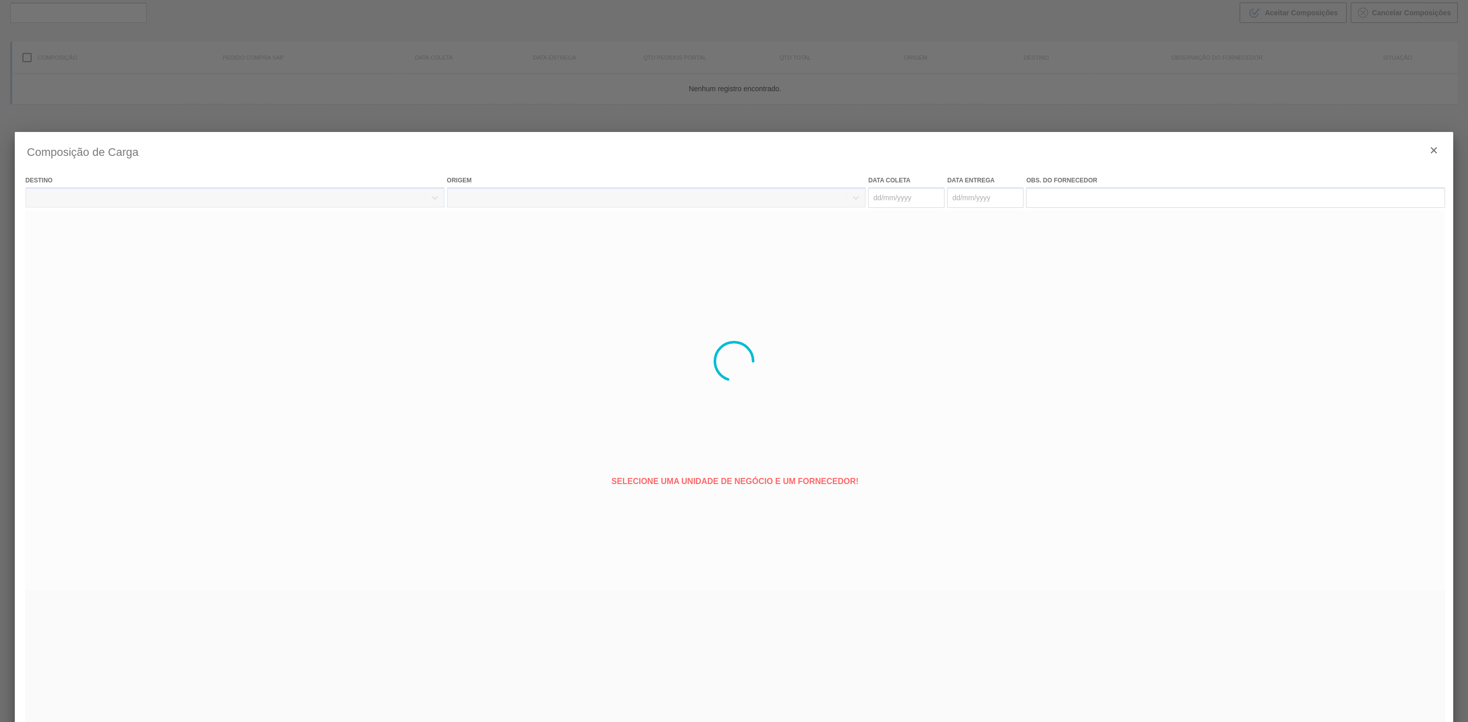
type coleta "[DATE]"
type entrega "[DATE]"
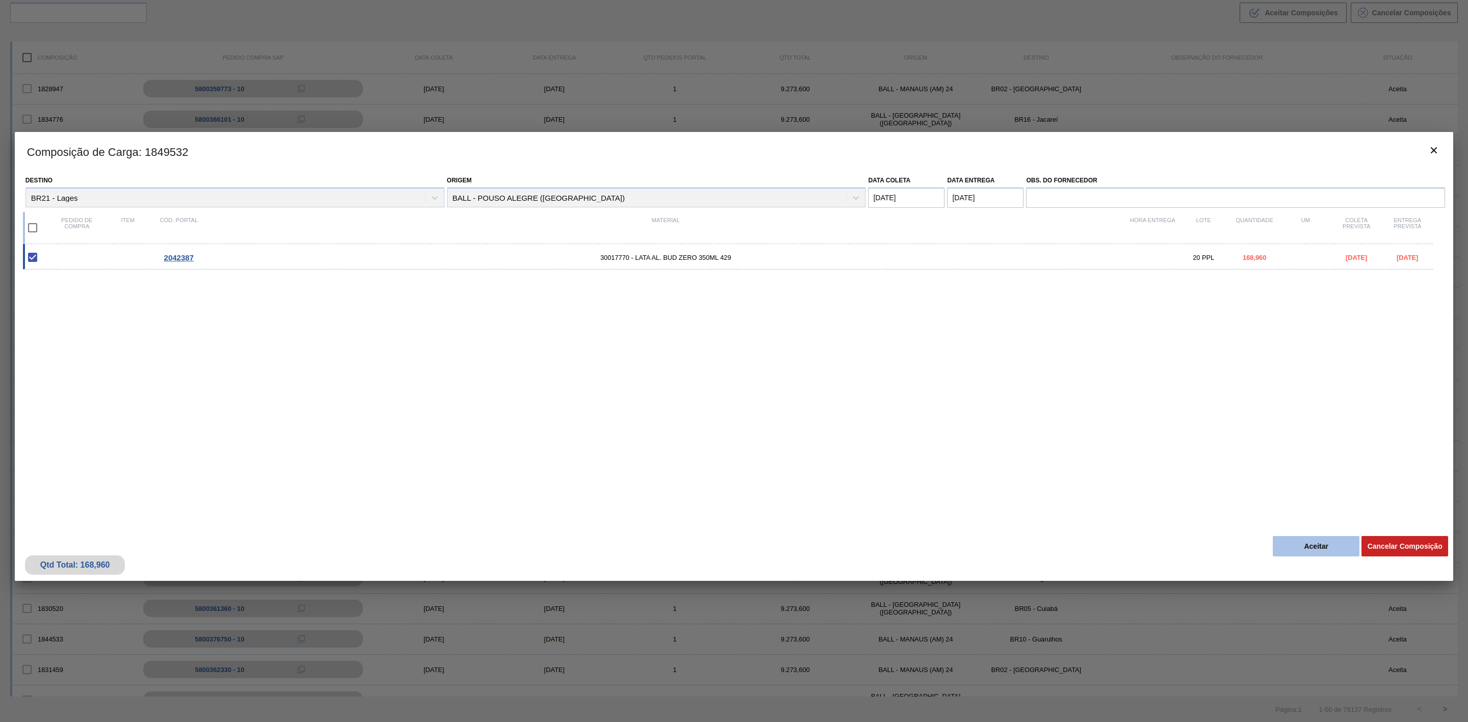
click at [1303, 547] on button "Aceitar" at bounding box center [1316, 546] width 87 height 20
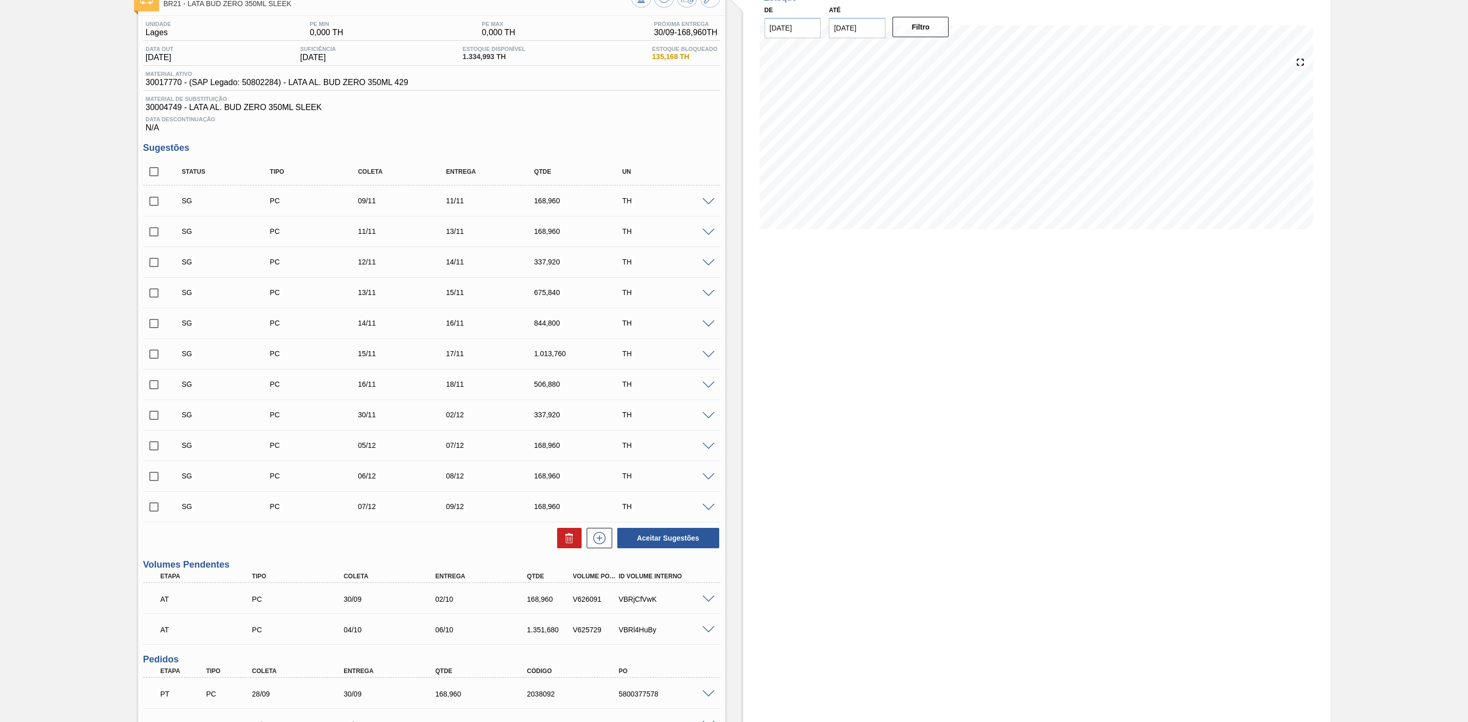
scroll to position [153, 0]
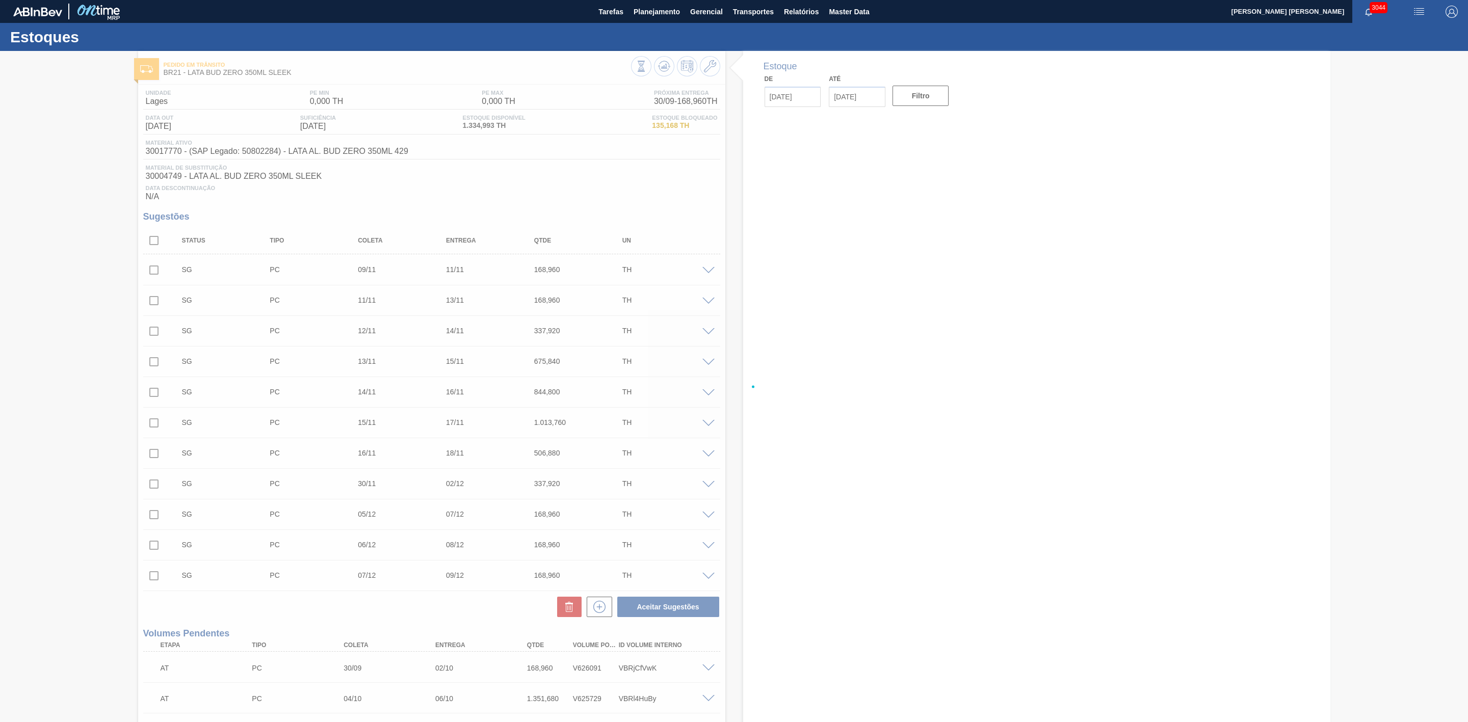
type input "[DATE]"
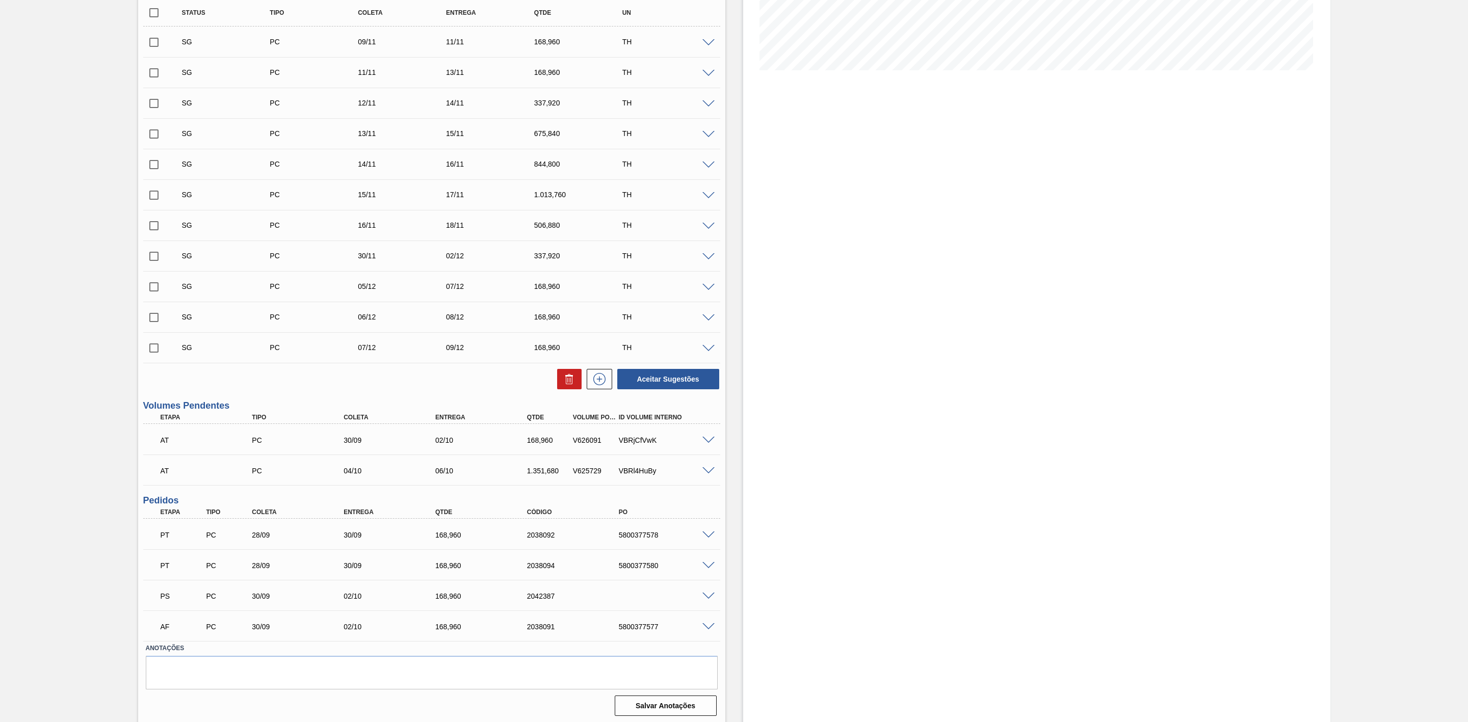
scroll to position [234, 0]
click at [705, 594] on span at bounding box center [708, 594] width 12 height 8
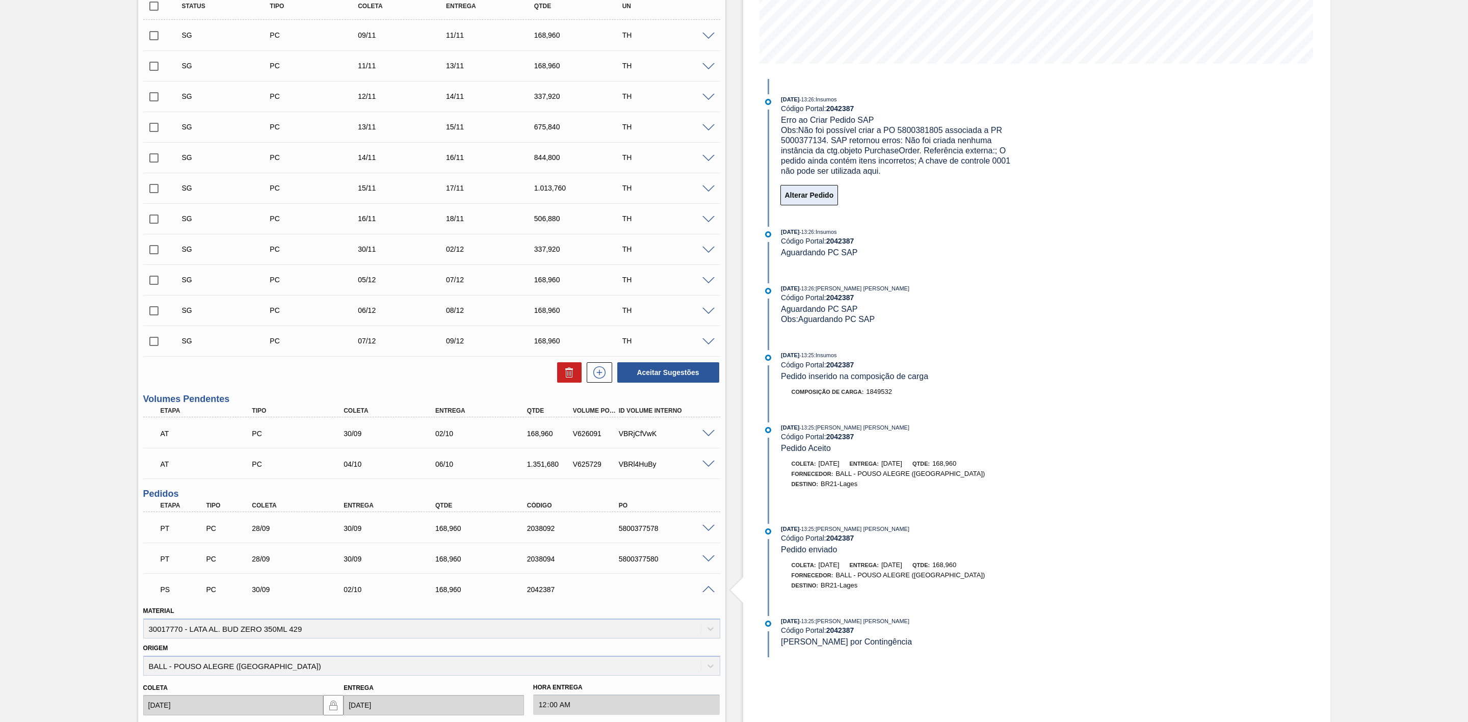
click at [811, 194] on button "Alterar Pedido" at bounding box center [809, 195] width 58 height 20
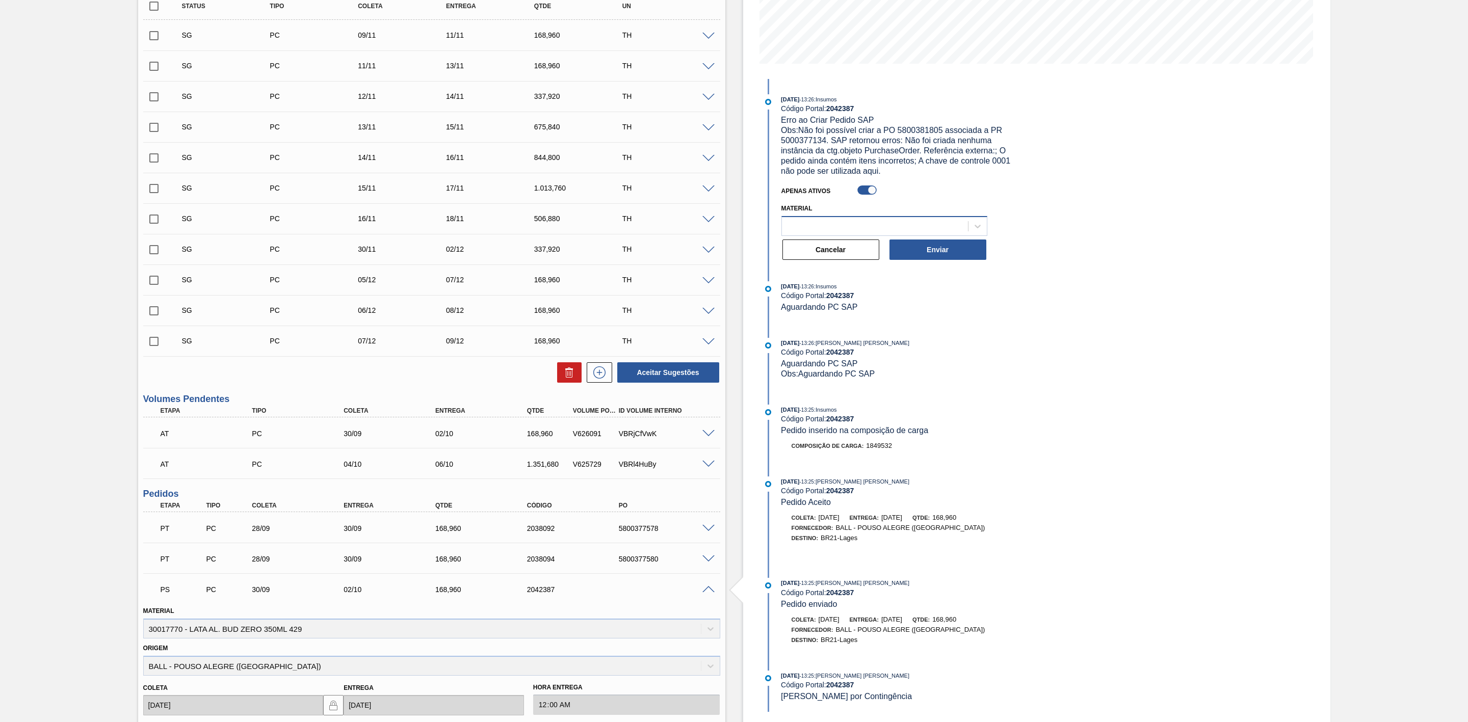
click at [922, 220] on div at bounding box center [875, 226] width 186 height 15
type input "lata bud"
drag, startPoint x: 922, startPoint y: 220, endPoint x: 772, endPoint y: 228, distance: 150.1
click at [772, 228] on div "Apenas Ativos Material Select is focused ,type to refine list, press Down to op…" at bounding box center [892, 221] width 263 height 80
click at [842, 254] on button "Cancelar" at bounding box center [830, 250] width 97 height 20
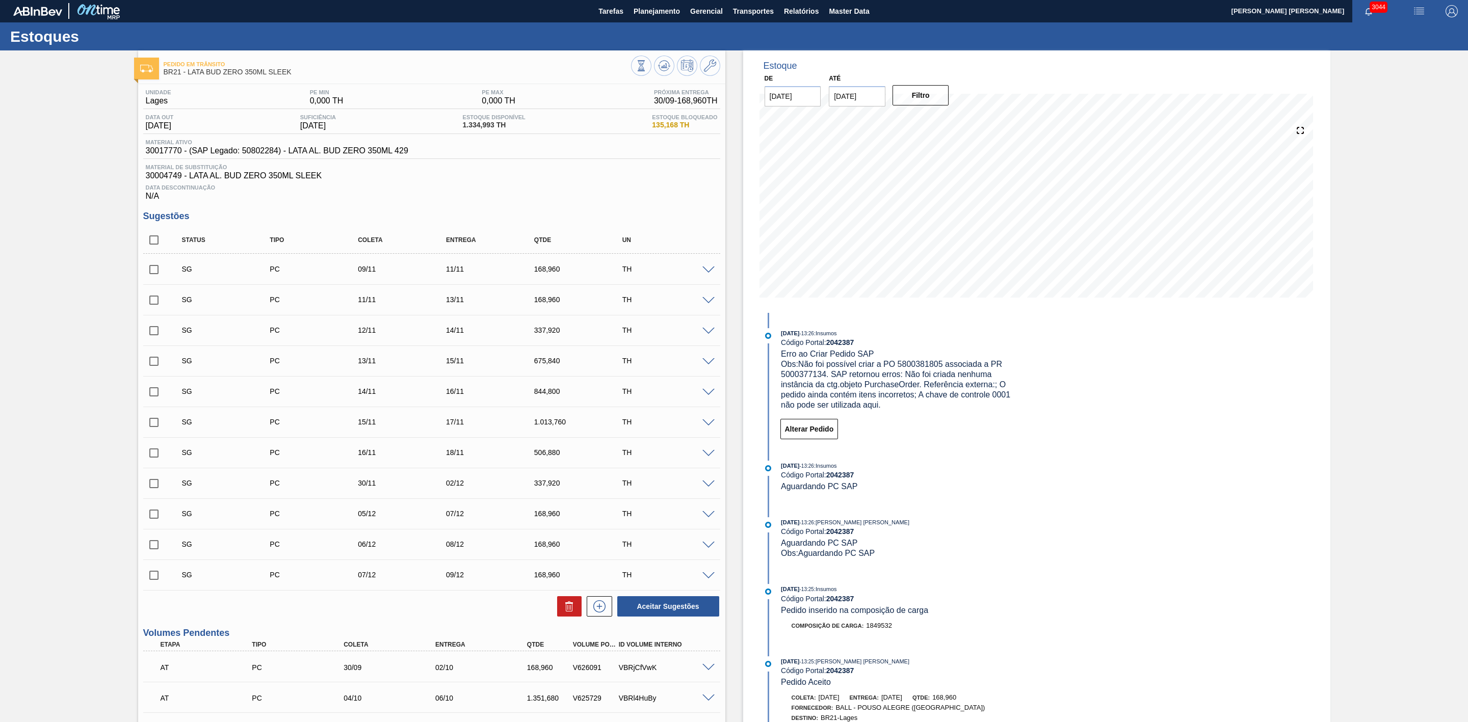
scroll to position [0, 0]
click at [649, 14] on span "Planejamento" at bounding box center [657, 12] width 46 height 12
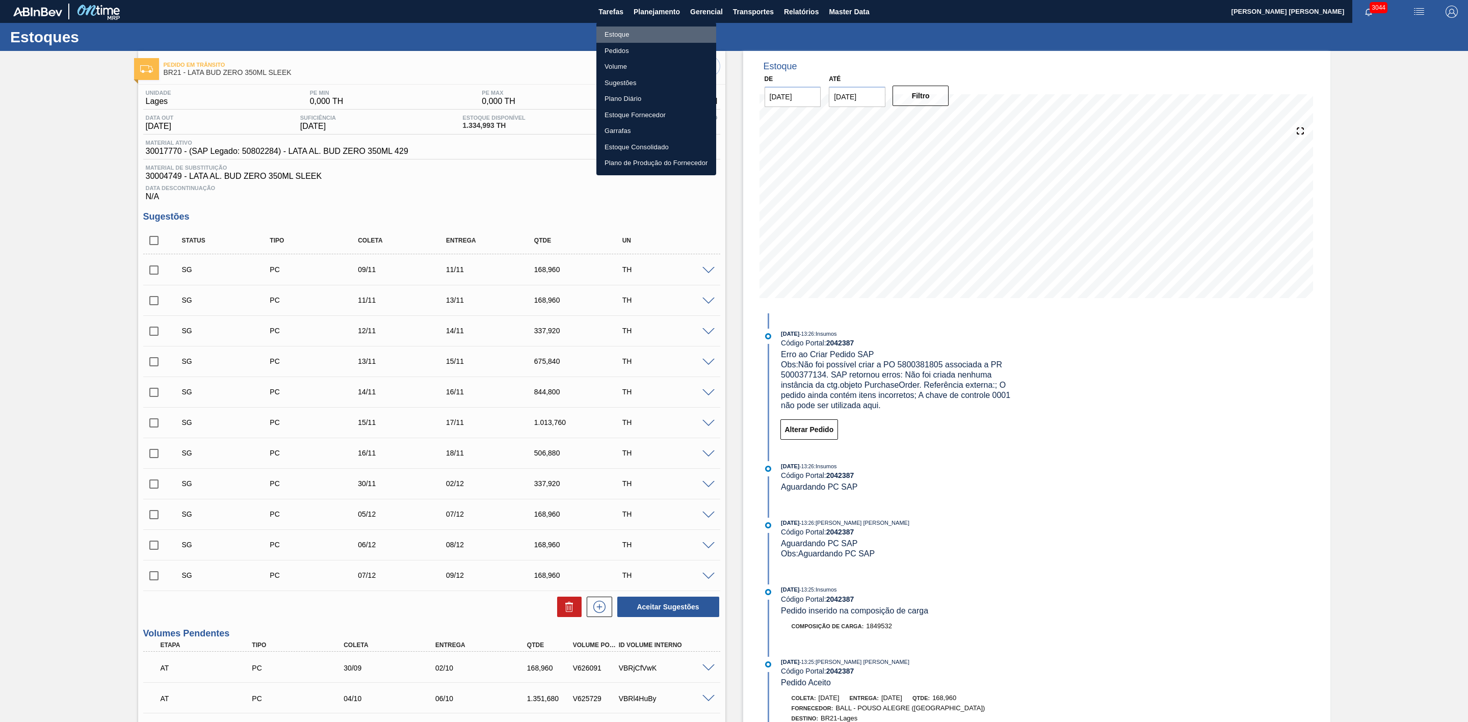
click at [618, 33] on li "Estoque" at bounding box center [656, 35] width 120 height 16
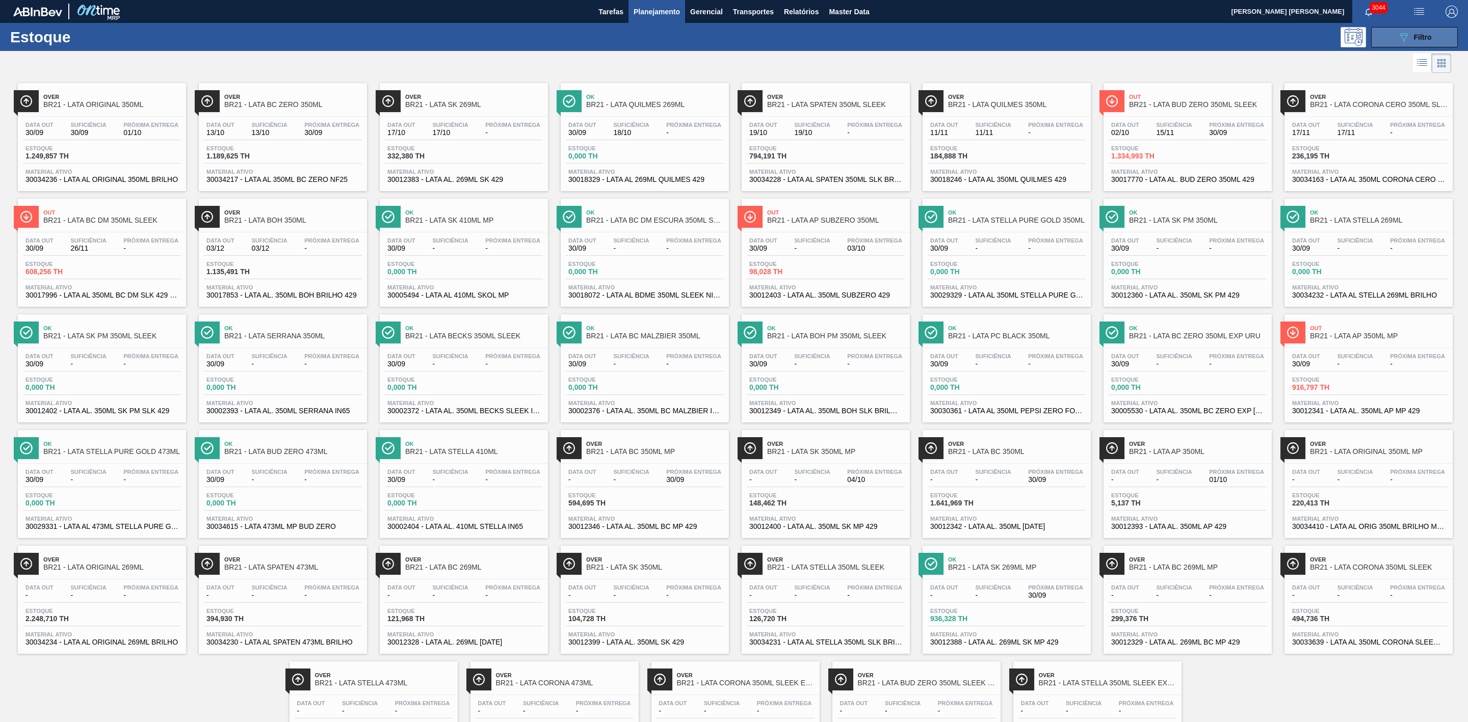
click at [1420, 35] on span "Filtro" at bounding box center [1423, 37] width 18 height 8
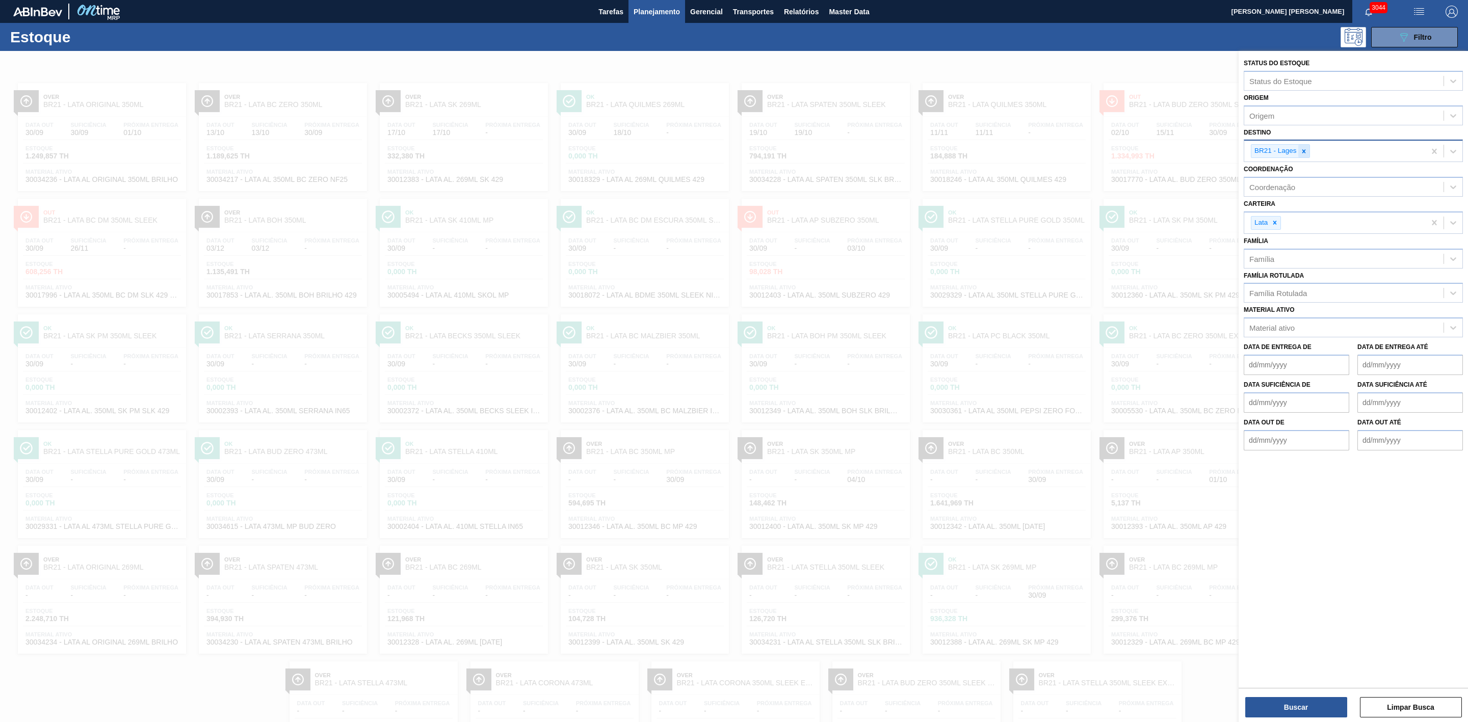
click at [1307, 150] on icon at bounding box center [1303, 151] width 7 height 7
type input "09"
click at [1280, 189] on div "BR09 - Agudos" at bounding box center [1353, 194] width 219 height 19
click at [1291, 705] on button "Buscar" at bounding box center [1296, 707] width 102 height 20
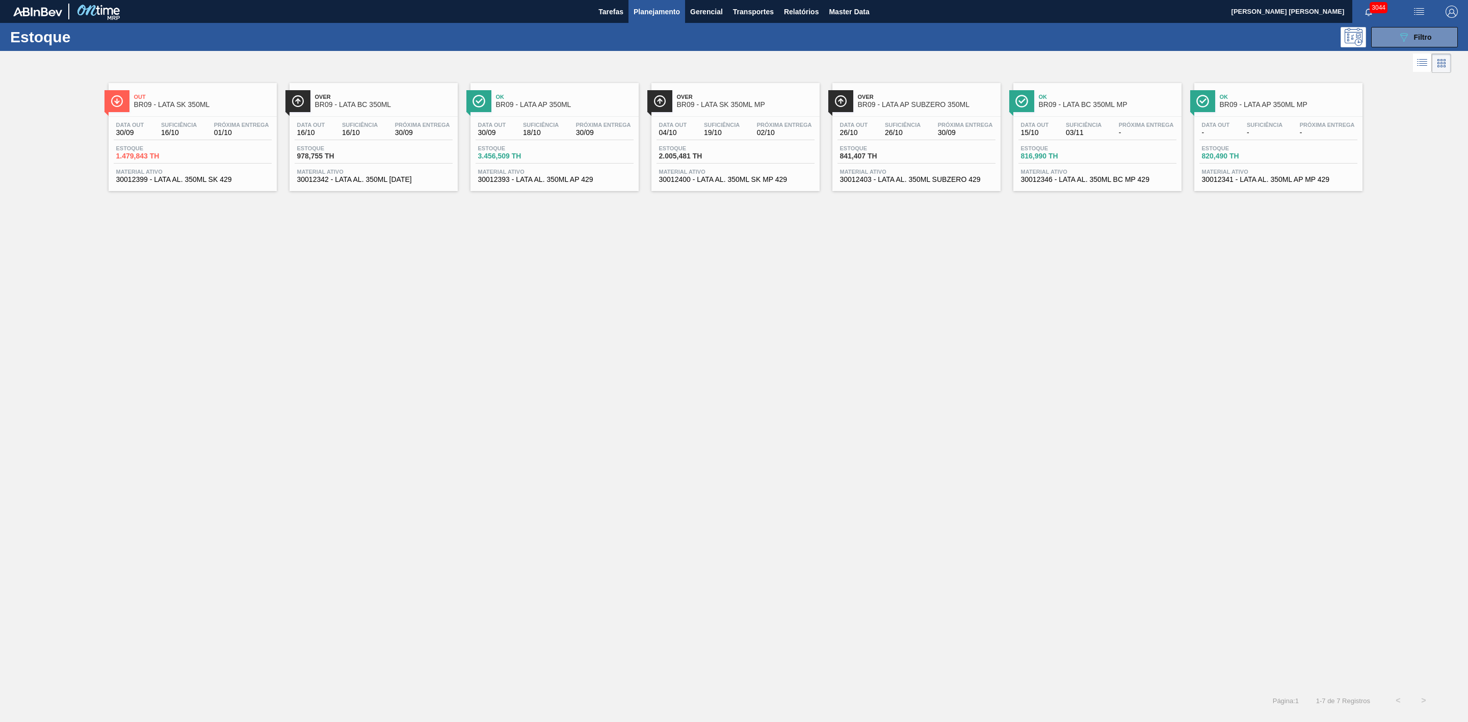
click at [223, 101] on span "BR09 - LATA SK 350ML" at bounding box center [203, 105] width 138 height 8
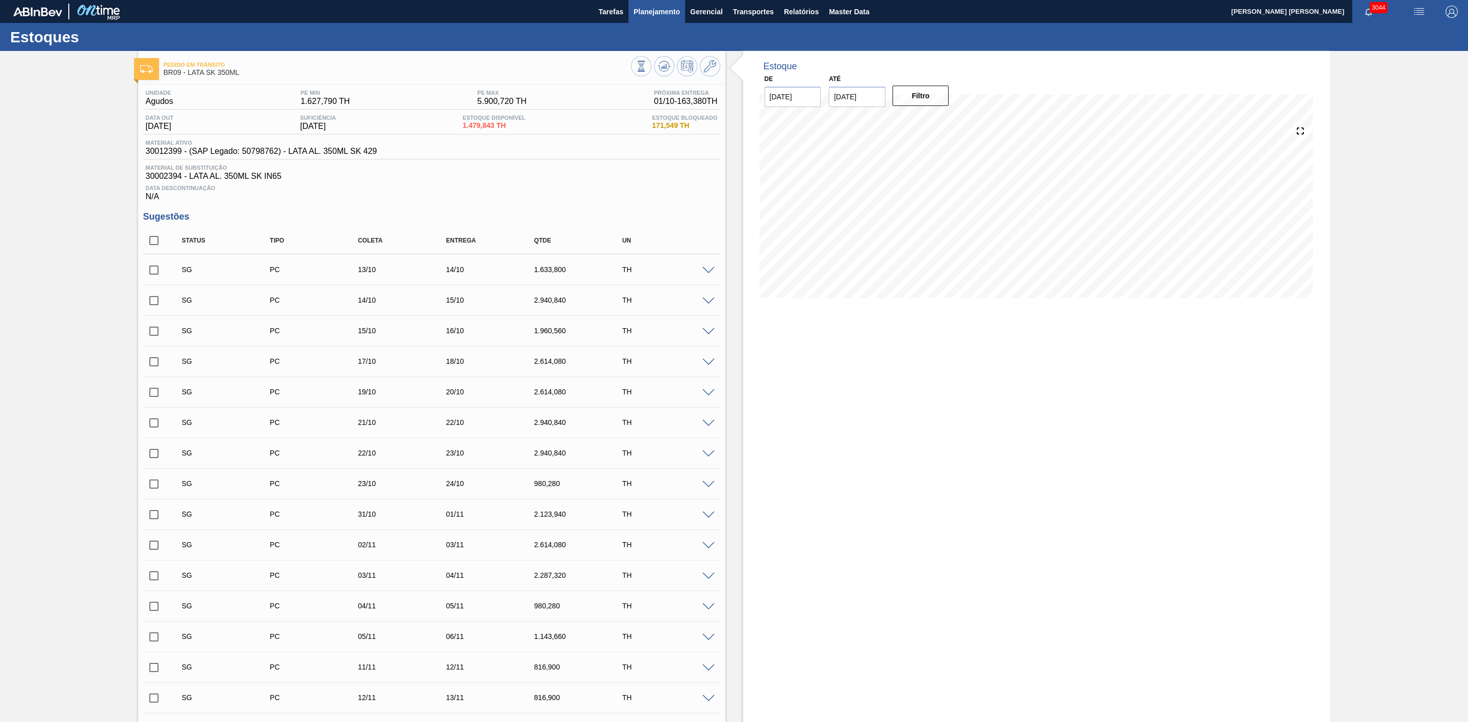
click at [644, 15] on span "Planejamento" at bounding box center [657, 12] width 46 height 12
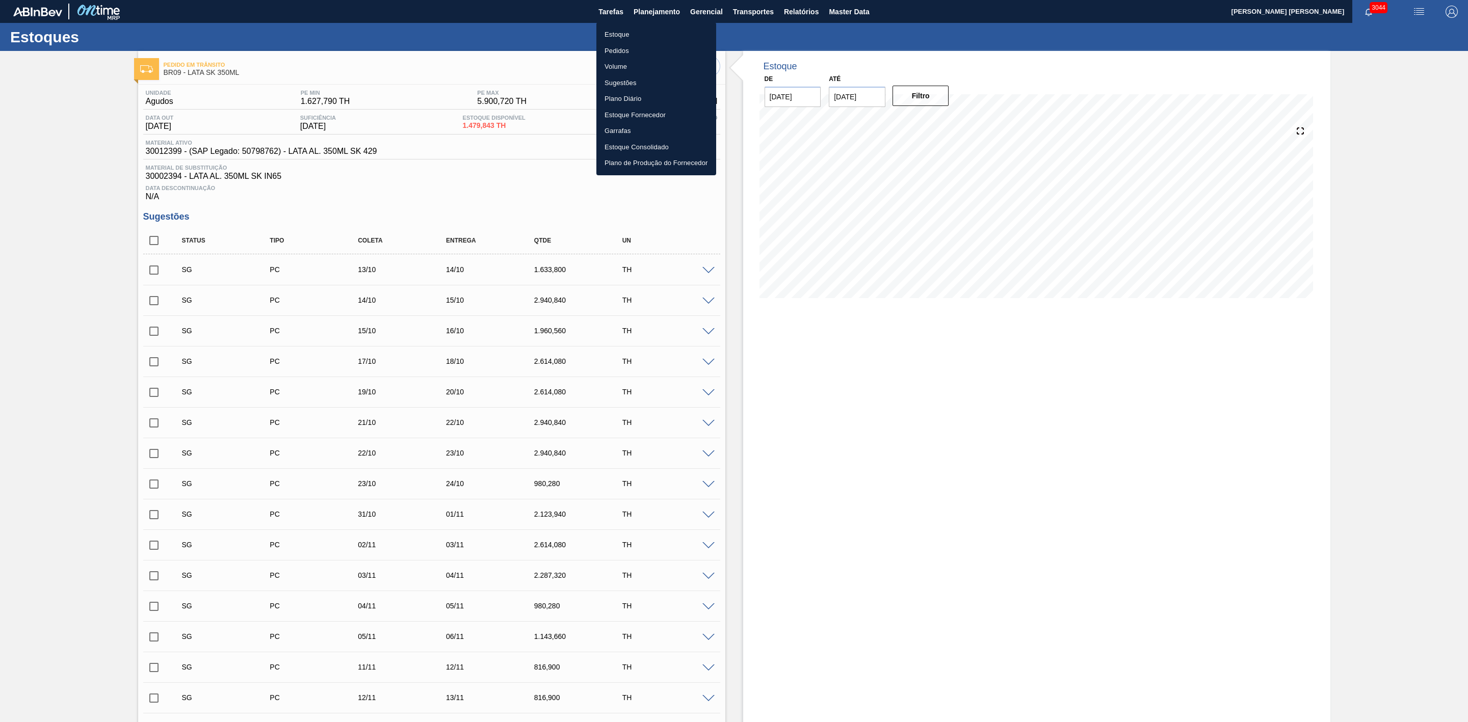
click at [615, 37] on li "Estoque" at bounding box center [656, 35] width 120 height 16
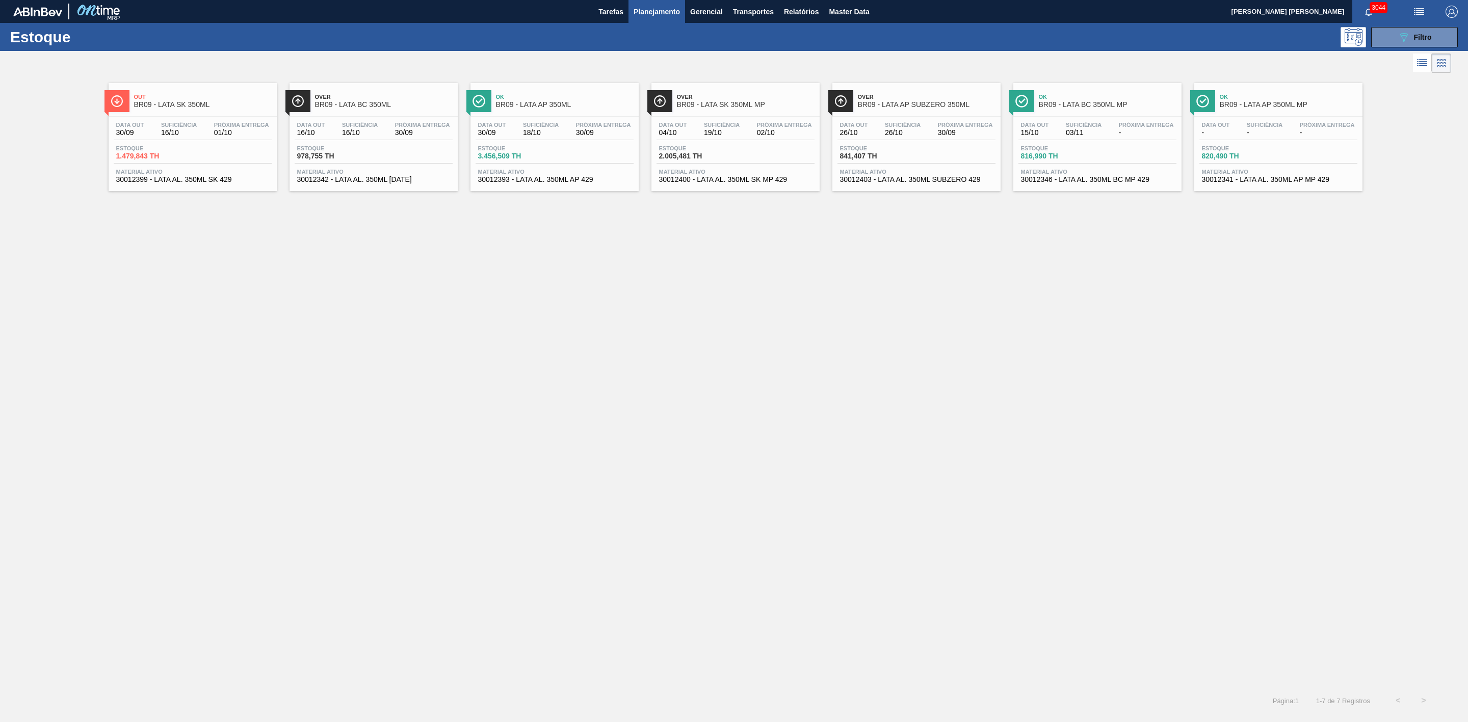
click at [568, 106] on span "BR09 - LATA AP 350ML" at bounding box center [565, 105] width 138 height 8
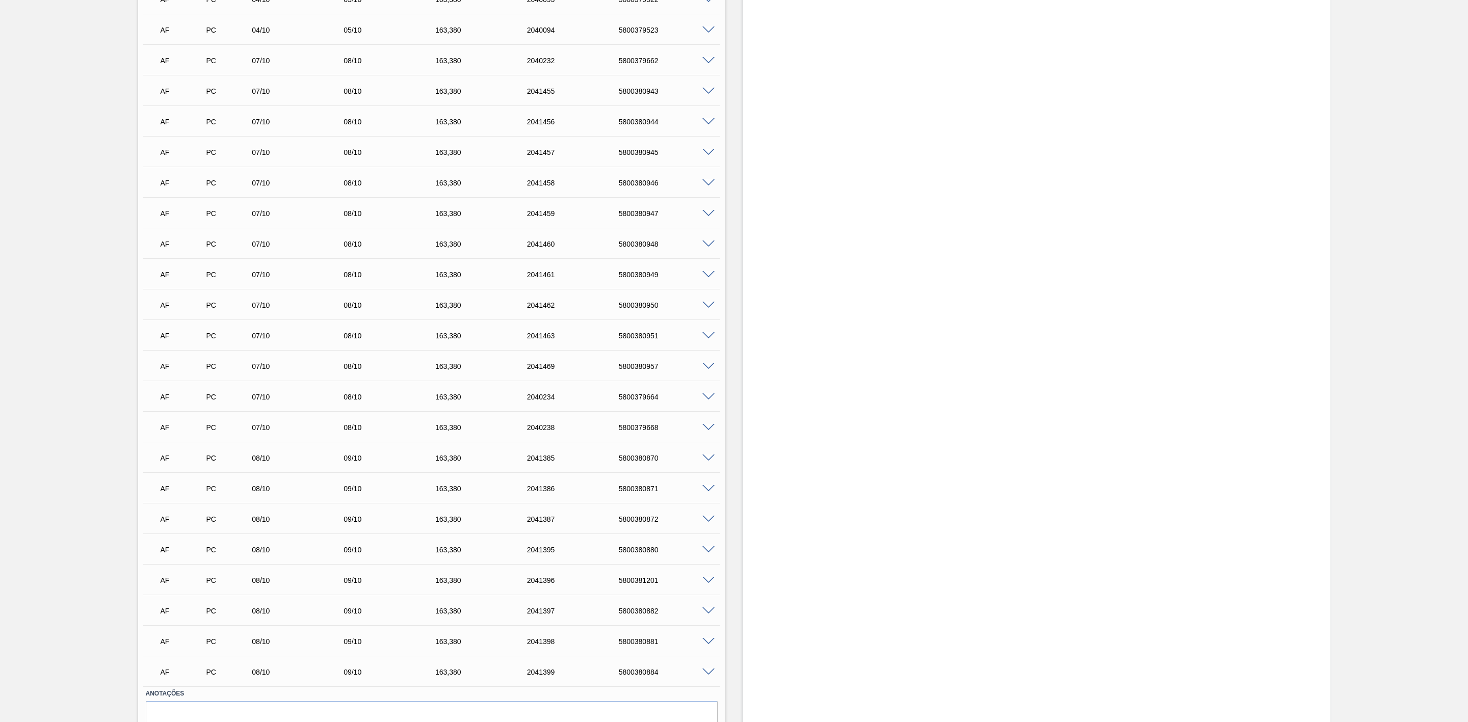
scroll to position [2829, 0]
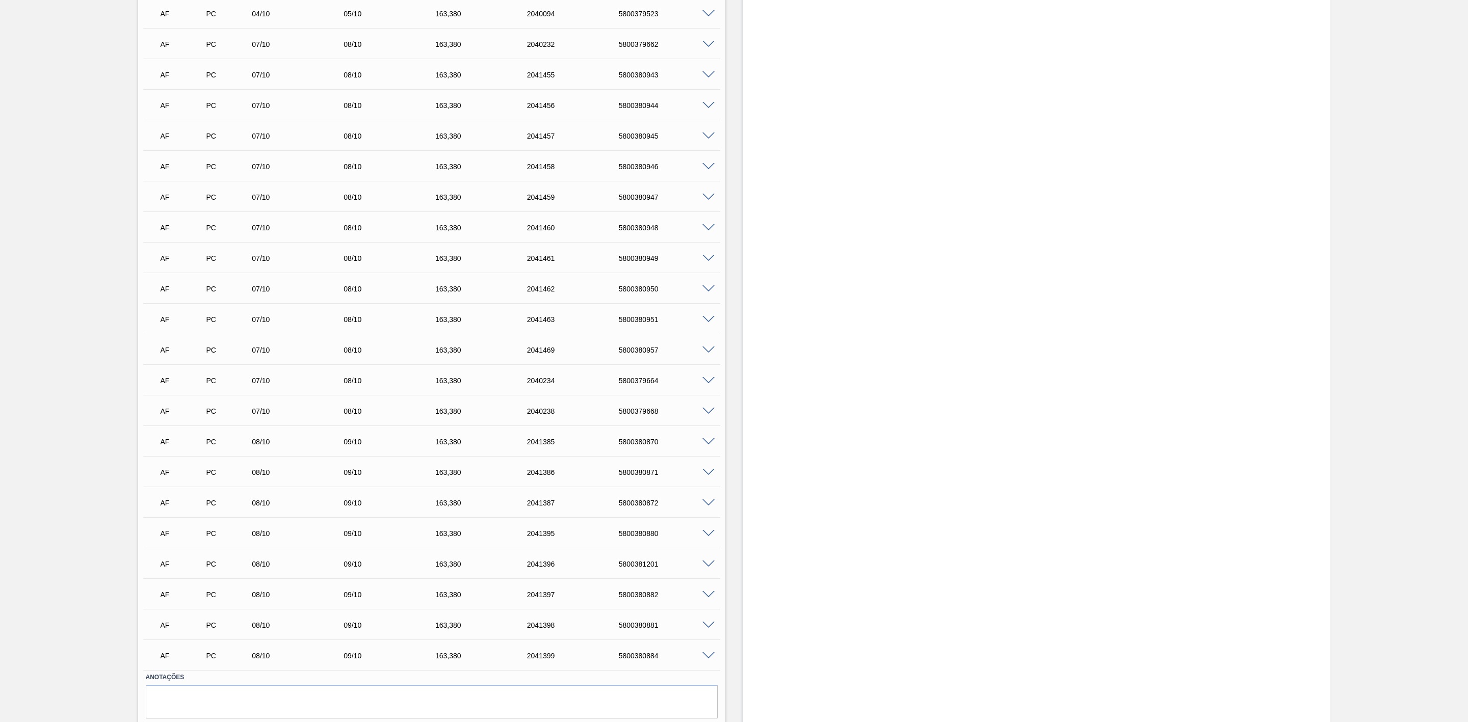
click at [703, 384] on span at bounding box center [708, 381] width 12 height 8
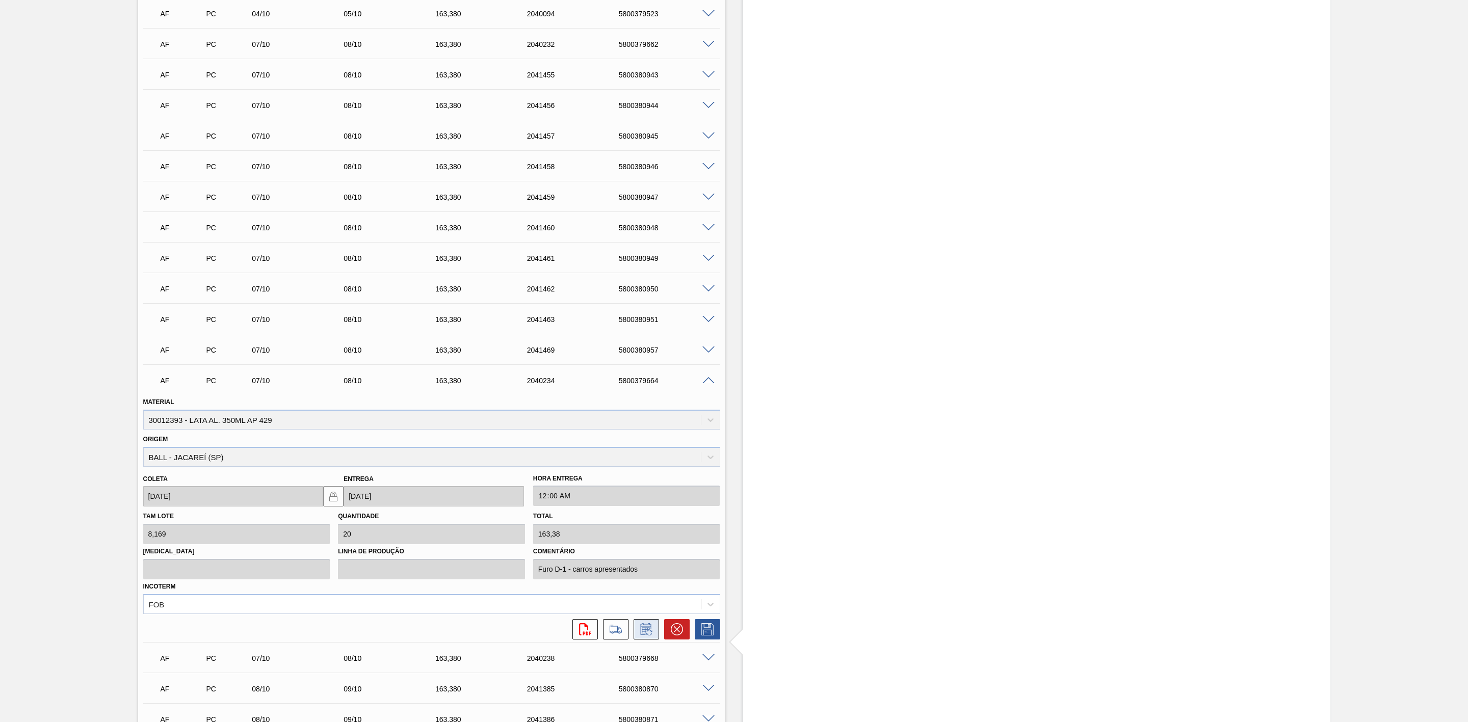
click at [638, 632] on icon at bounding box center [646, 629] width 16 height 12
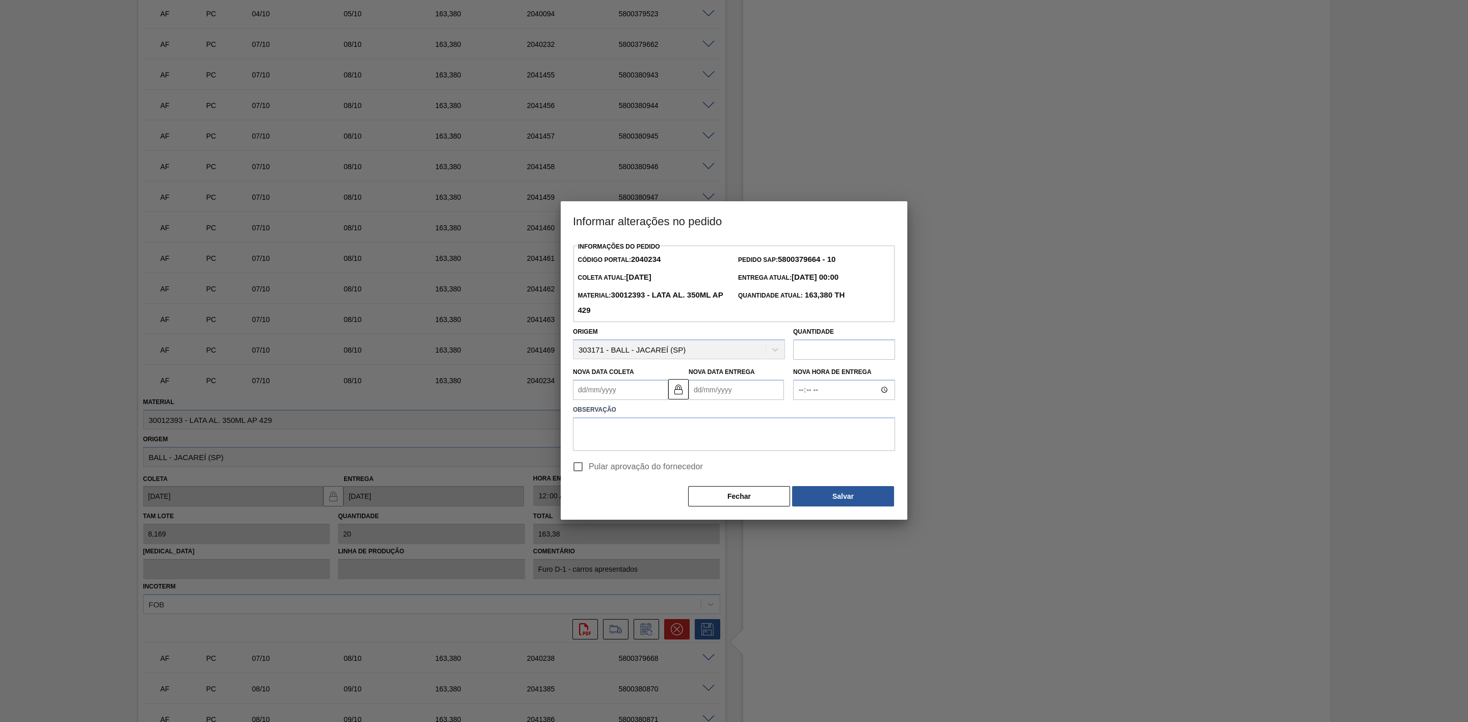
click at [814, 351] on input "text" at bounding box center [844, 349] width 102 height 20
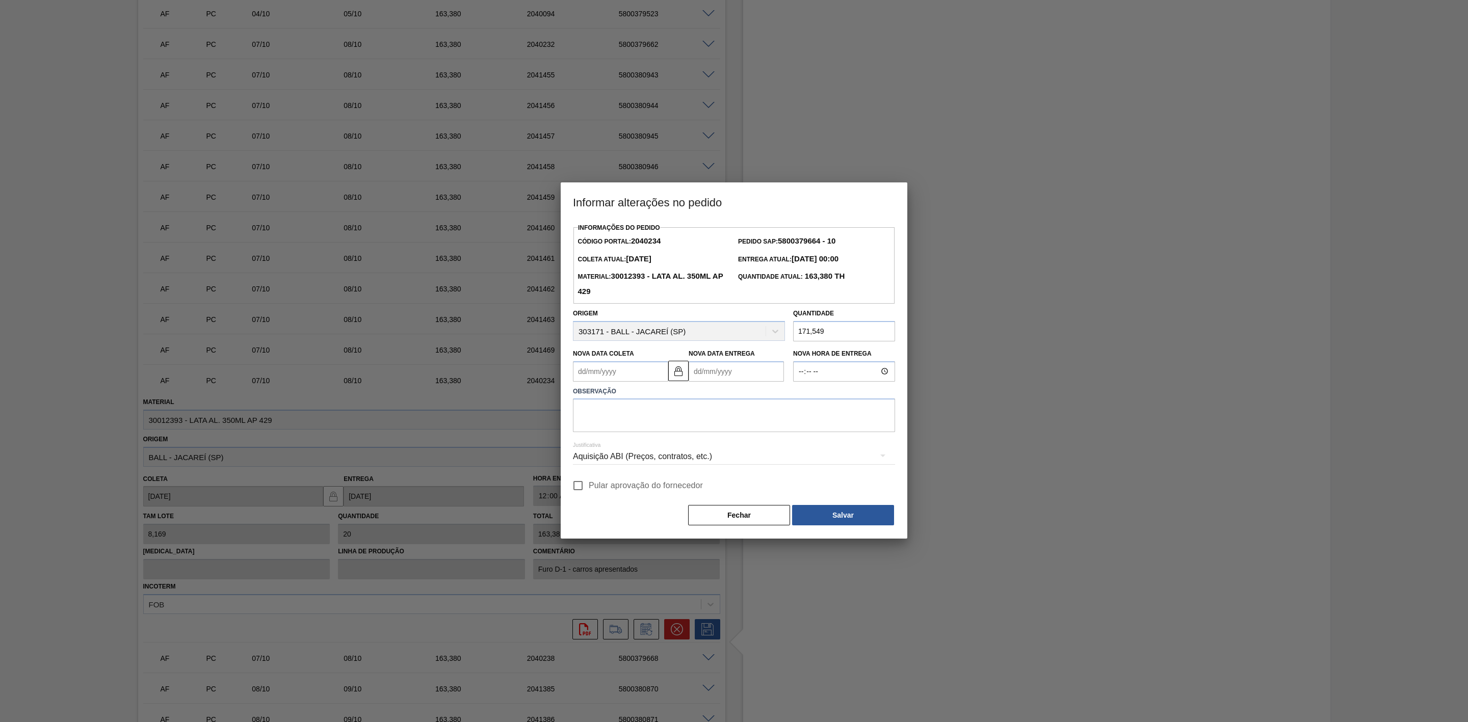
type input "171,549"
click at [576, 485] on input "Pular aprovação do fornecedor" at bounding box center [577, 485] width 21 height 21
checkbox input "true"
click at [607, 417] on textarea at bounding box center [734, 416] width 322 height 34
click at [719, 451] on div "Aquisição ABI (Preços, contratos, etc.)" at bounding box center [734, 456] width 322 height 29
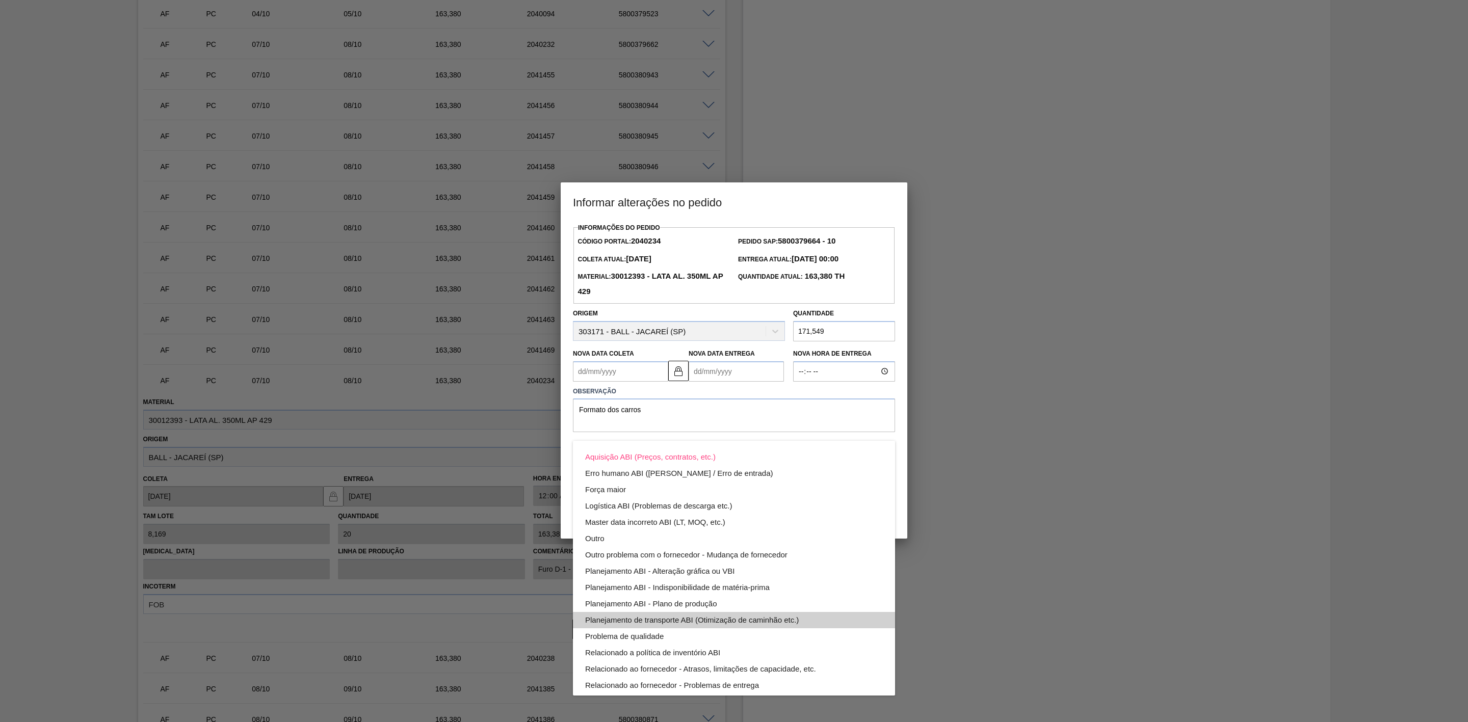
click at [746, 617] on div "Planejamento de transporte ABI (Otimização de caminhão etc.)" at bounding box center [734, 620] width 298 height 16
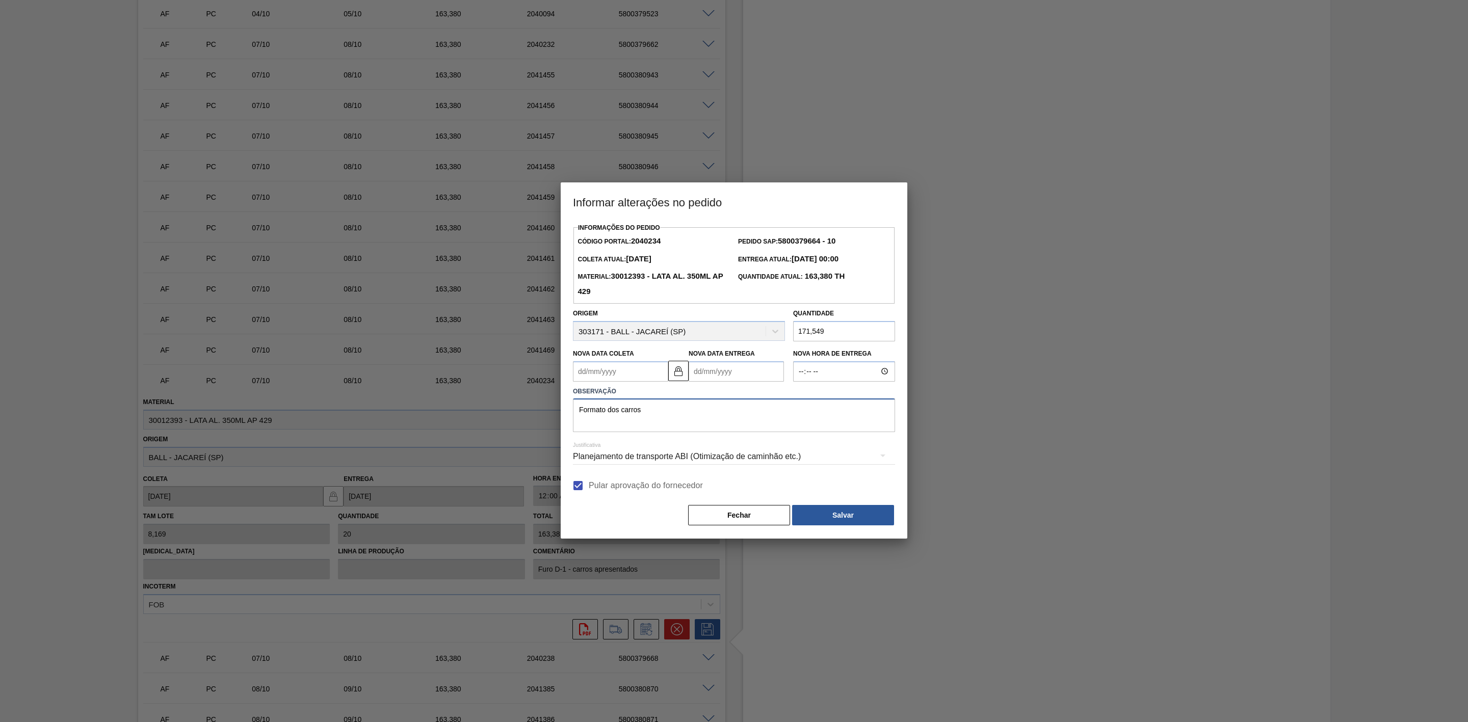
click at [652, 417] on textarea "Formato dos carros" at bounding box center [734, 416] width 322 height 34
type textarea "Formato dos carros - bitrem de 41 plts"
click at [840, 515] on button "Salvar" at bounding box center [843, 515] width 102 height 20
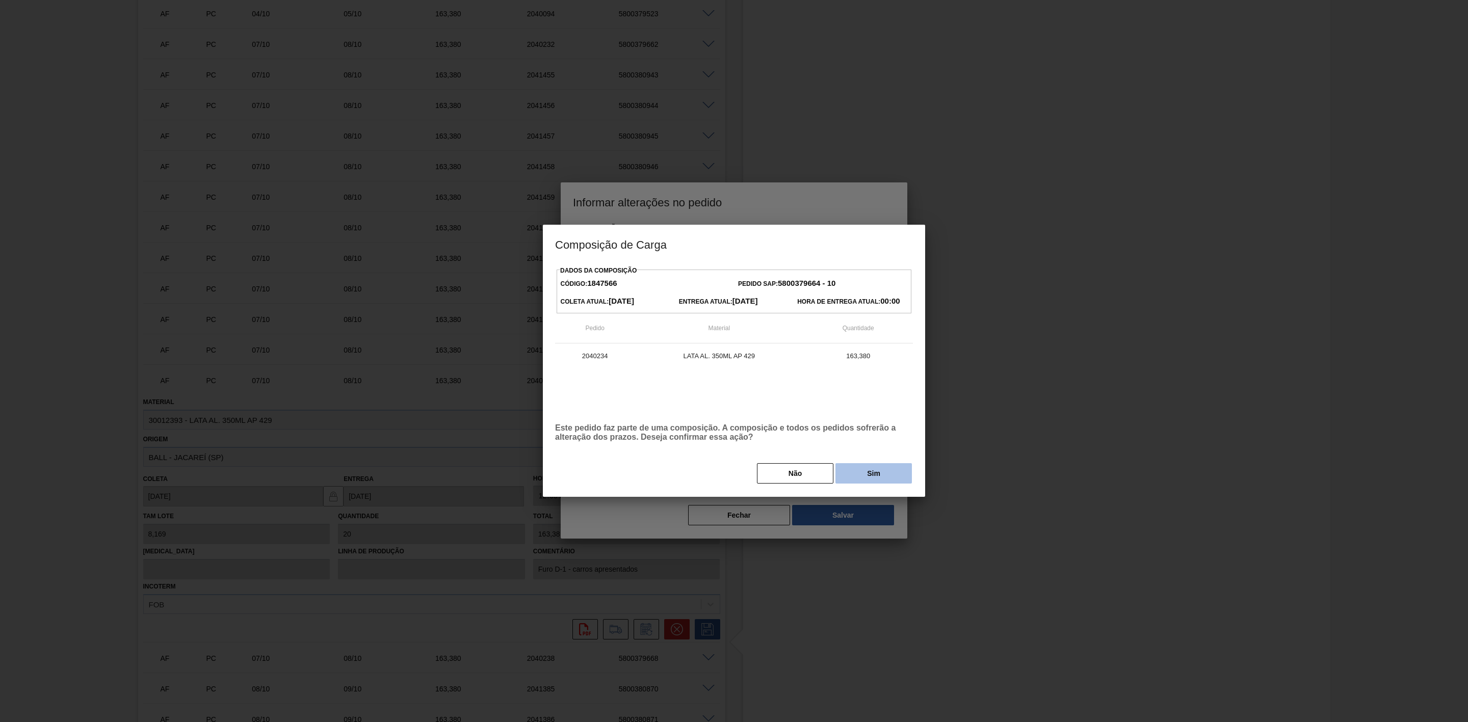
click at [859, 476] on button "Sim" at bounding box center [873, 473] width 76 height 20
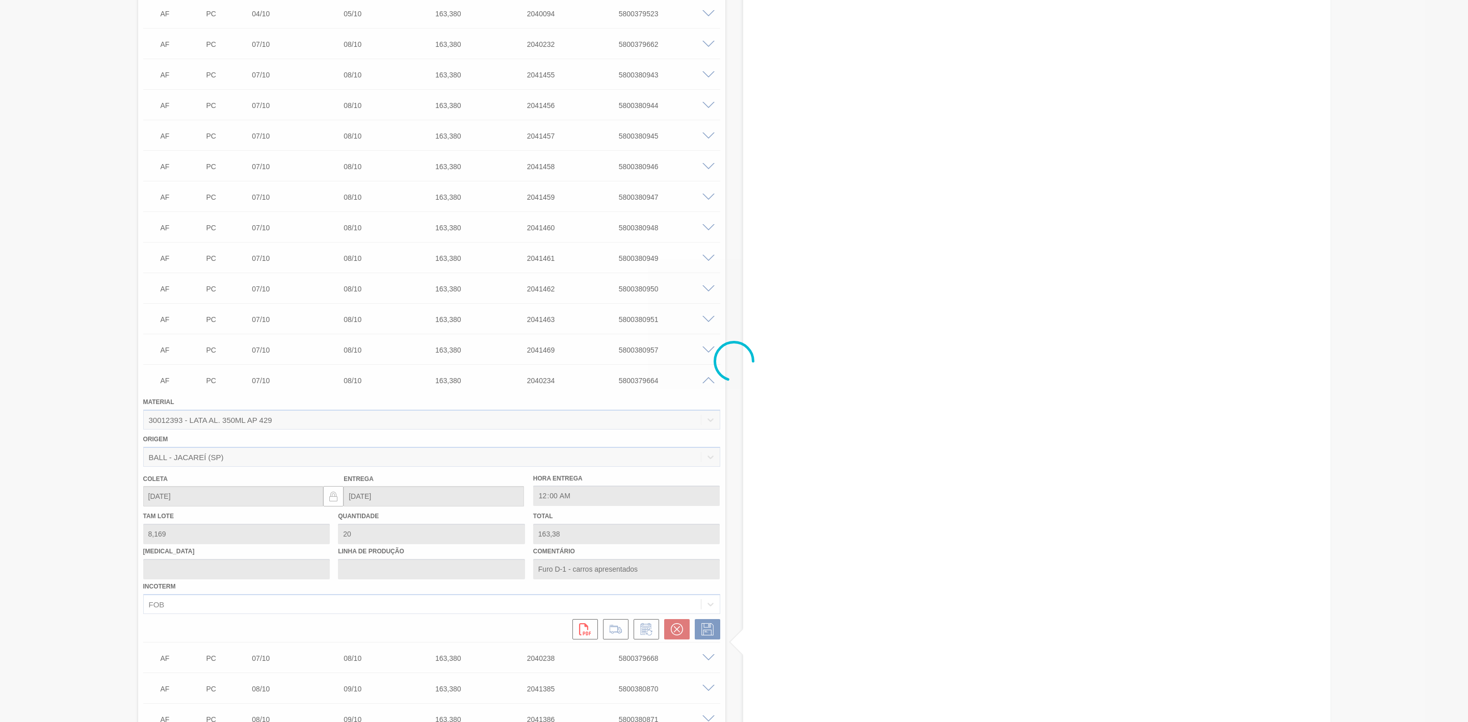
type input "21"
type input "171,549"
type input "Formato dos carros - bitrem de 41 plts"
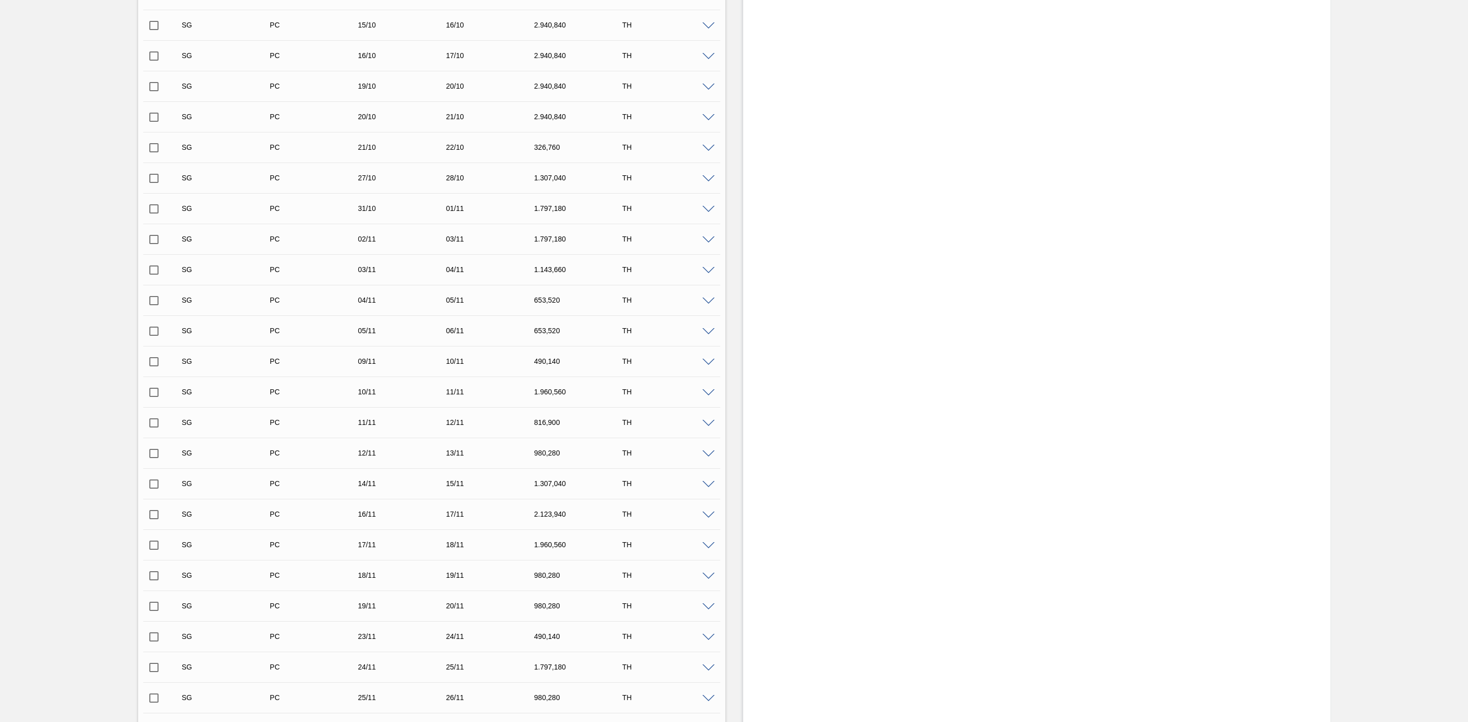
scroll to position [0, 0]
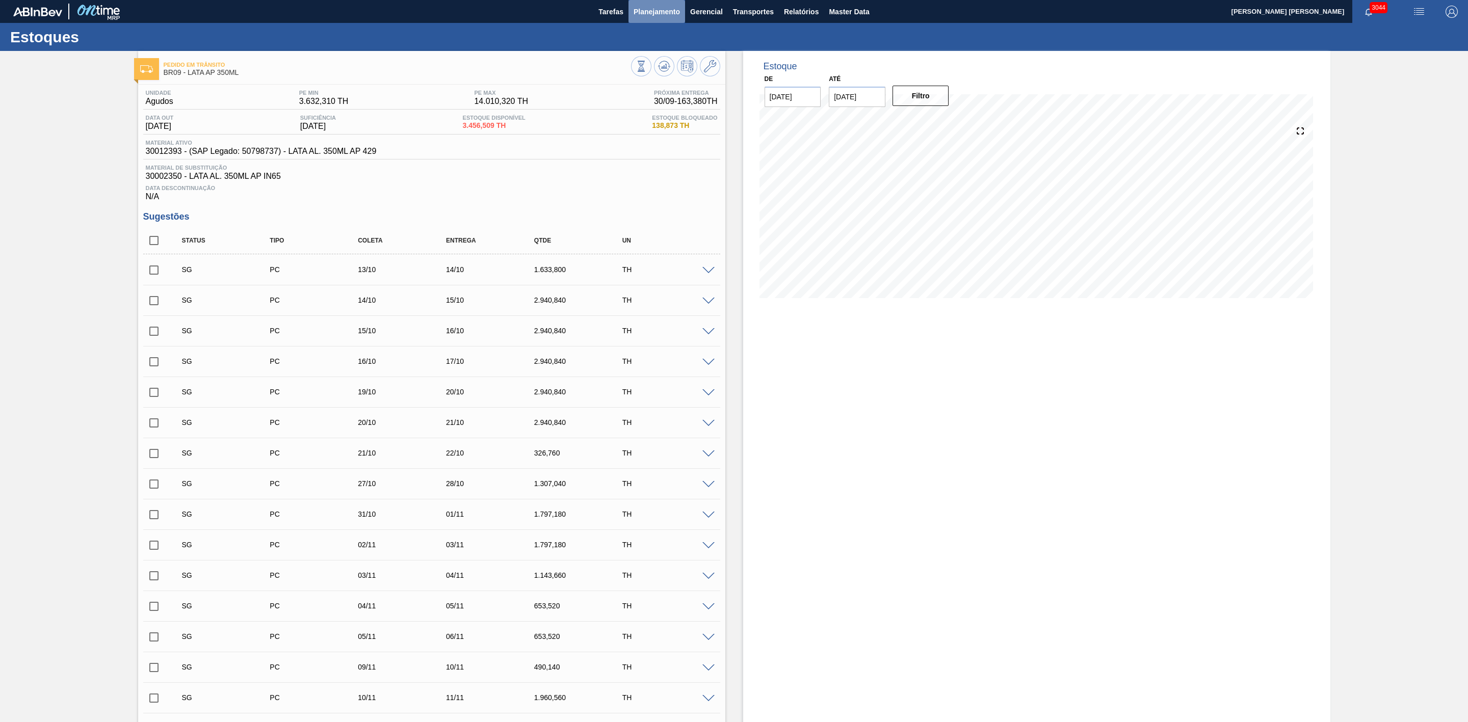
click at [669, 4] on button "Planejamento" at bounding box center [657, 11] width 57 height 23
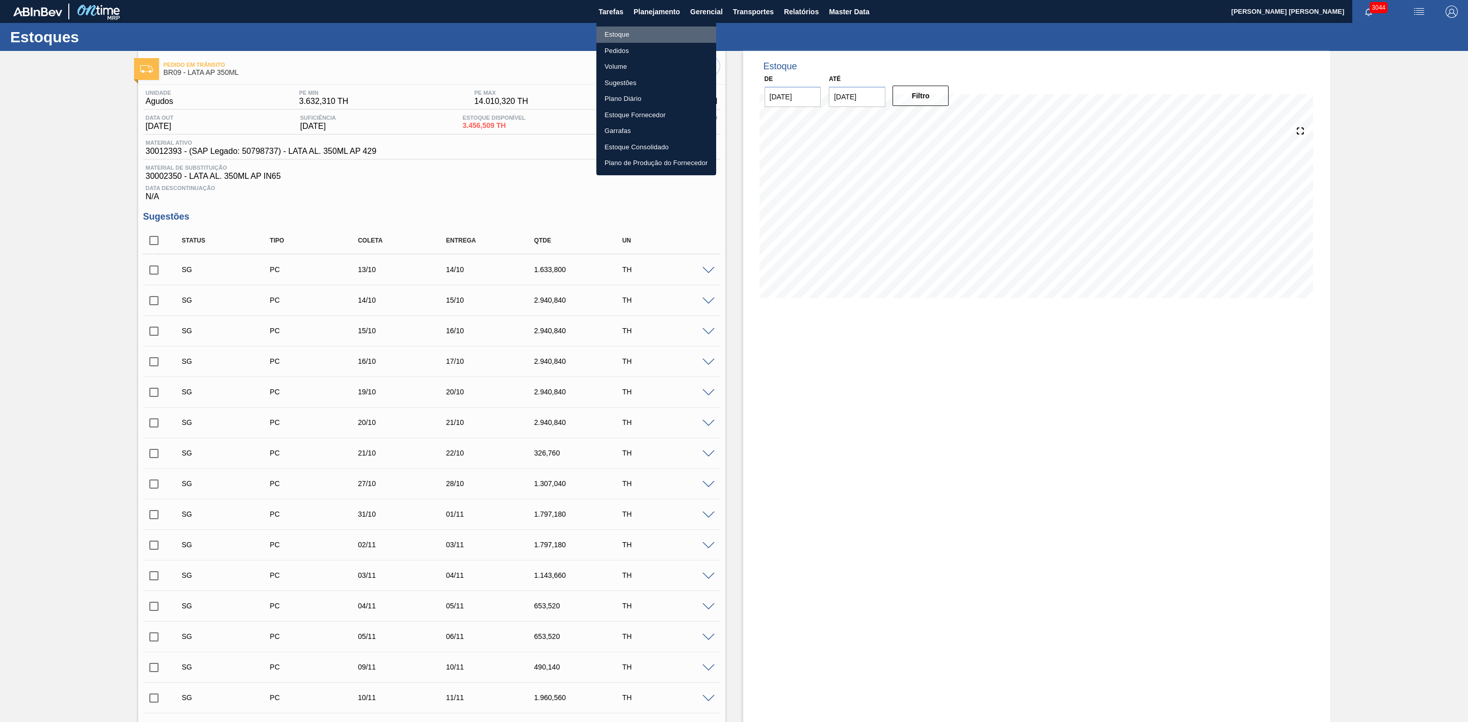
click at [616, 37] on li "Estoque" at bounding box center [656, 35] width 120 height 16
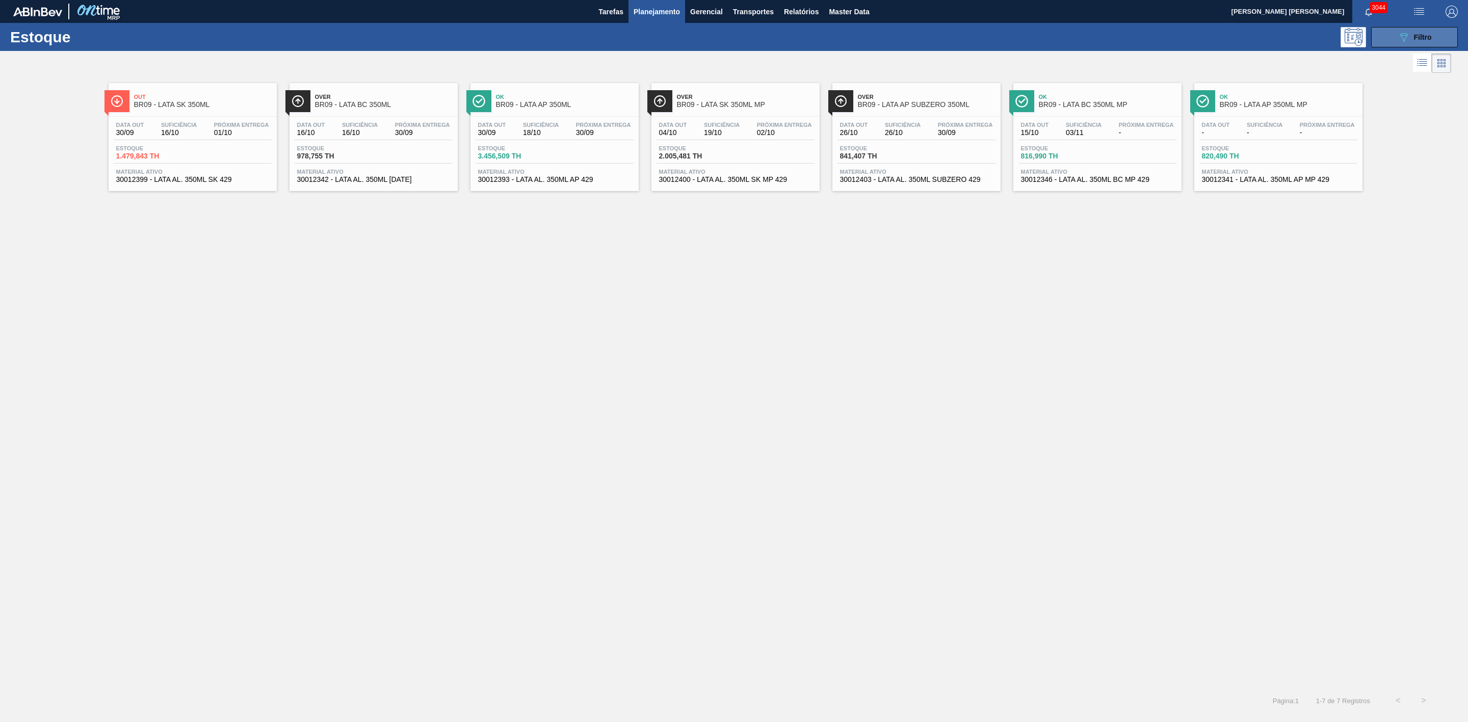
click at [1412, 31] on div "089F7B8B-B2A5-4AFE-B5C0-19BA573D28AC Filtro" at bounding box center [1415, 37] width 34 height 12
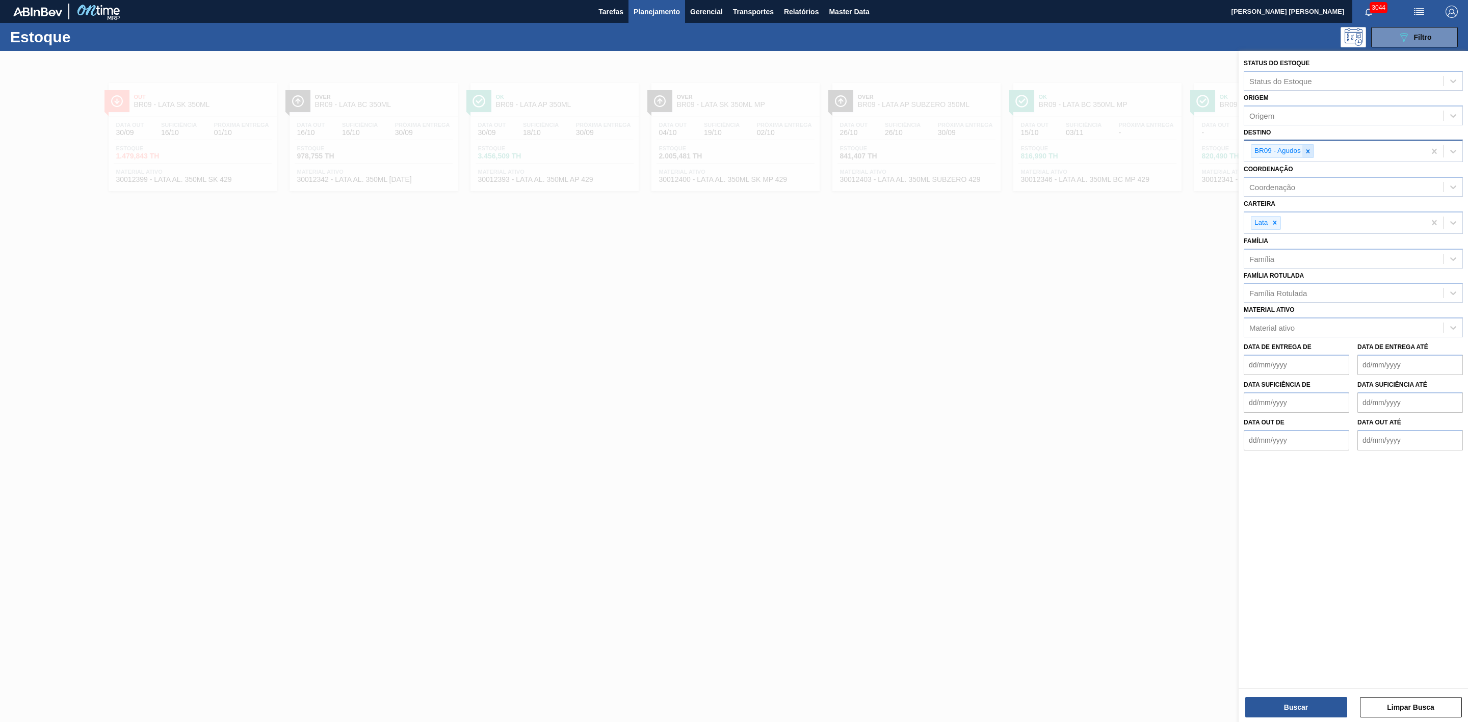
click at [1310, 153] on icon at bounding box center [1307, 151] width 7 height 7
type input "21"
click at [1290, 173] on div "BR21 - Lages" at bounding box center [1353, 175] width 219 height 19
click at [1290, 711] on button "Buscar" at bounding box center [1296, 707] width 102 height 20
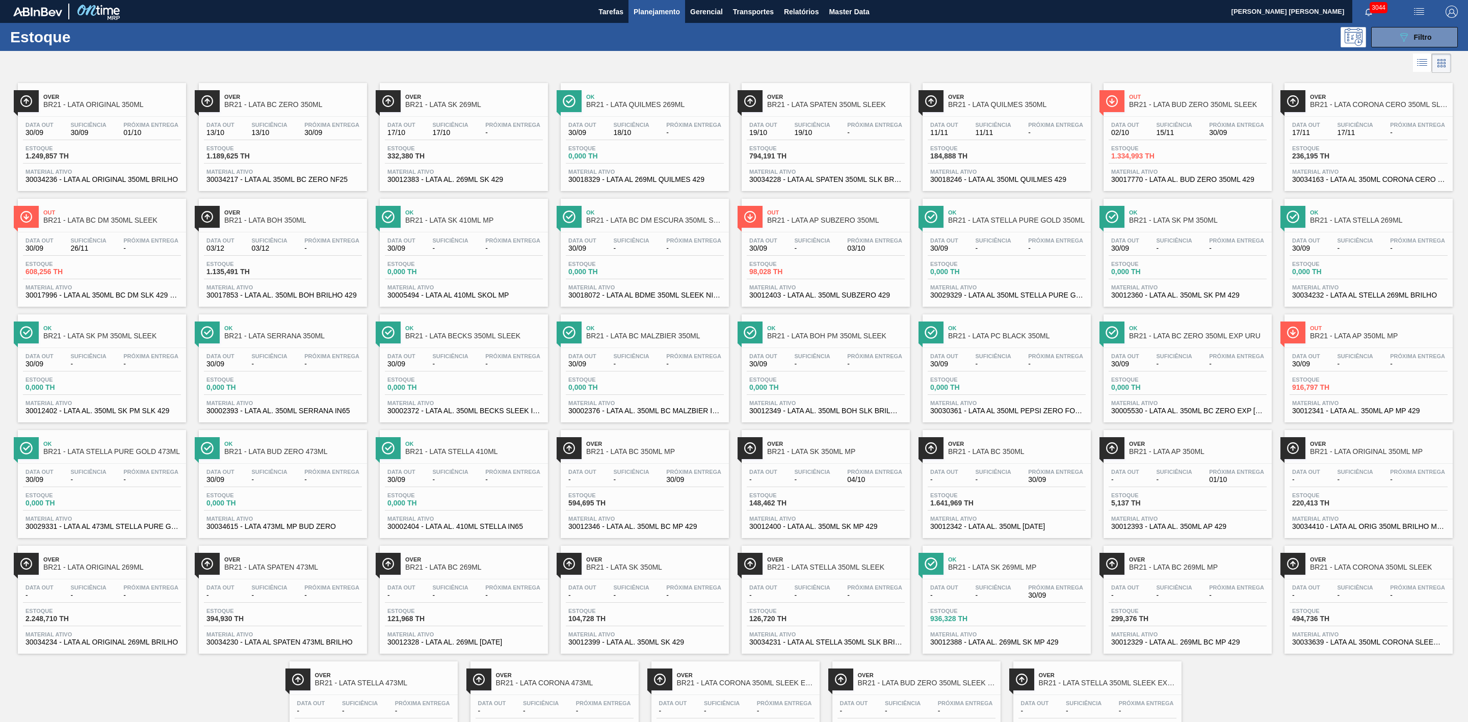
click at [1191, 105] on span "BR21 - LATA BUD ZERO 350ML SLEEK" at bounding box center [1198, 105] width 138 height 8
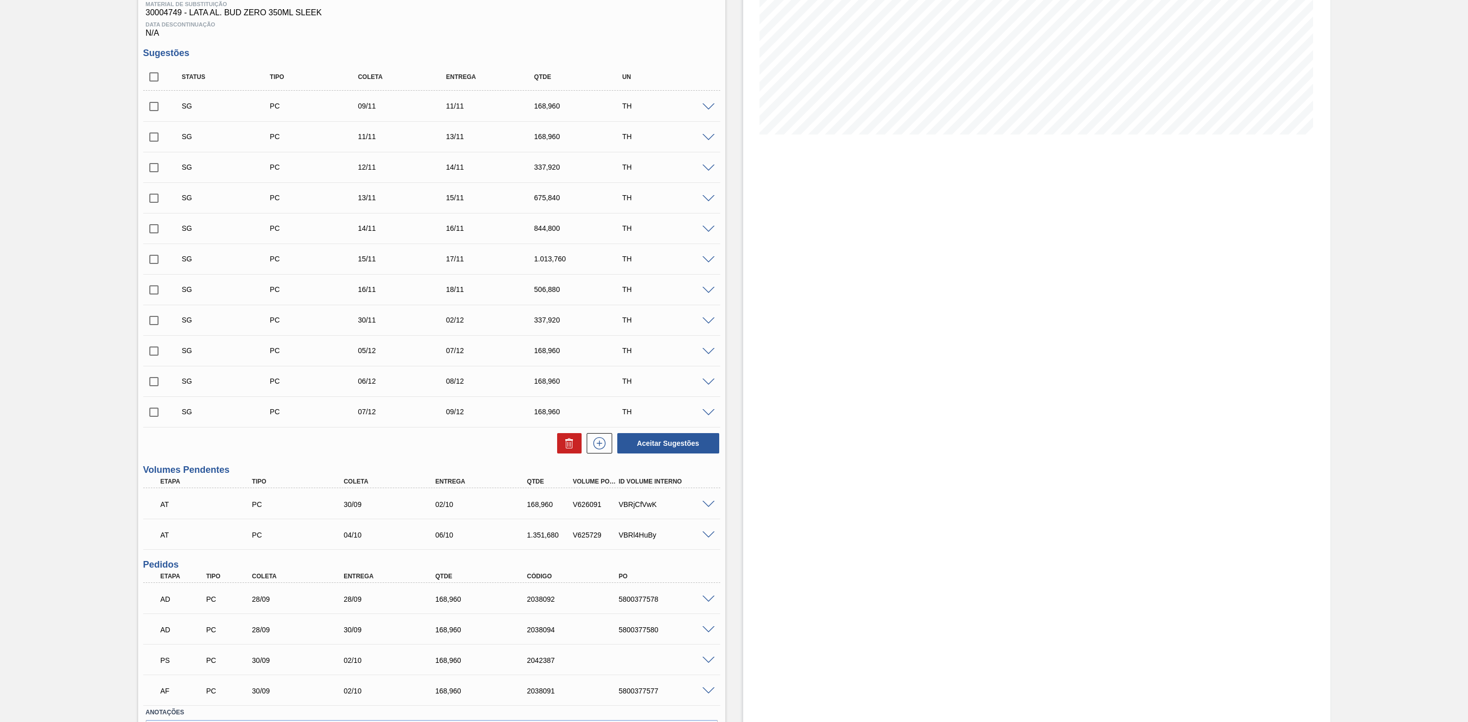
scroll to position [234, 0]
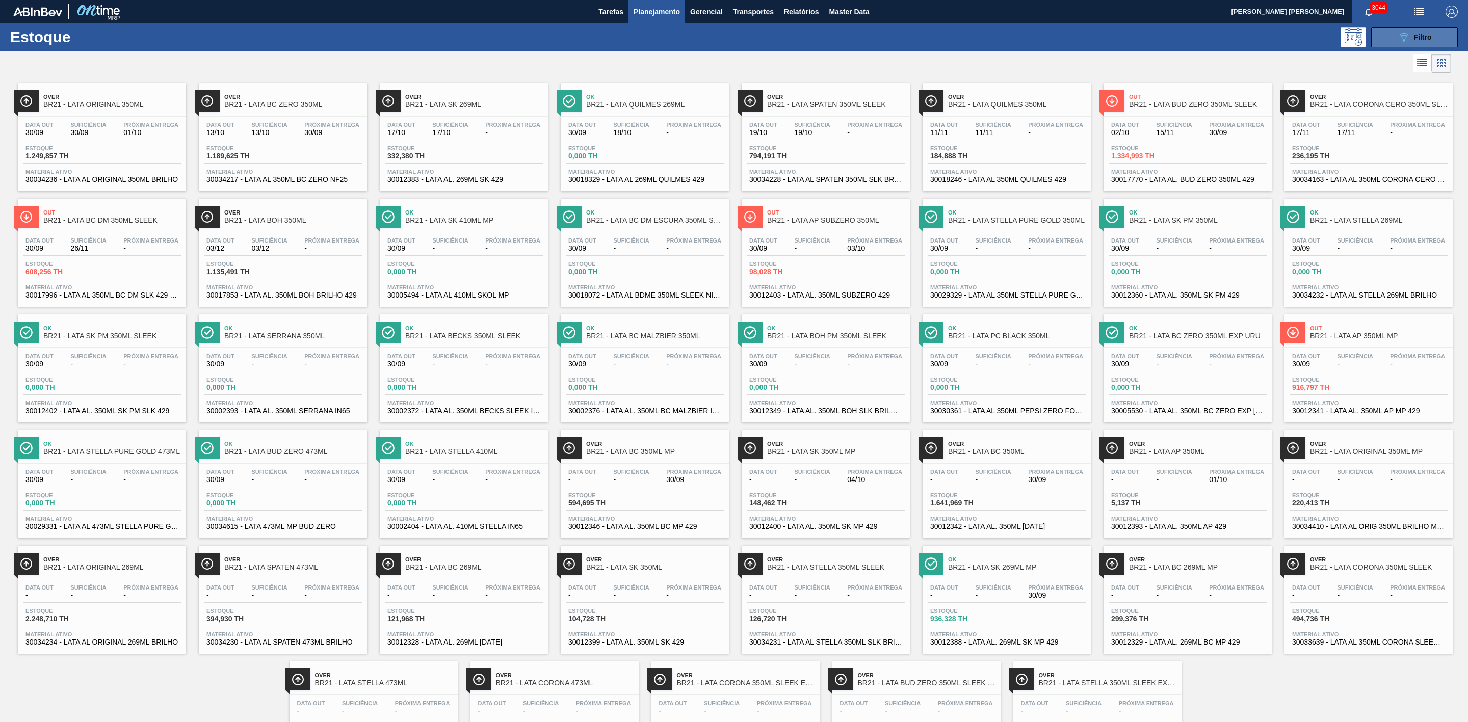
click at [1386, 37] on button "089F7B8B-B2A5-4AFE-B5C0-19BA573D28AC Filtro" at bounding box center [1414, 37] width 87 height 20
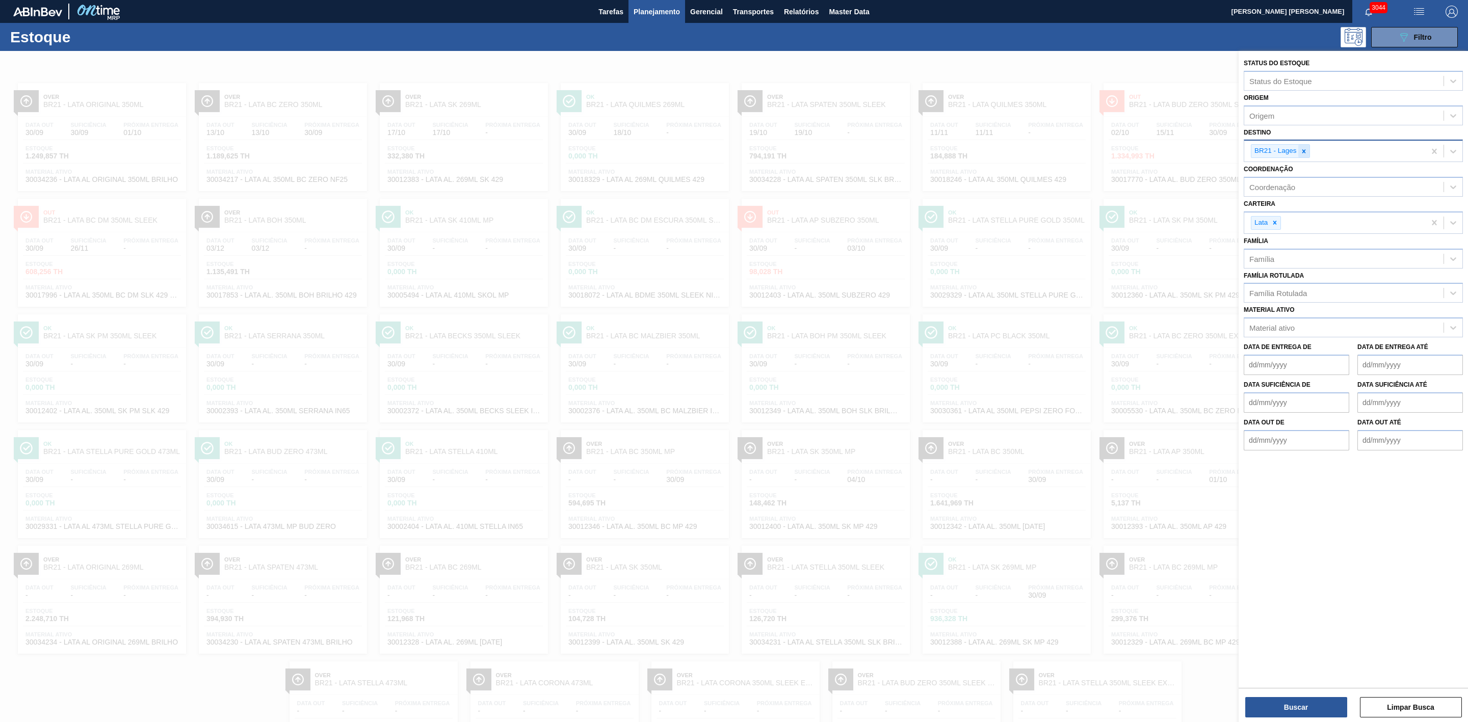
click at [1305, 156] on div at bounding box center [1303, 151] width 11 height 13
type input "09"
click at [1294, 187] on div "BR09 - Agudos" at bounding box center [1353, 194] width 219 height 19
click at [1338, 80] on div "Status do Estoque" at bounding box center [1343, 80] width 199 height 15
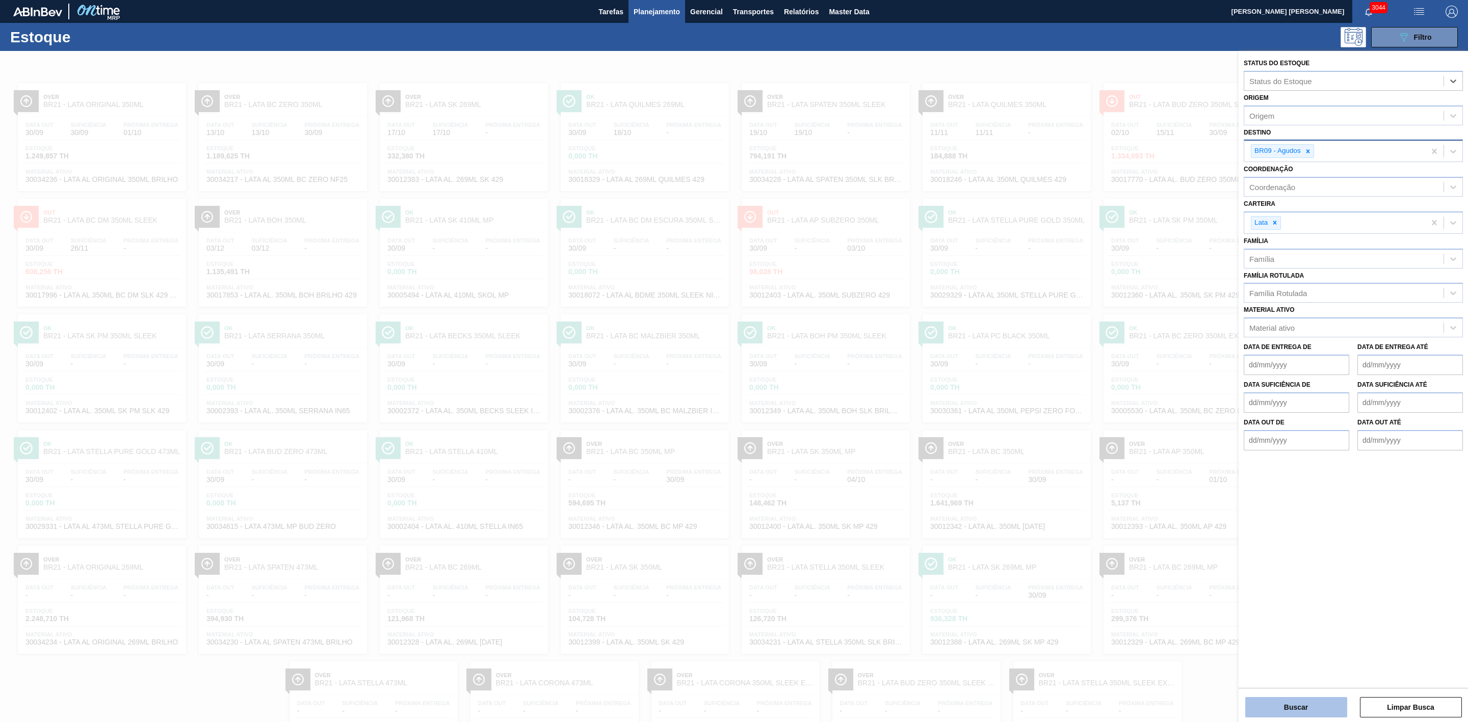
click at [1291, 716] on button "Buscar" at bounding box center [1296, 707] width 102 height 20
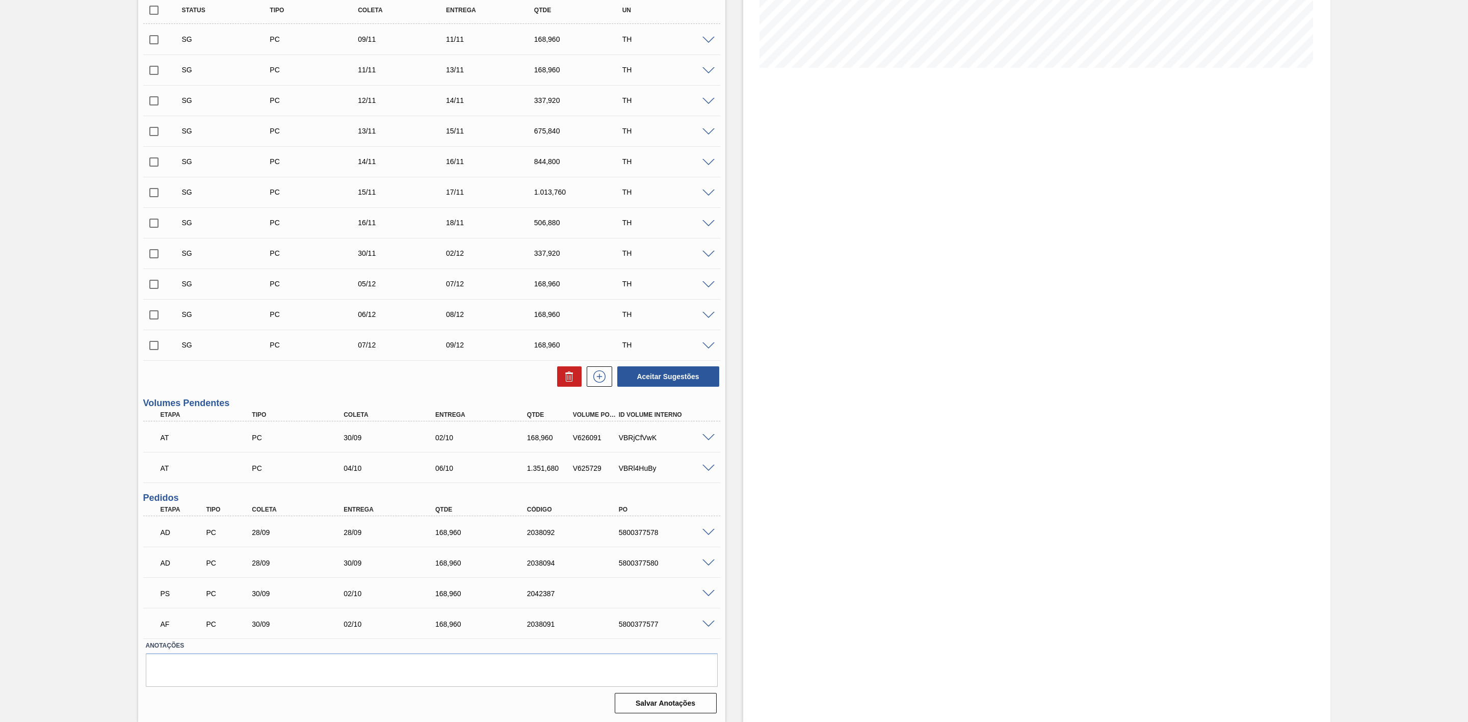
scroll to position [234, 0]
click at [706, 592] on span at bounding box center [708, 594] width 12 height 8
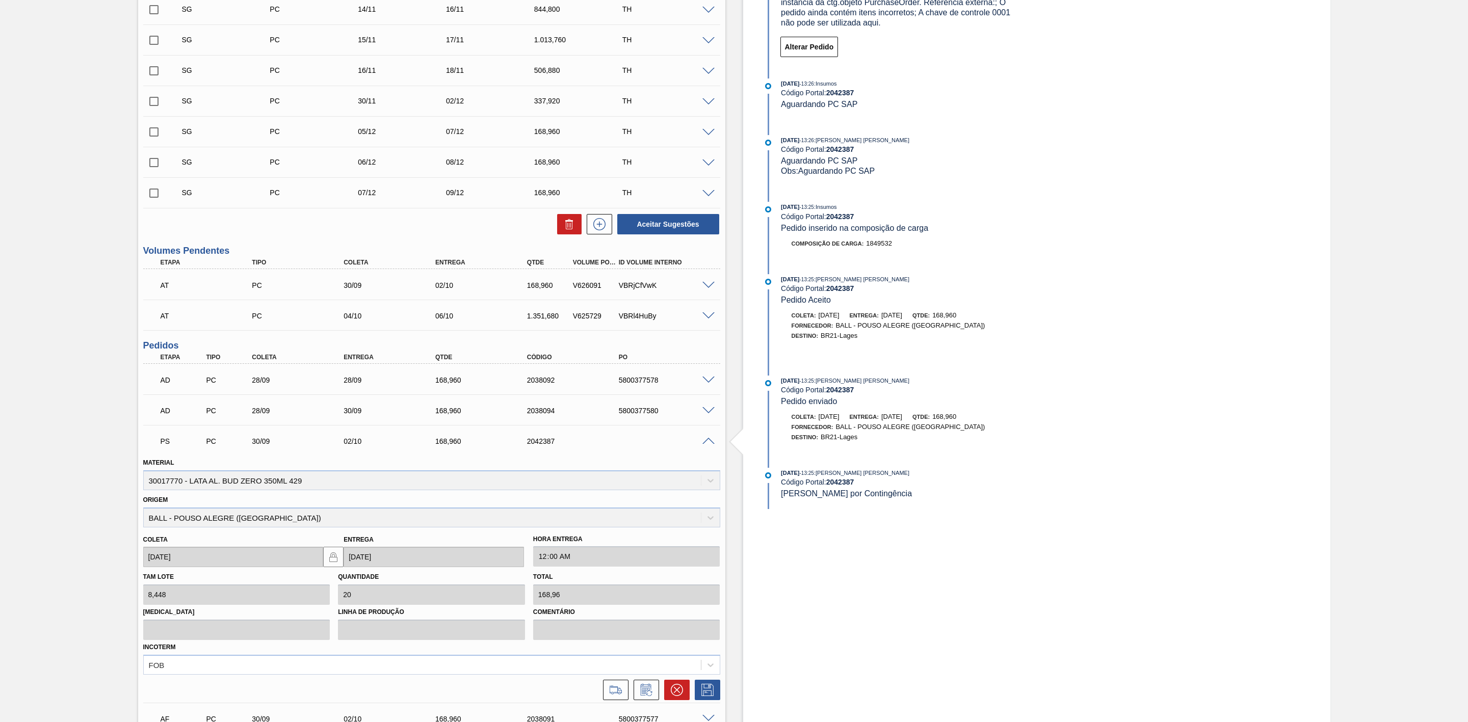
scroll to position [482, 0]
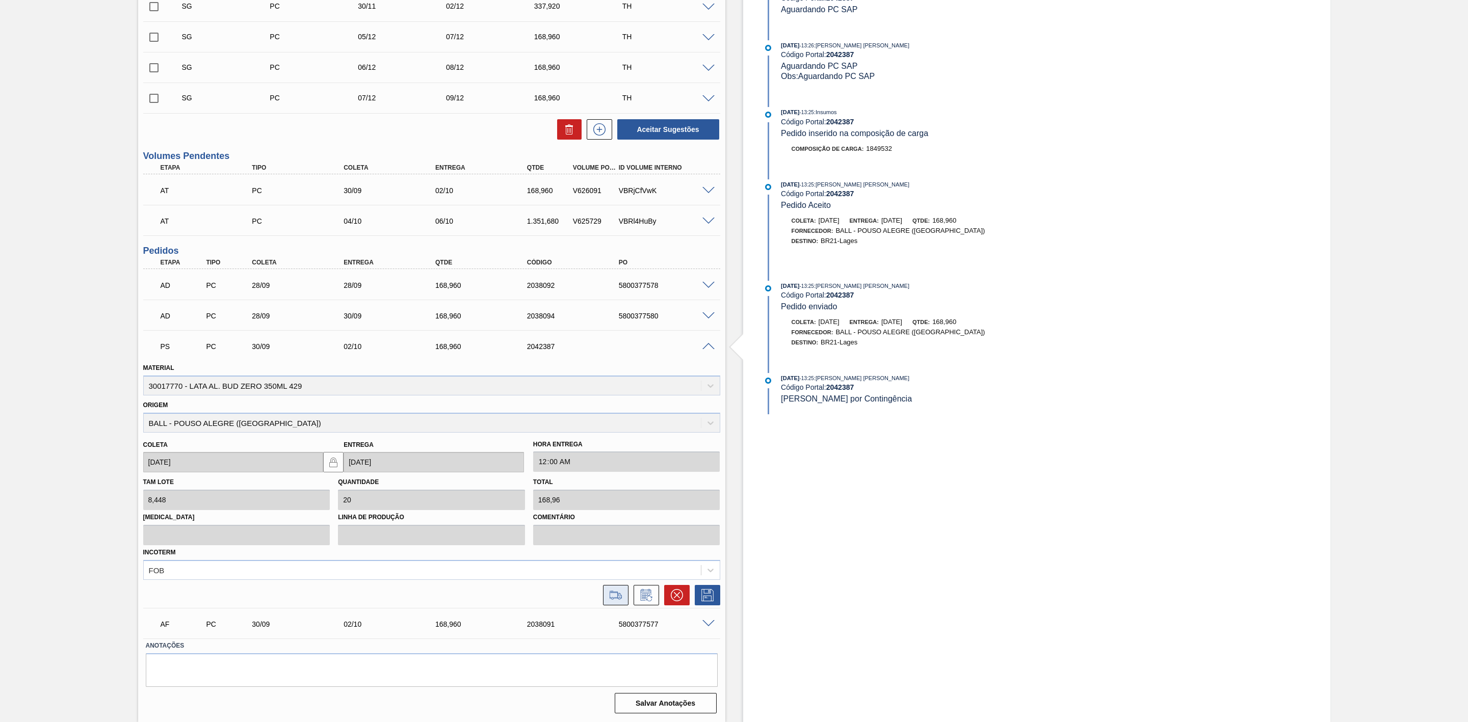
click at [615, 595] on icon at bounding box center [616, 595] width 16 height 12
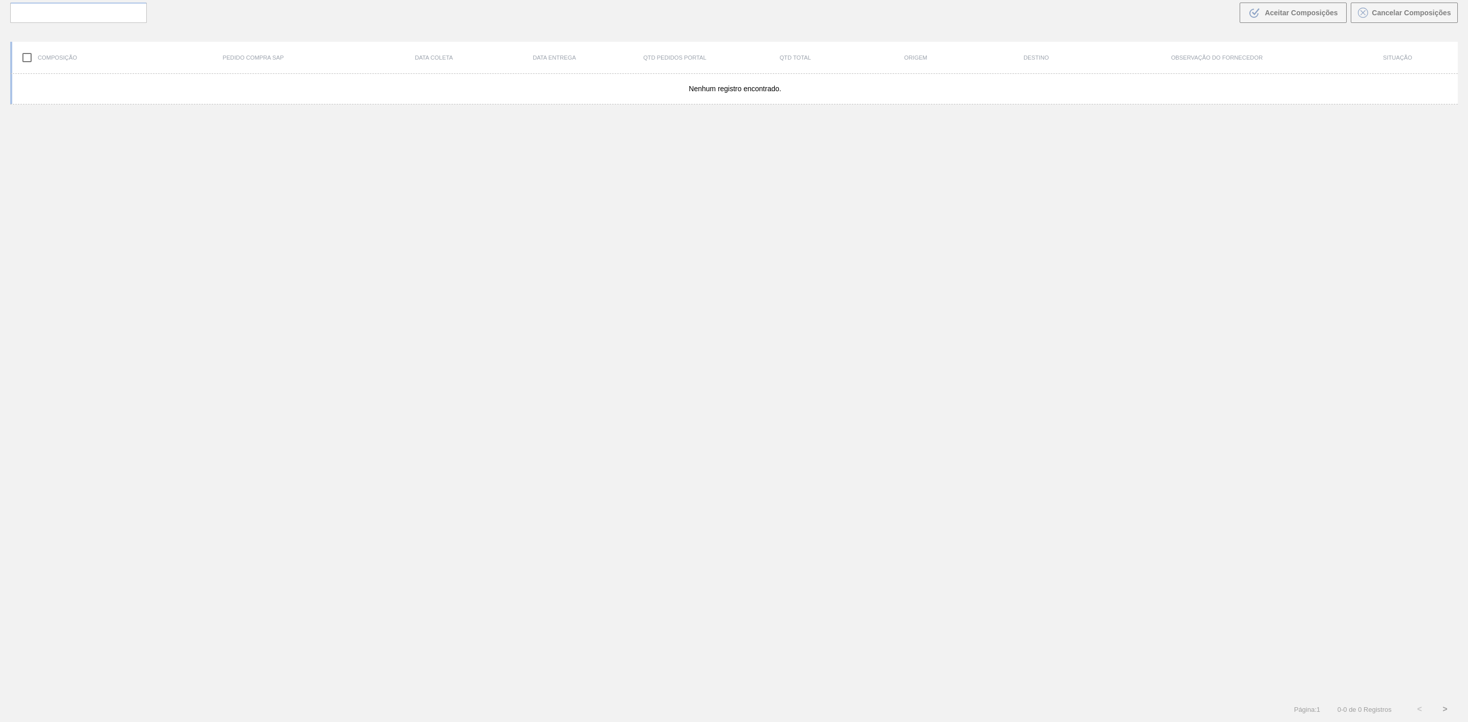
scroll to position [73, 0]
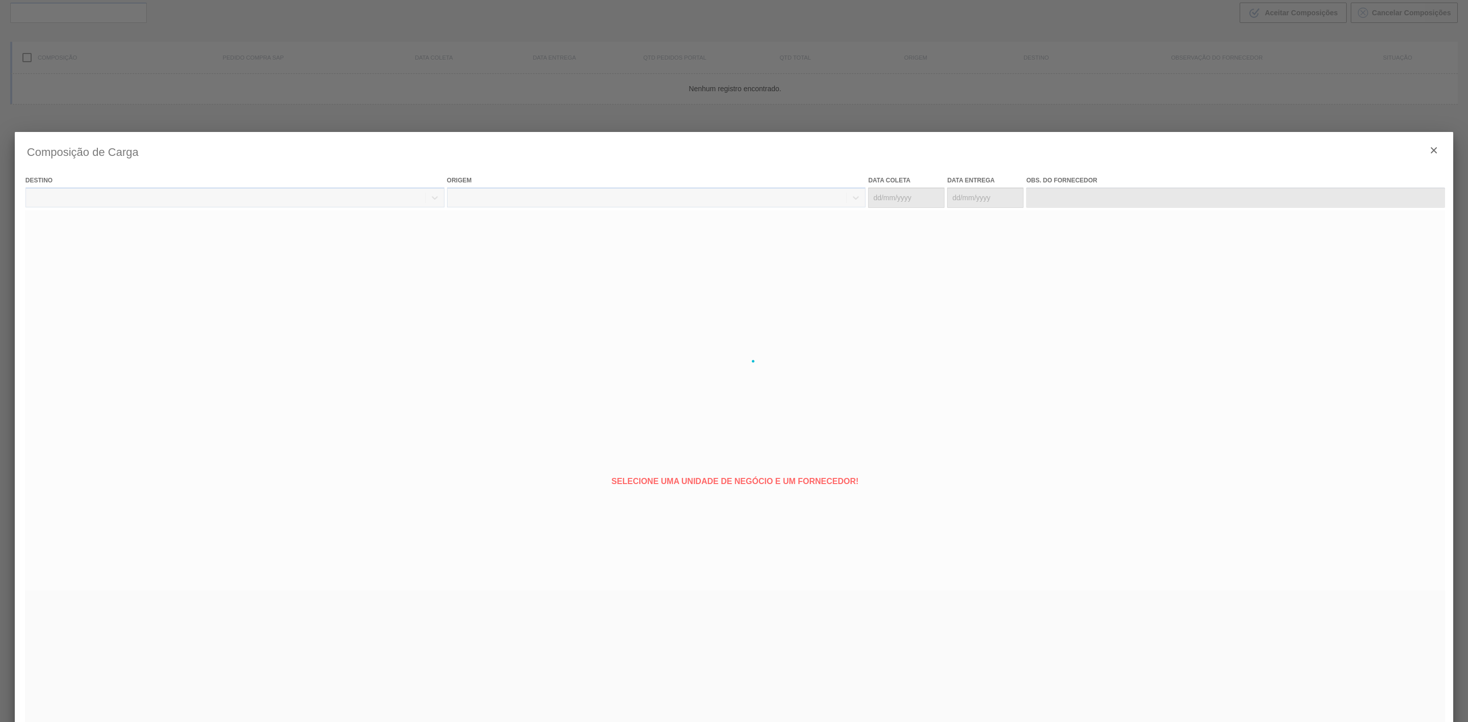
type coleta "[DATE]"
type entrega "[DATE]"
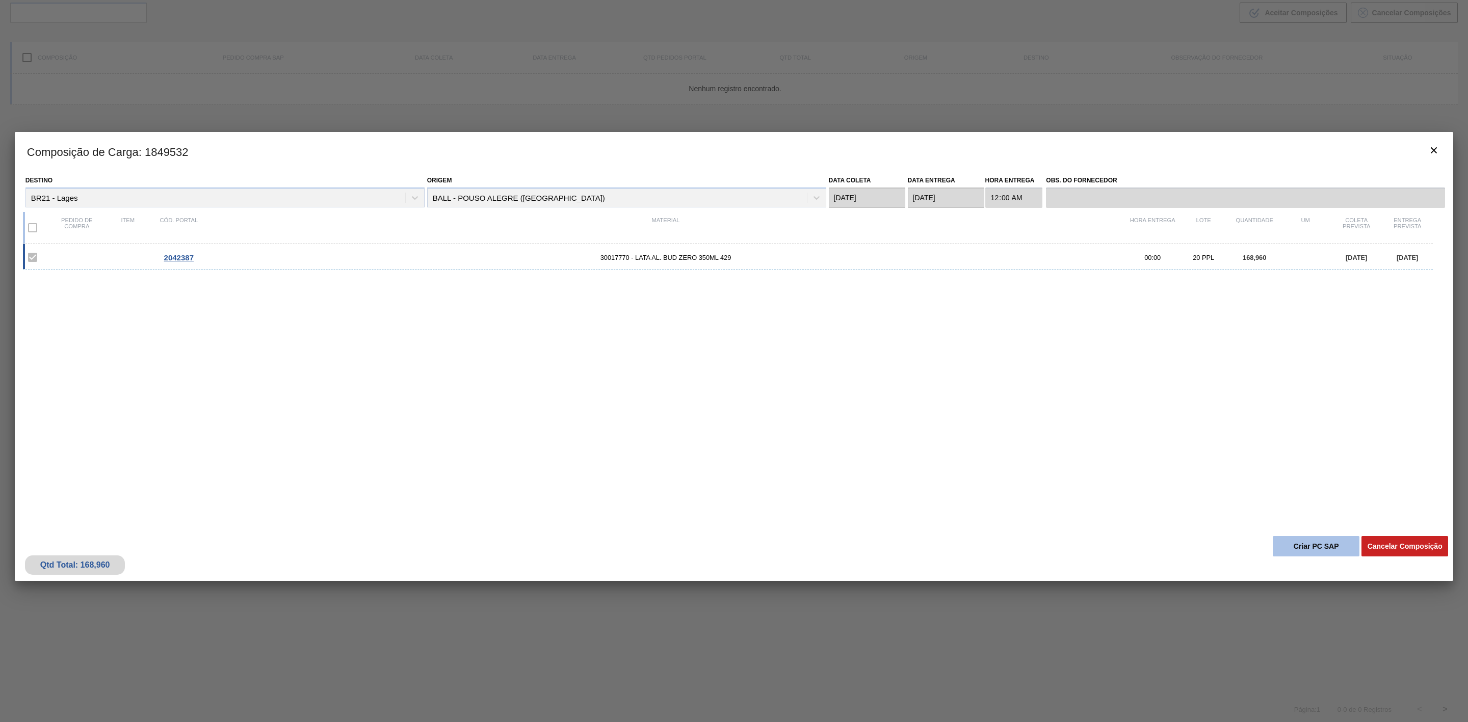
click at [1314, 541] on button "Criar PC SAP" at bounding box center [1316, 546] width 87 height 20
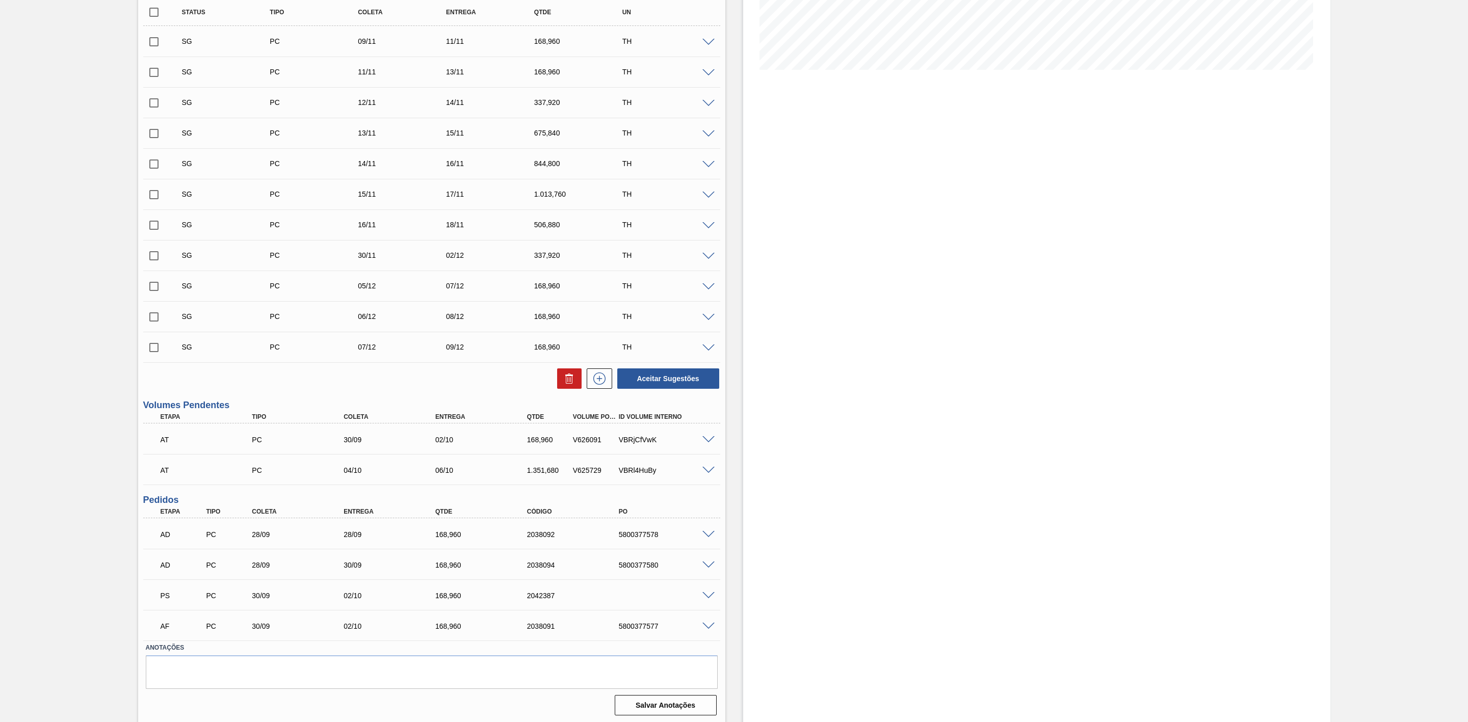
scroll to position [229, 0]
